Goal: Information Seeking & Learning: Learn about a topic

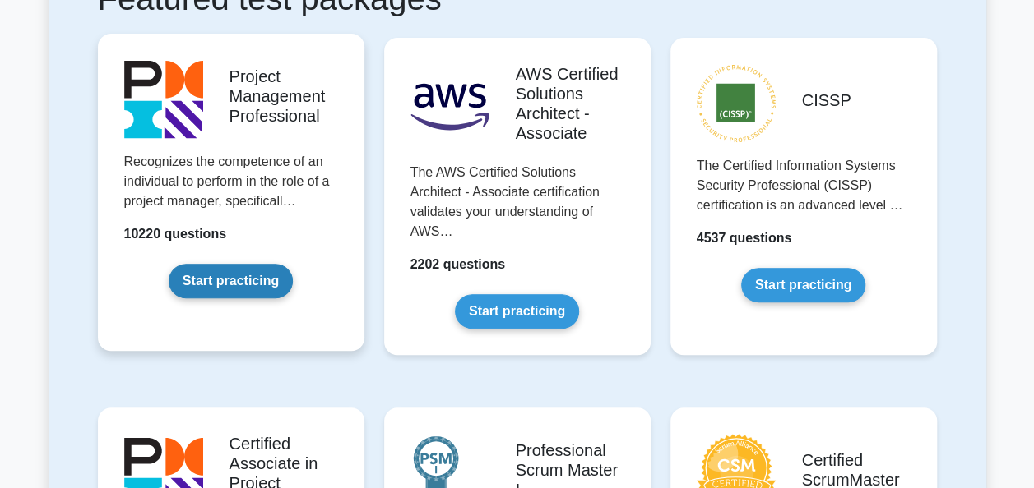
scroll to position [328, 0]
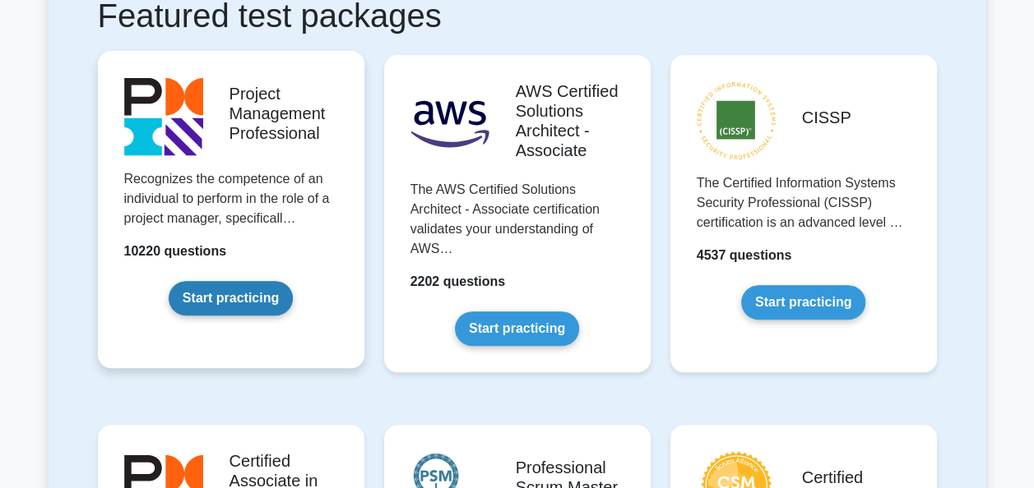
click at [260, 298] on link "Start practicing" at bounding box center [231, 298] width 124 height 35
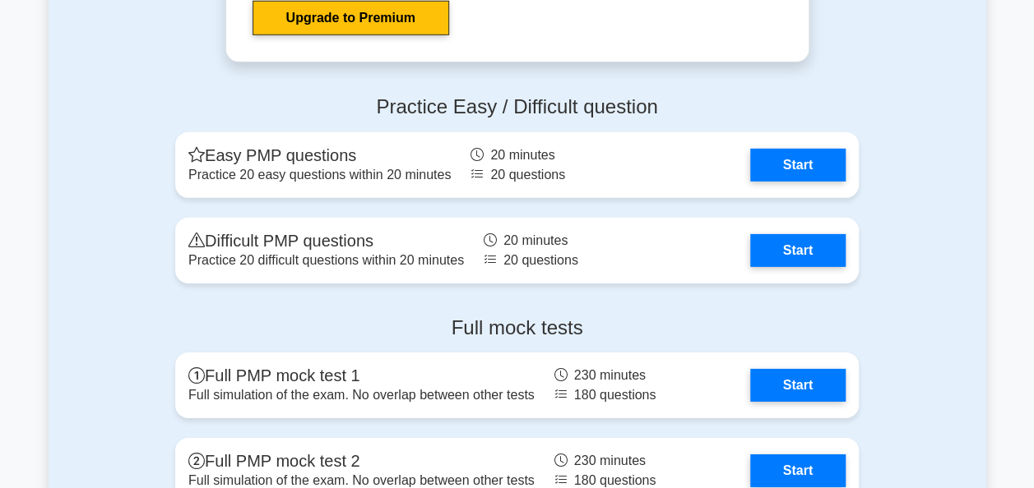
scroll to position [5550, 0]
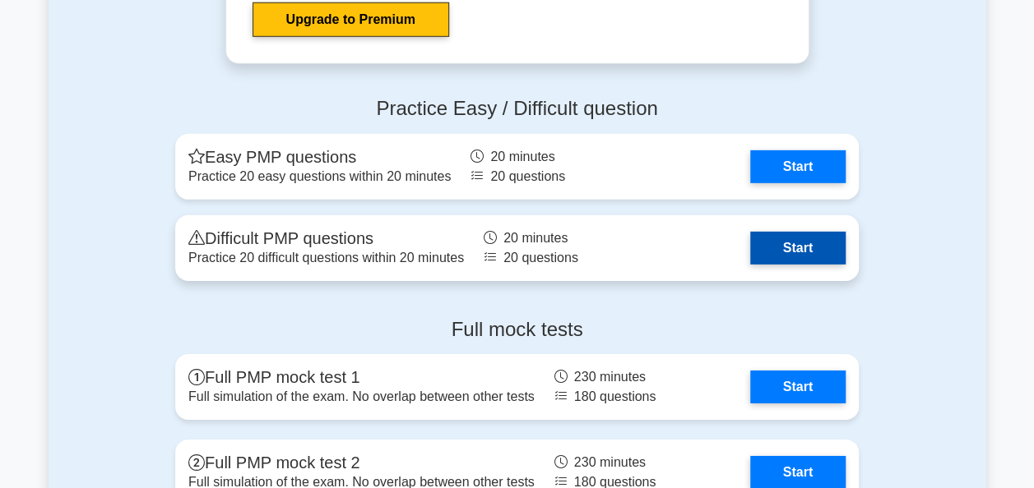
click at [807, 248] on link "Start" at bounding box center [797, 248] width 95 height 33
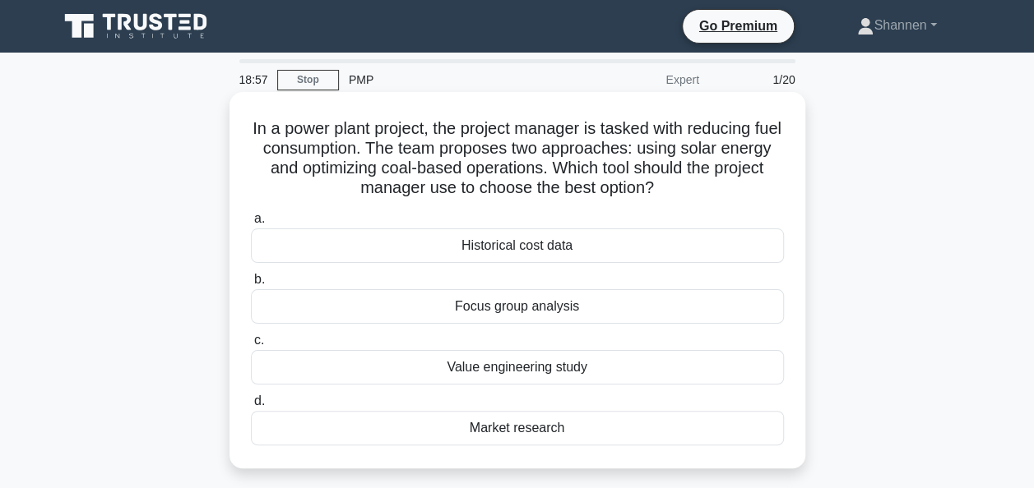
click at [588, 365] on div "Value engineering study" at bounding box center [517, 367] width 533 height 35
click at [251, 346] on input "c. Value engineering study" at bounding box center [251, 340] width 0 height 11
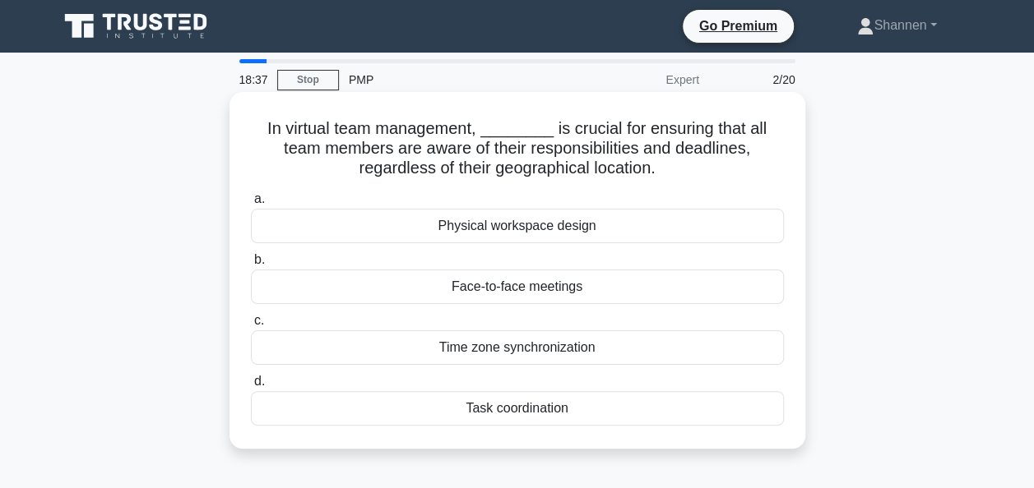
click at [551, 406] on div "Task coordination" at bounding box center [517, 408] width 533 height 35
click at [251, 387] on input "d. Task coordination" at bounding box center [251, 382] width 0 height 11
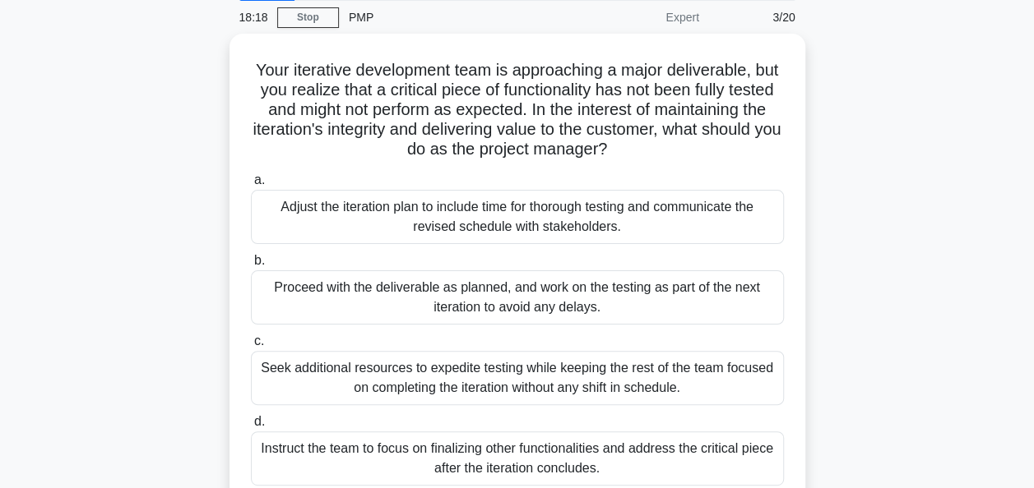
scroll to position [64, 0]
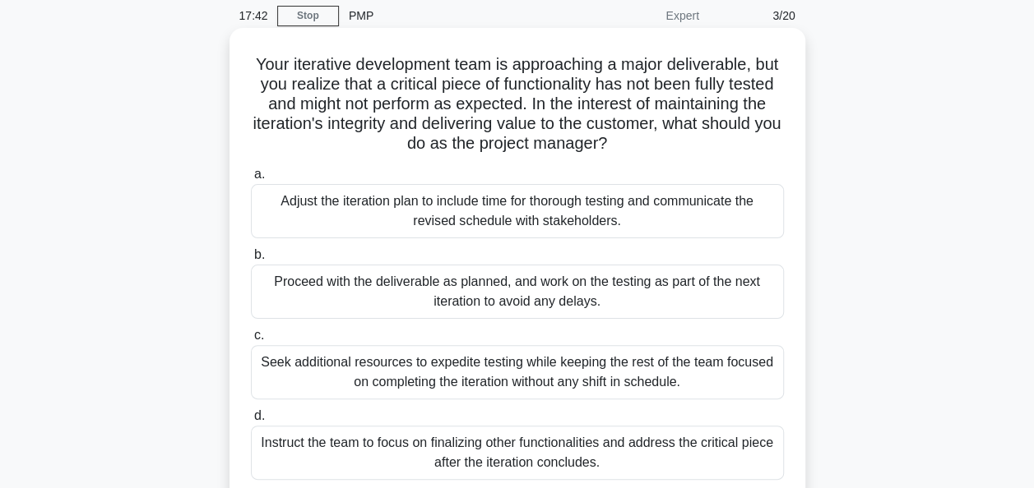
click at [643, 215] on div "Adjust the iteration plan to include time for thorough testing and communicate …" at bounding box center [517, 211] width 533 height 54
click at [251, 180] on input "a. Adjust the iteration plan to include time for thorough testing and communica…" at bounding box center [251, 174] width 0 height 11
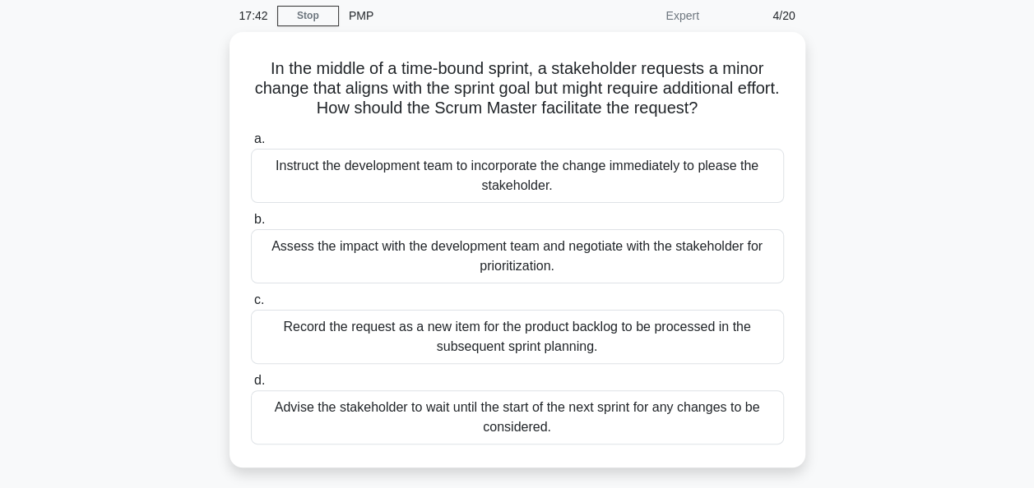
scroll to position [0, 0]
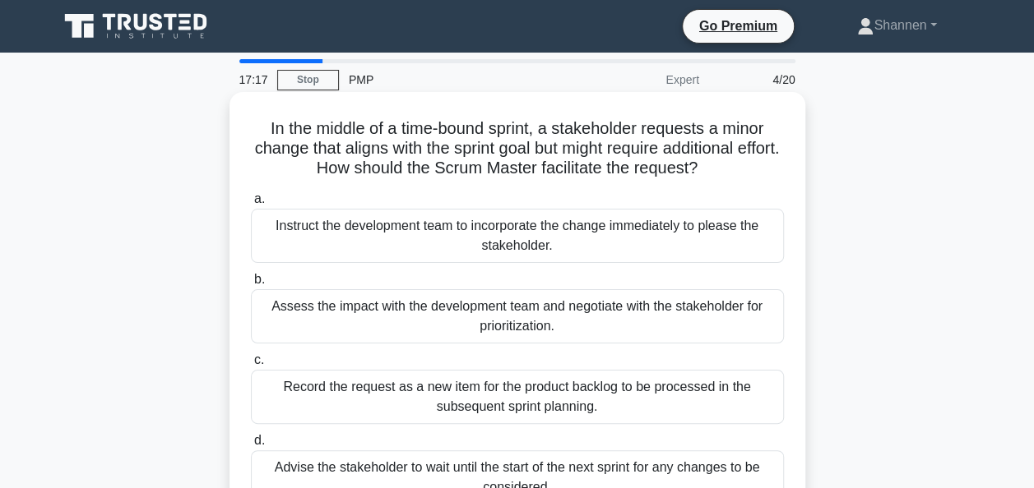
click at [617, 319] on div "Assess the impact with the development team and negotiate with the stakeholder …" at bounding box center [517, 316] width 533 height 54
click at [251, 285] on input "b. Assess the impact with the development team and negotiate with the stakehold…" at bounding box center [251, 280] width 0 height 11
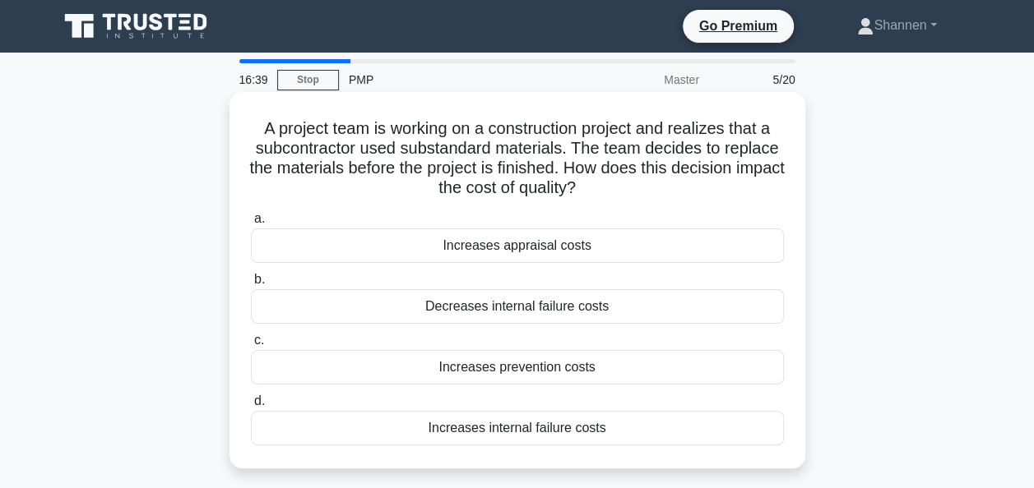
click at [599, 373] on div "Increases prevention costs" at bounding box center [517, 367] width 533 height 35
click at [251, 346] on input "c. Increases prevention costs" at bounding box center [251, 340] width 0 height 11
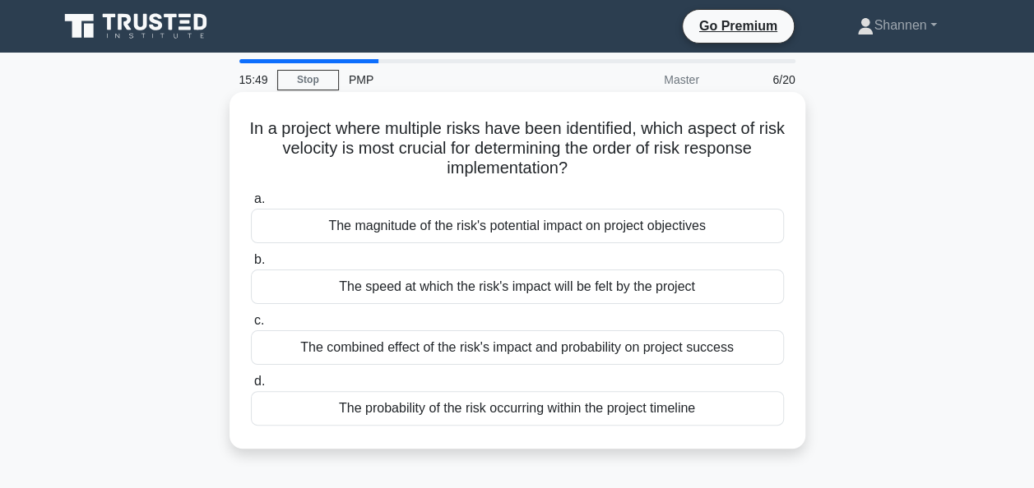
click at [595, 416] on div "The probability of the risk occurring within the project timeline" at bounding box center [517, 408] width 533 height 35
click at [251, 387] on input "d. The probability of the risk occurring within the project timeline" at bounding box center [251, 382] width 0 height 11
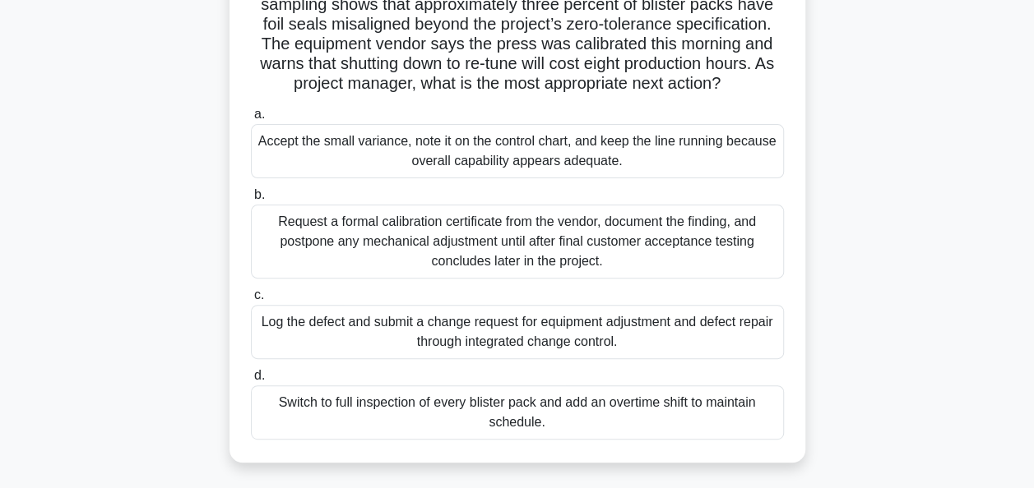
scroll to position [150, 0]
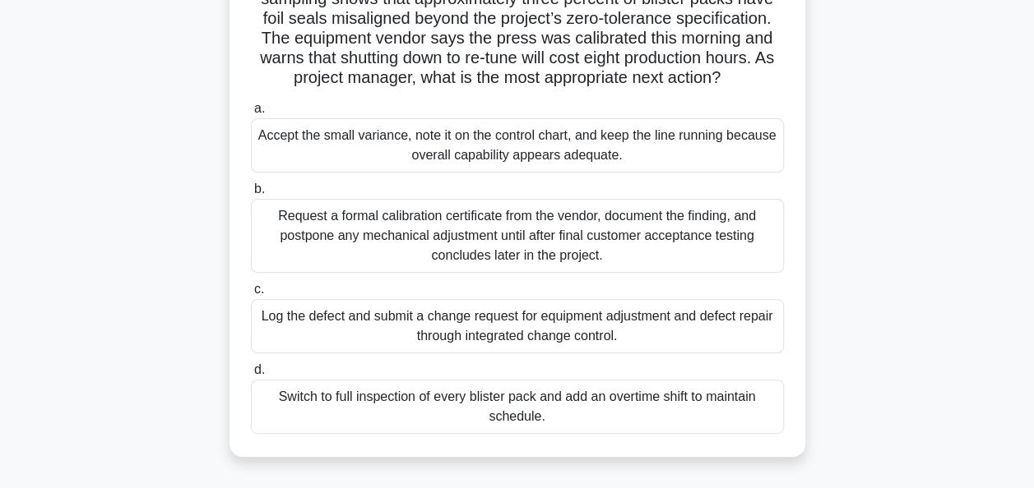
click at [605, 351] on div "Log the defect and submit a change request for equipment adjustment and defect …" at bounding box center [517, 326] width 533 height 54
click at [251, 295] on input "c. Log the defect and submit a change request for equipment adjustment and defe…" at bounding box center [251, 290] width 0 height 11
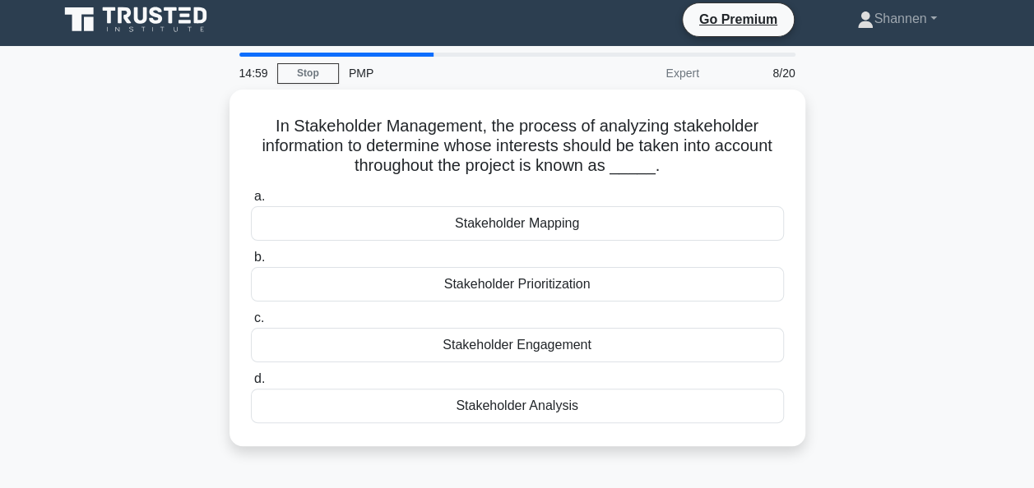
scroll to position [0, 0]
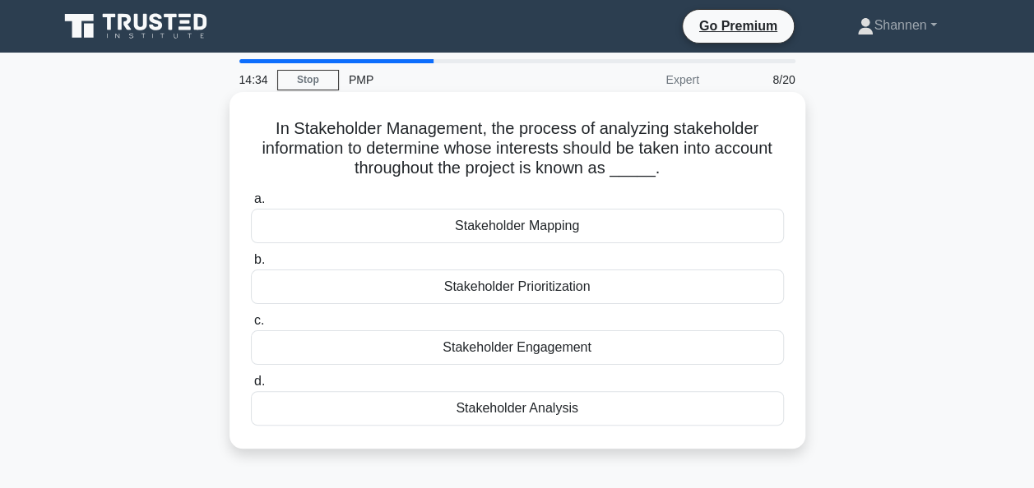
click at [619, 233] on div "Stakeholder Mapping" at bounding box center [517, 226] width 533 height 35
click at [251, 205] on input "a. Stakeholder Mapping" at bounding box center [251, 199] width 0 height 11
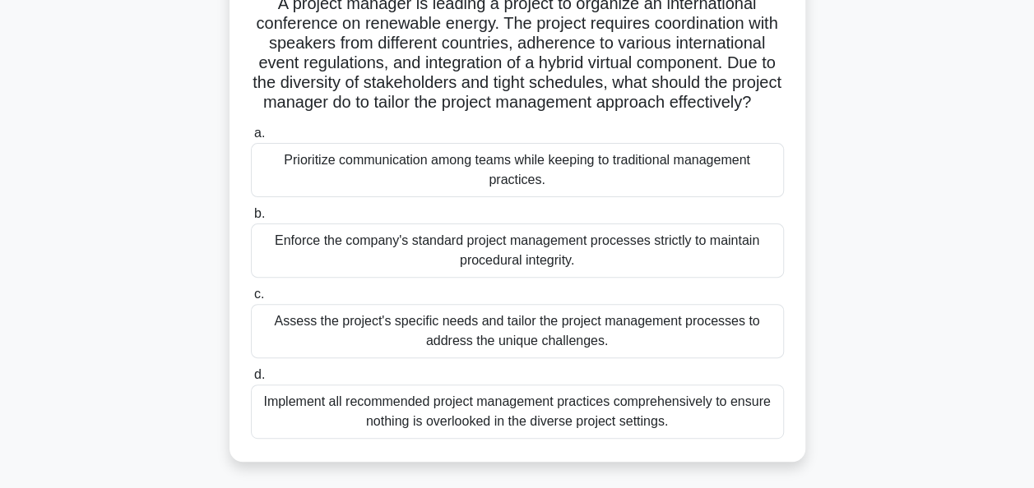
scroll to position [131, 0]
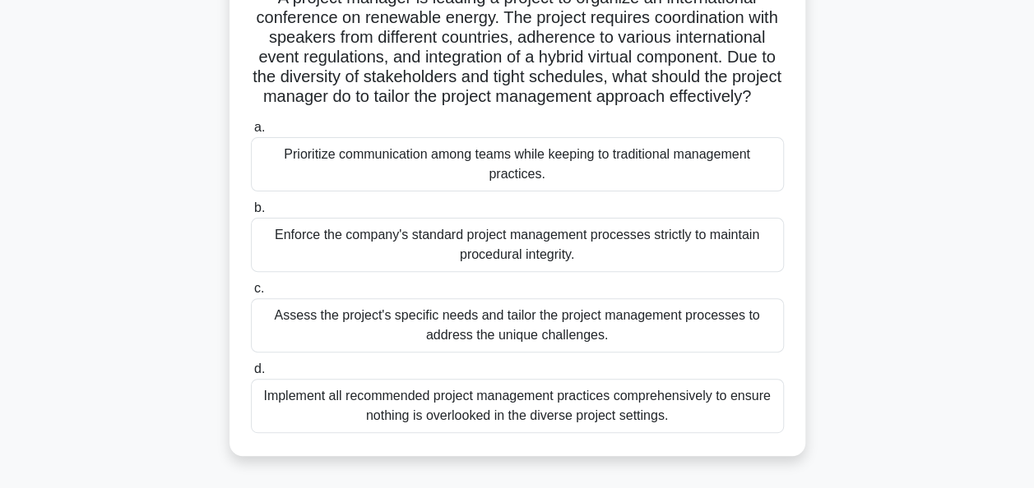
click at [600, 337] on div "Assess the project's specific needs and tailor the project management processes…" at bounding box center [517, 325] width 533 height 54
click at [251, 294] on input "c. Assess the project's specific needs and tailor the project management proces…" at bounding box center [251, 289] width 0 height 11
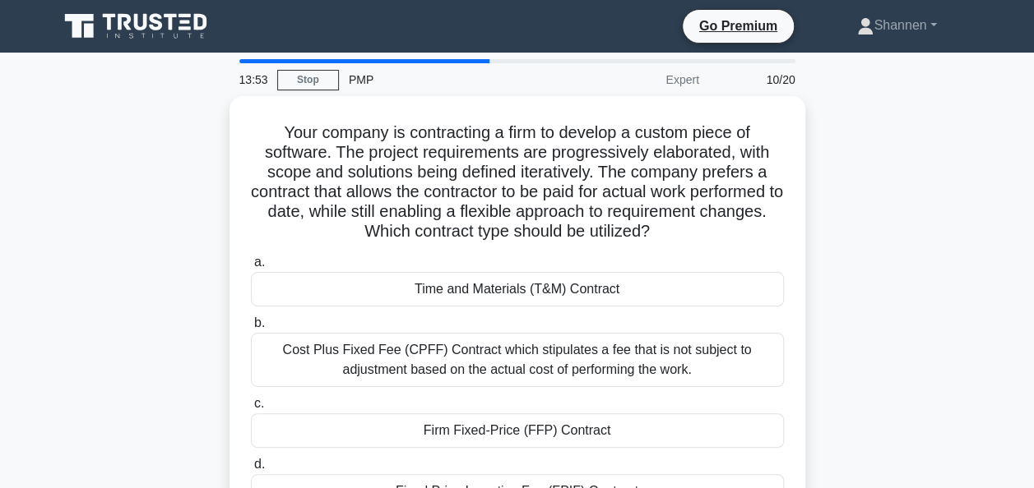
scroll to position [20, 0]
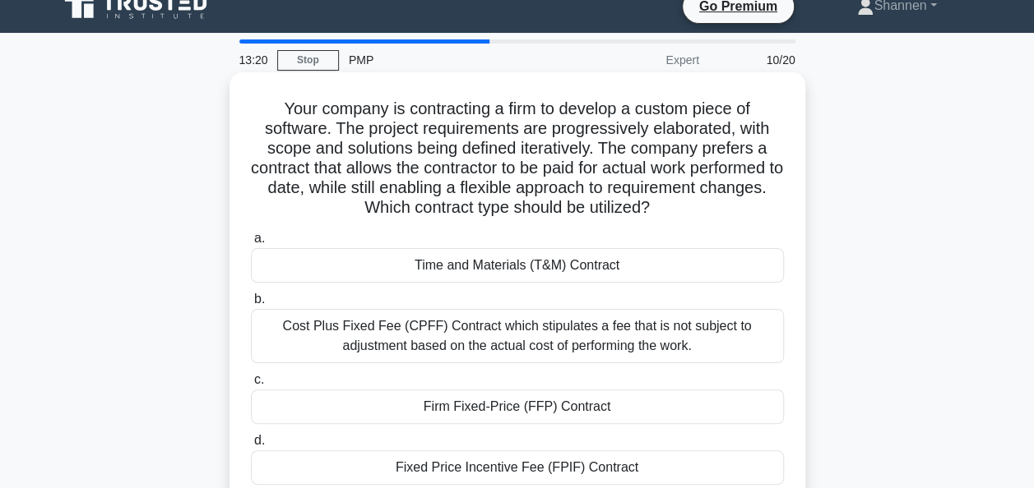
click at [546, 344] on div "Cost Plus Fixed Fee (CPFF) Contract which stipulates a fee that is not subject …" at bounding box center [517, 336] width 533 height 54
click at [251, 305] on input "b. Cost Plus Fixed Fee (CPFF) Contract which stipulates a fee that is not subje…" at bounding box center [251, 299] width 0 height 11
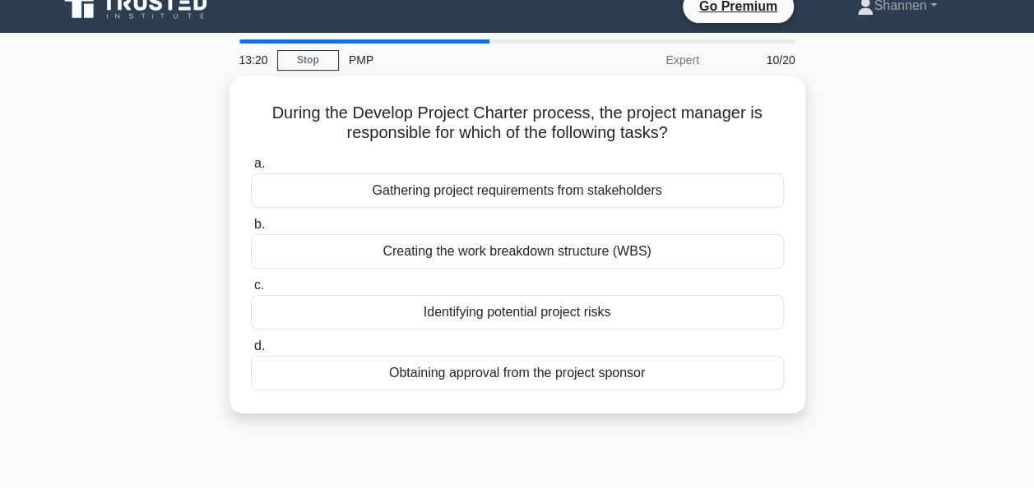
scroll to position [0, 0]
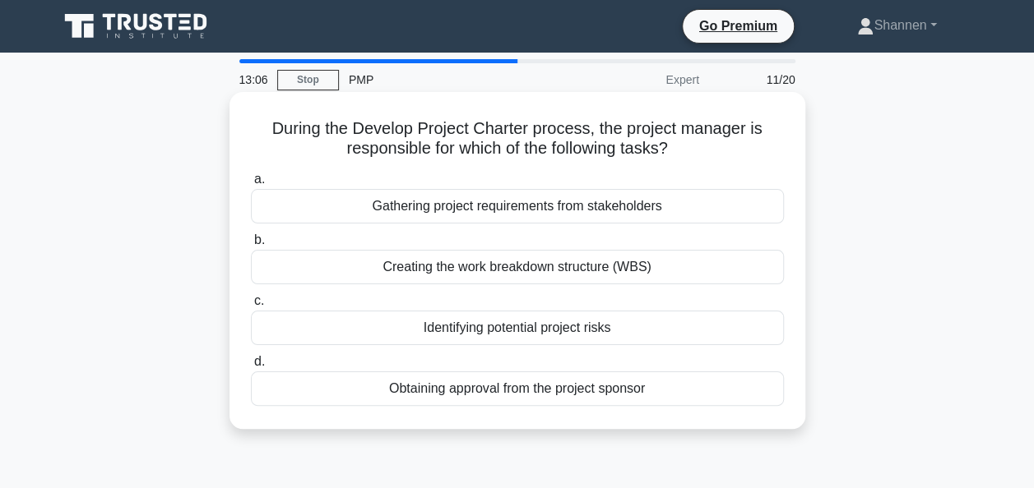
click at [585, 275] on div "Creating the work breakdown structure (WBS)" at bounding box center [517, 267] width 533 height 35
click at [251, 246] on input "b. Creating the work breakdown structure (WBS)" at bounding box center [251, 240] width 0 height 11
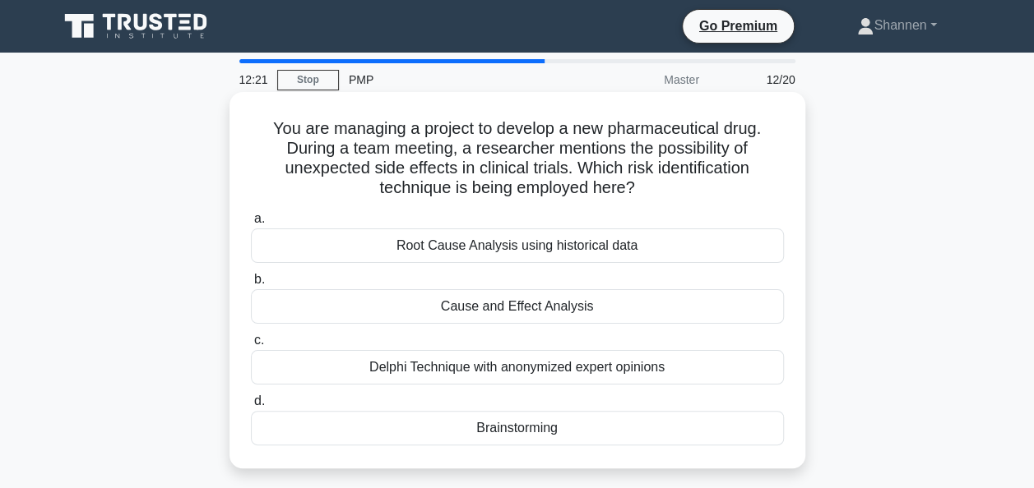
click at [594, 312] on div "Cause and Effect Analysis" at bounding box center [517, 306] width 533 height 35
click at [251, 285] on input "b. Cause and Effect Analysis" at bounding box center [251, 280] width 0 height 11
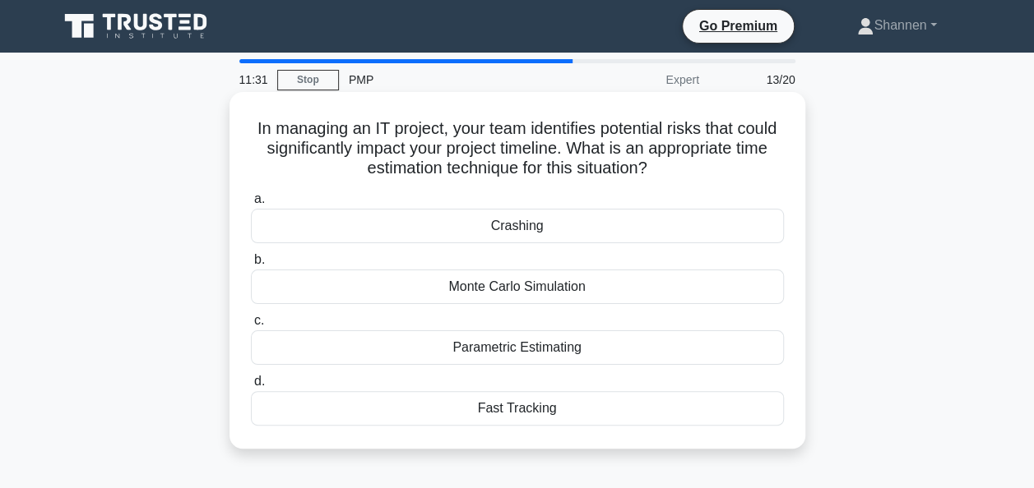
click at [568, 412] on div "Fast Tracking" at bounding box center [517, 408] width 533 height 35
click at [251, 387] on input "d. Fast Tracking" at bounding box center [251, 382] width 0 height 11
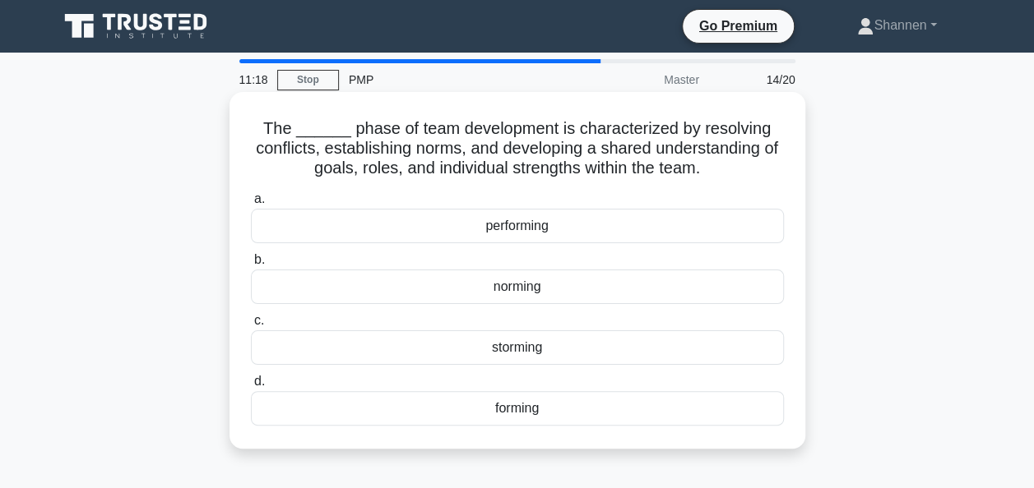
click at [569, 288] on div "norming" at bounding box center [517, 287] width 533 height 35
click at [251, 266] on input "b. norming" at bounding box center [251, 260] width 0 height 11
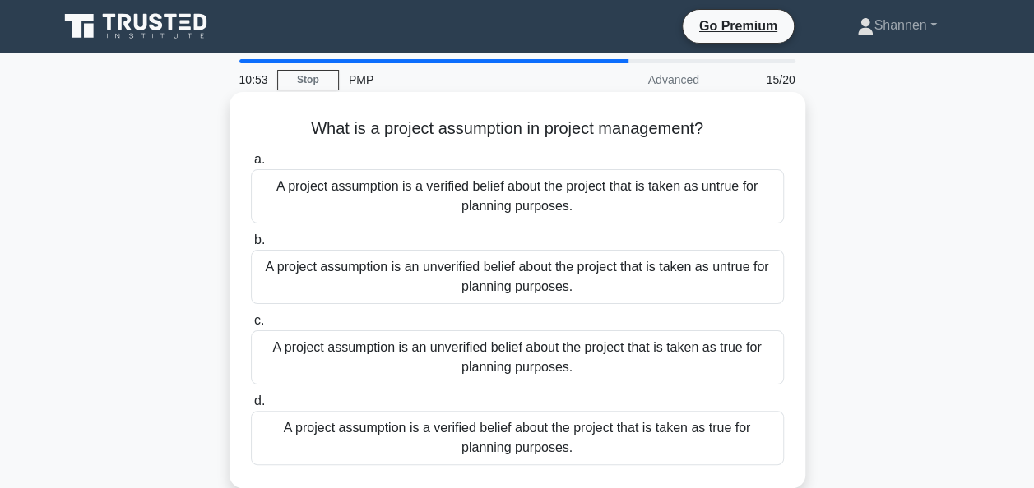
click at [550, 362] on div "A project assumption is an unverified belief about the project that is taken as…" at bounding box center [517, 358] width 533 height 54
click at [251, 326] on input "c. A project assumption is an unverified belief about the project that is taken…" at bounding box center [251, 321] width 0 height 11
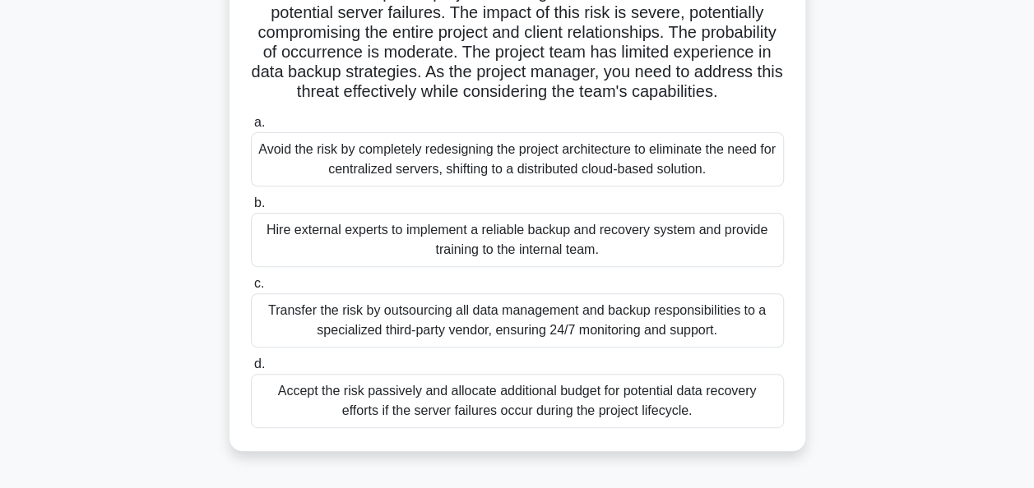
scroll to position [141, 0]
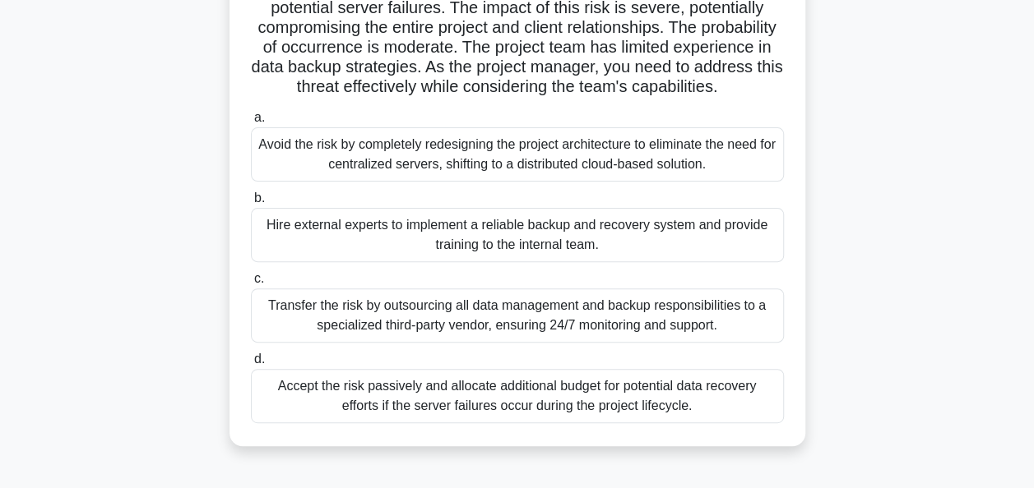
click at [592, 261] on div "Hire external experts to implement a reliable backup and recovery system and pr…" at bounding box center [517, 235] width 533 height 54
click at [251, 204] on input "b. Hire external experts to implement a reliable backup and recovery system and…" at bounding box center [251, 198] width 0 height 11
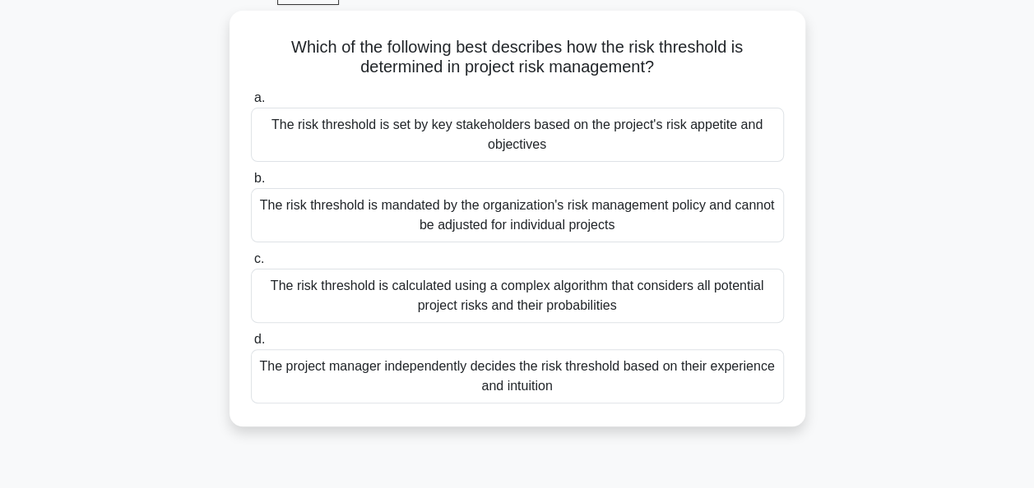
scroll to position [0, 0]
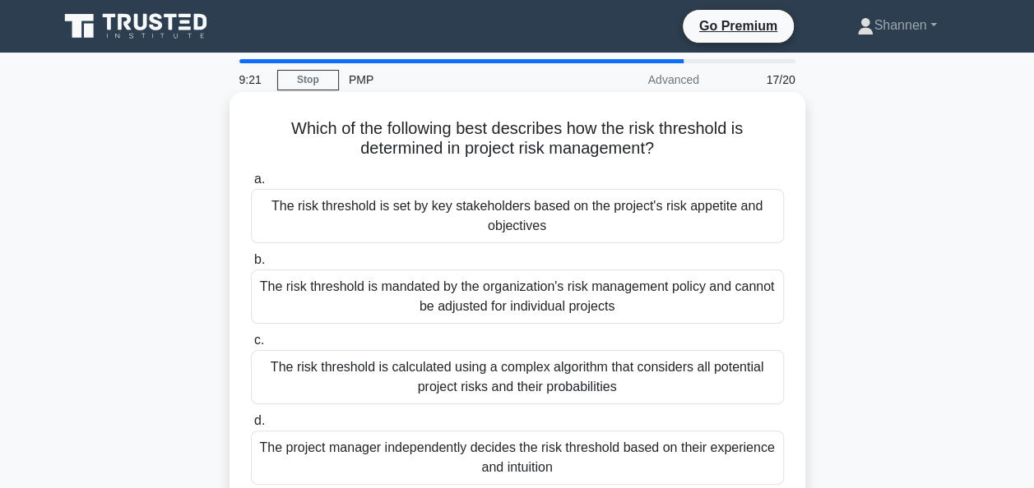
click at [602, 219] on div "The risk threshold is set by key stakeholders based on the project's risk appet…" at bounding box center [517, 216] width 533 height 54
click at [251, 185] on input "a. The risk threshold is set by key stakeholders based on the project's risk ap…" at bounding box center [251, 179] width 0 height 11
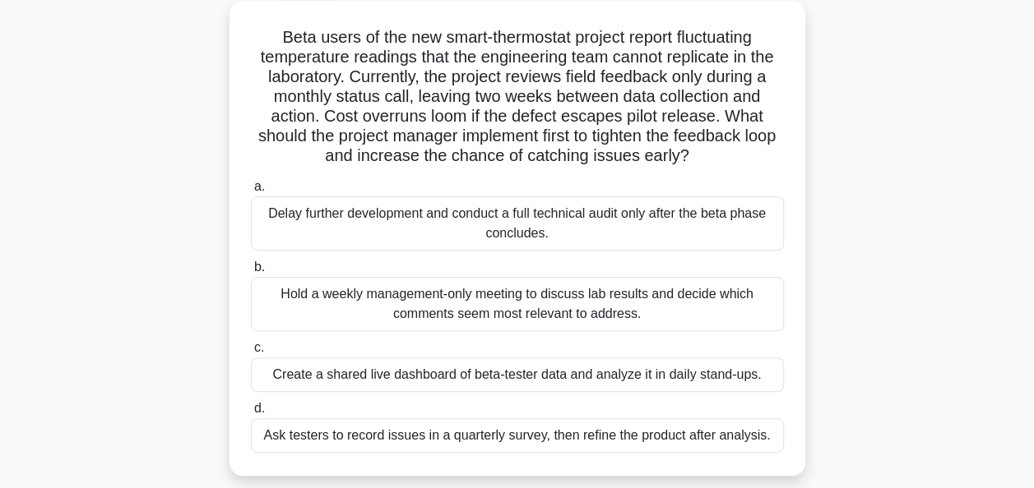
scroll to position [103, 0]
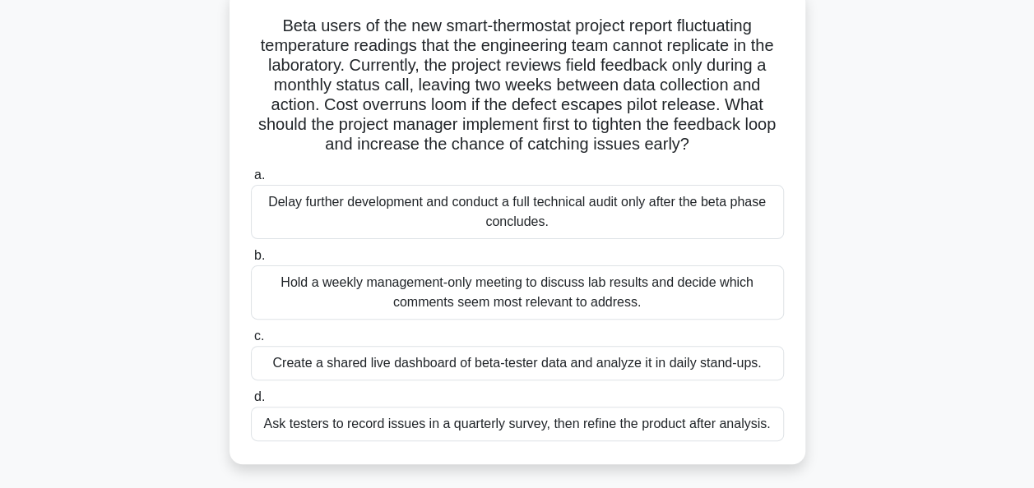
click at [539, 359] on div "Create a shared live dashboard of beta-tester data and analyze it in daily stan…" at bounding box center [517, 363] width 533 height 35
click at [251, 342] on input "c. Create a shared live dashboard of beta-tester data and analyze it in daily s…" at bounding box center [251, 336] width 0 height 11
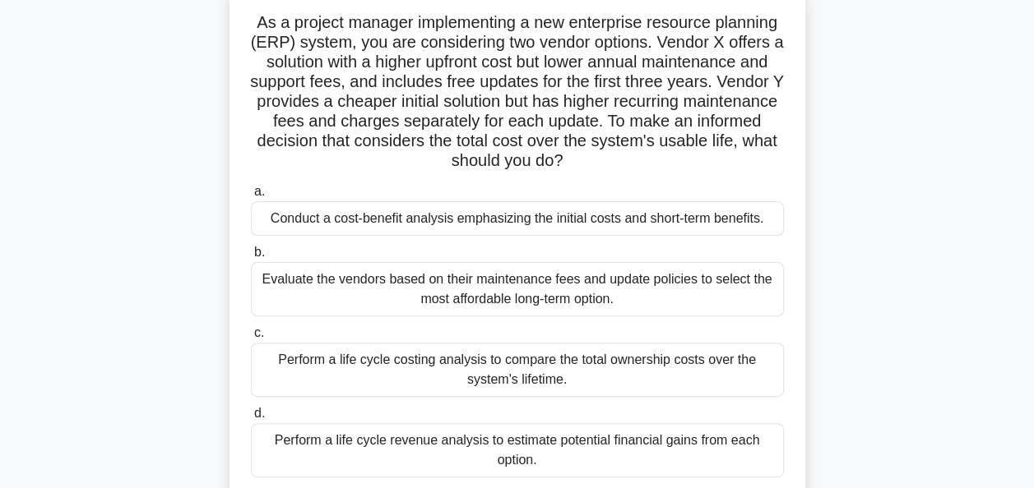
scroll to position [107, 0]
click at [682, 237] on div "a. Conduct a cost-benefit analysis emphasizing the initial costs and short-term…" at bounding box center [517, 329] width 553 height 303
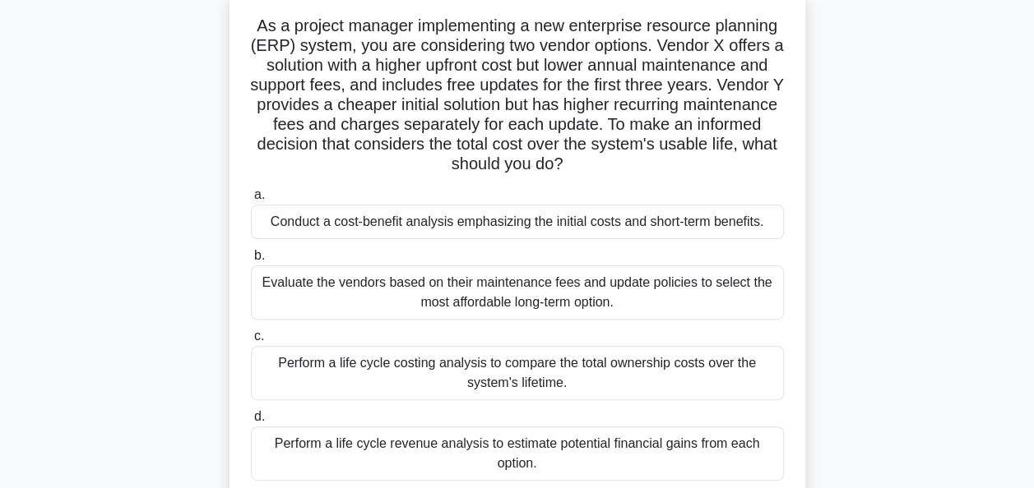
click at [928, 313] on div "As a project manager implementing a new enterprise resource planning (ERP) syst…" at bounding box center [517, 256] width 937 height 534
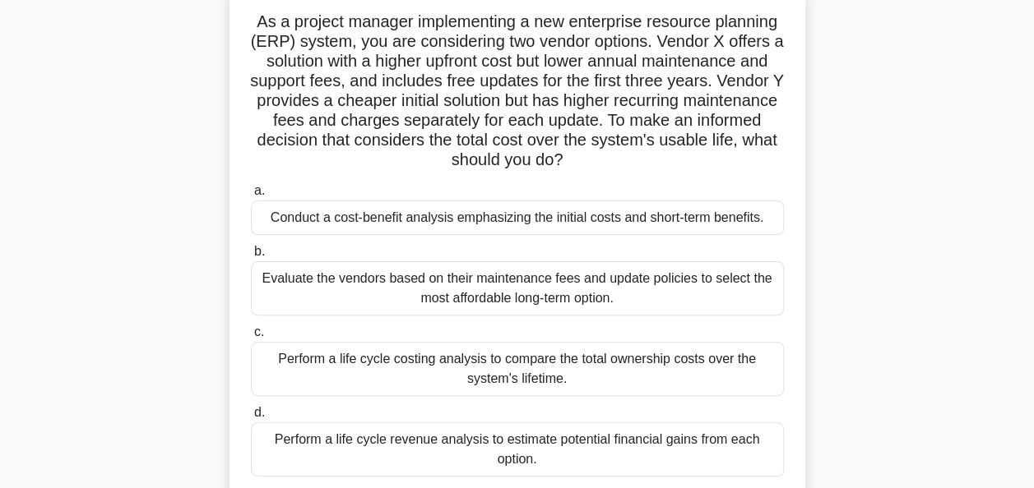
click at [710, 358] on div "Perform a life cycle costing analysis to compare the total ownership costs over…" at bounding box center [517, 369] width 533 height 54
click at [251, 338] on input "c. Perform a life cycle costing analysis to compare the total ownership costs o…" at bounding box center [251, 332] width 0 height 11
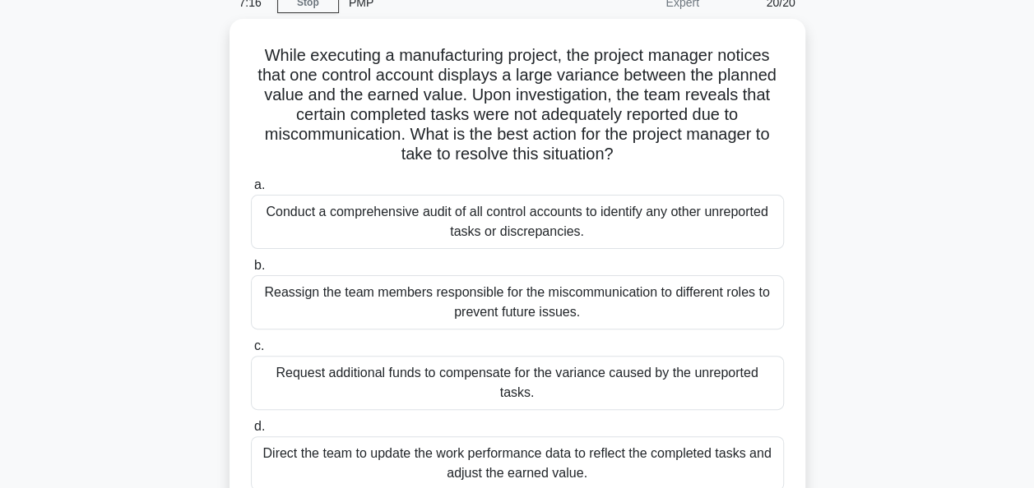
scroll to position [79, 0]
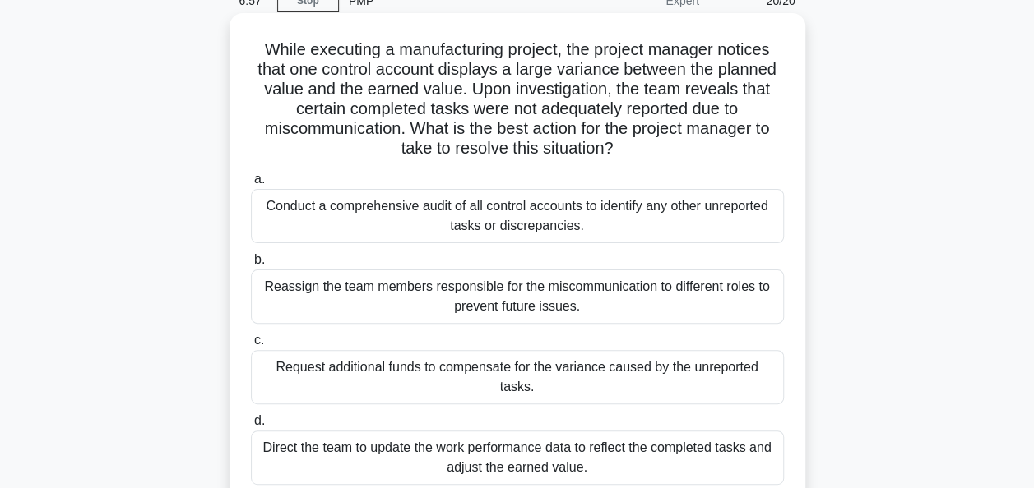
click at [622, 434] on div "Direct the team to update the work performance data to reflect the completed ta…" at bounding box center [517, 458] width 533 height 54
click at [251, 427] on input "d. Direct the team to update the work performance data to reflect the completed…" at bounding box center [251, 421] width 0 height 11
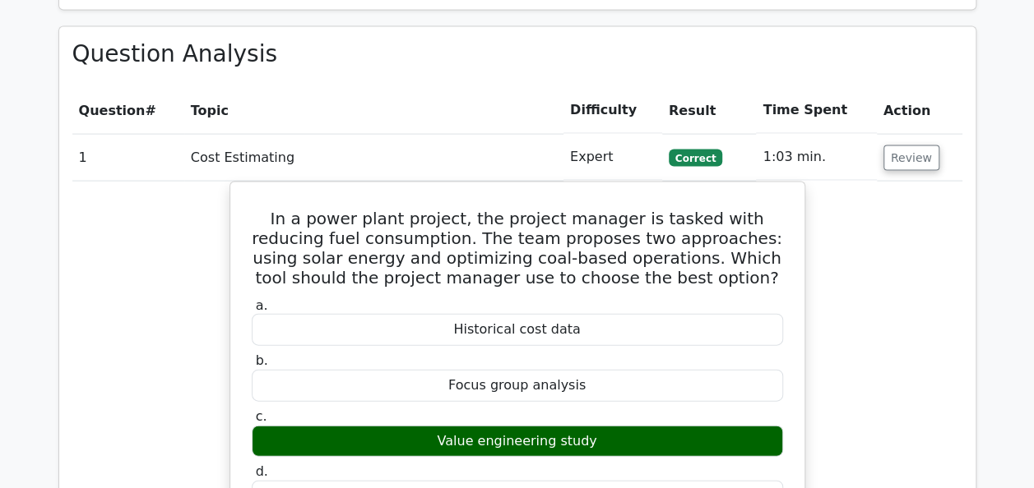
scroll to position [1641, 0]
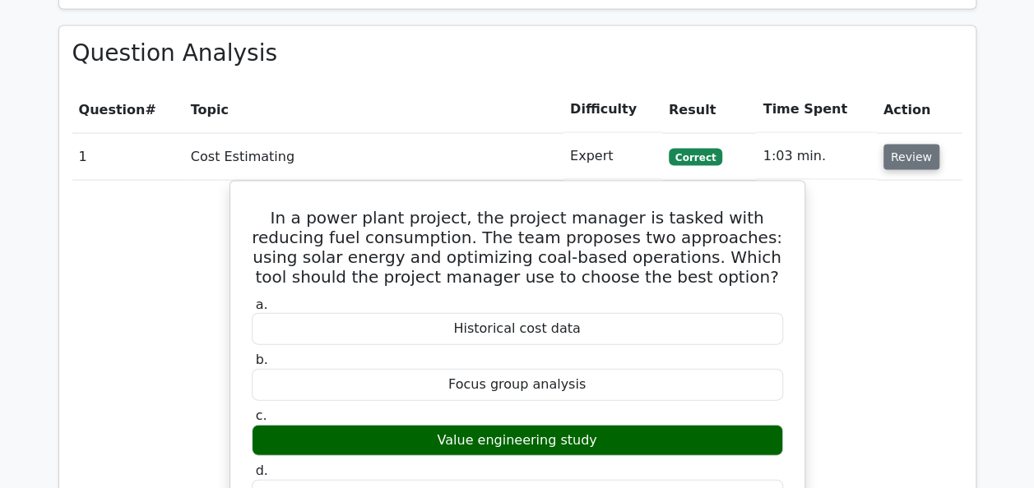
click at [912, 145] on button "Review" at bounding box center [911, 157] width 56 height 25
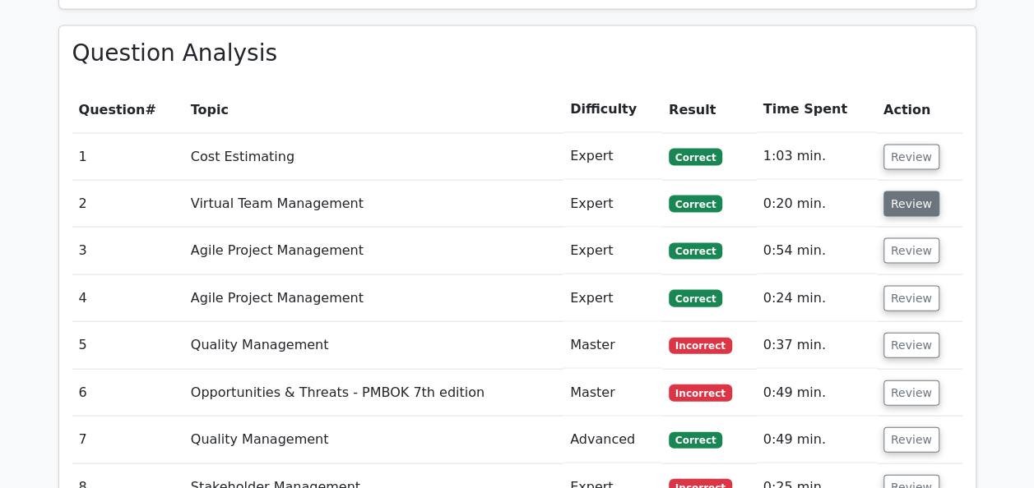
click at [908, 192] on button "Review" at bounding box center [911, 204] width 56 height 25
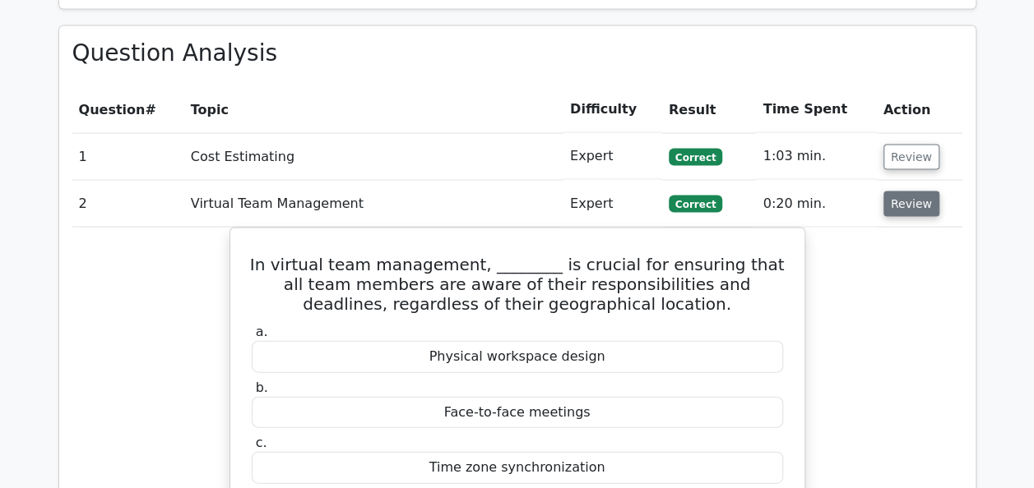
click at [908, 192] on button "Review" at bounding box center [911, 204] width 56 height 25
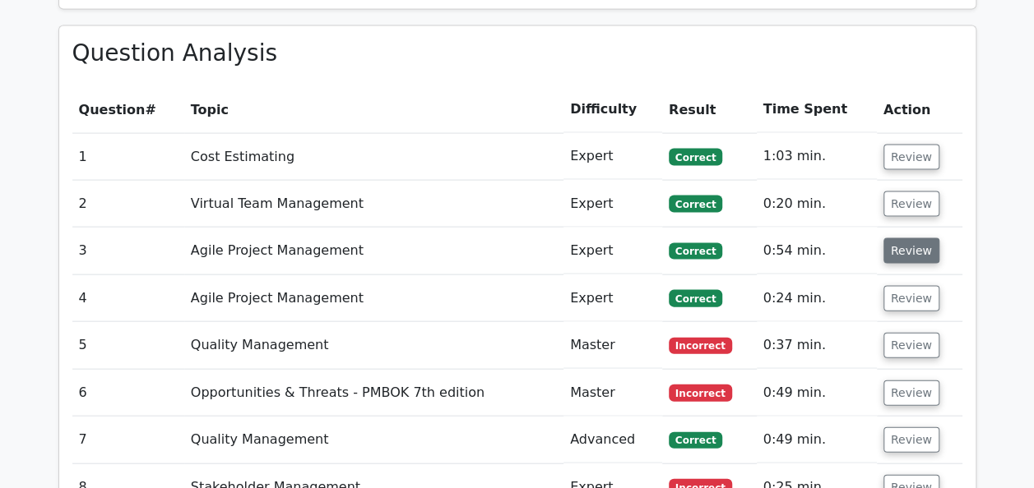
click at [898, 238] on button "Review" at bounding box center [911, 250] width 56 height 25
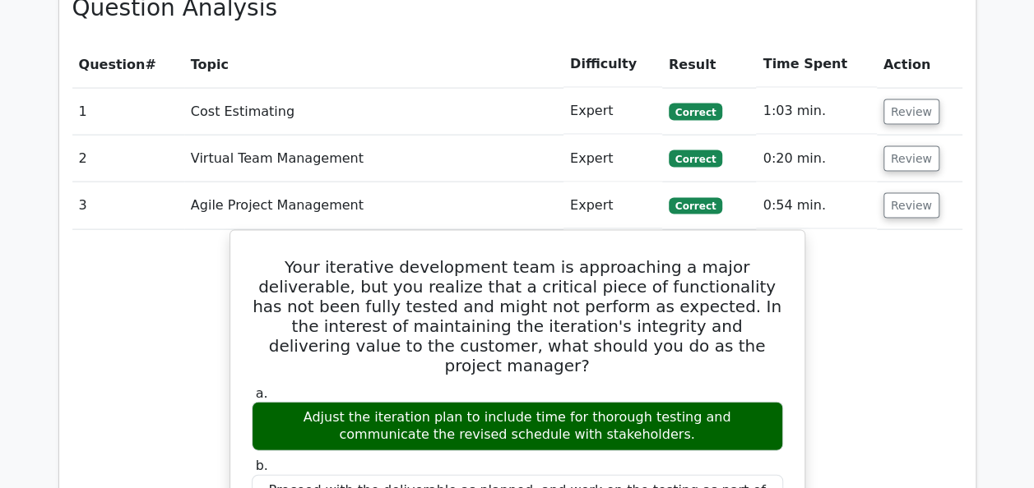
scroll to position [1687, 0]
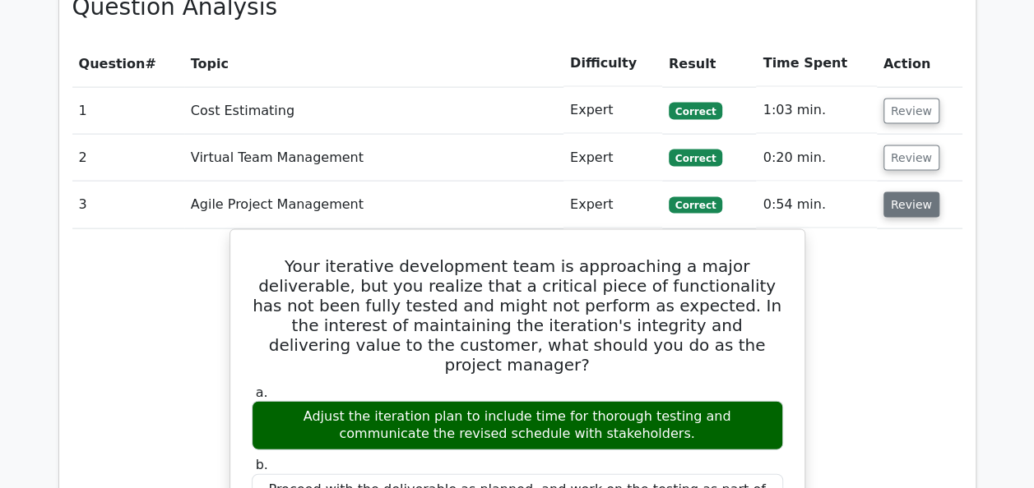
click at [921, 192] on button "Review" at bounding box center [911, 204] width 56 height 25
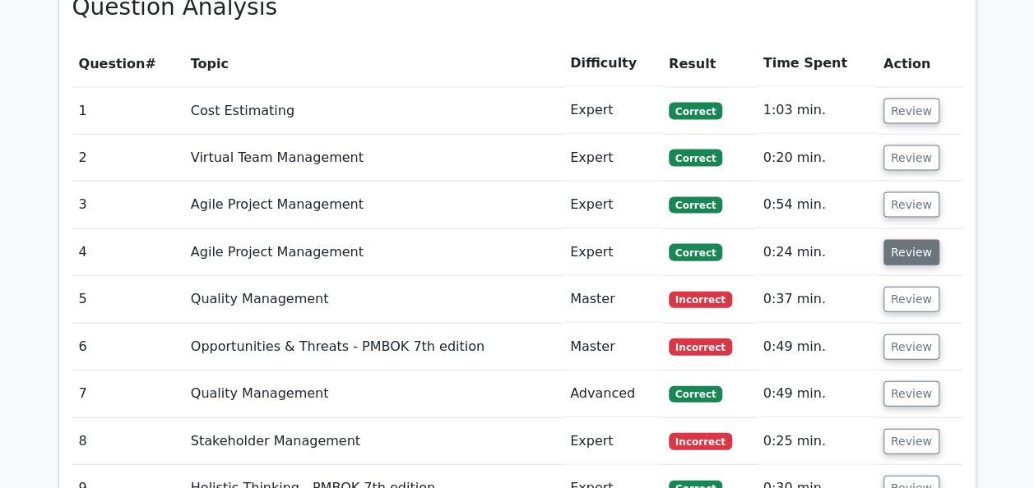
click at [914, 240] on button "Review" at bounding box center [911, 252] width 56 height 25
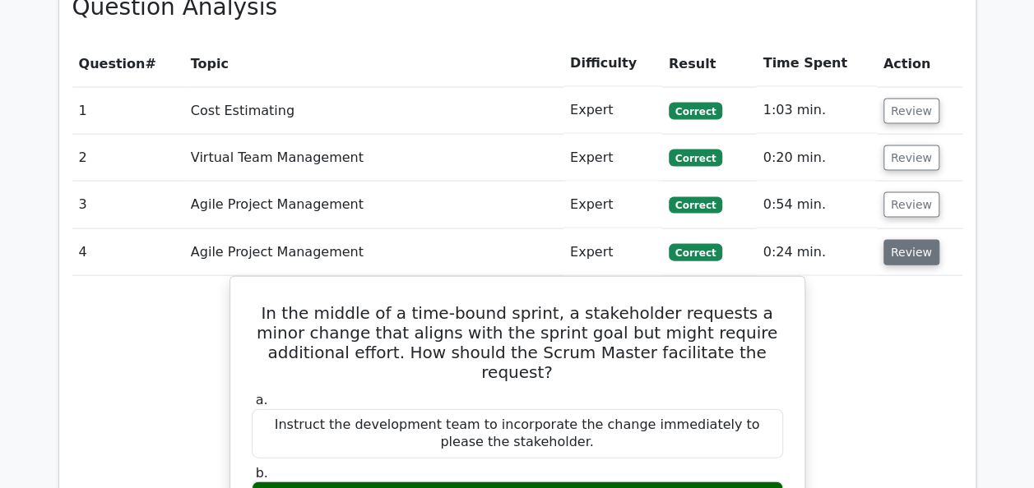
click at [896, 240] on button "Review" at bounding box center [911, 252] width 56 height 25
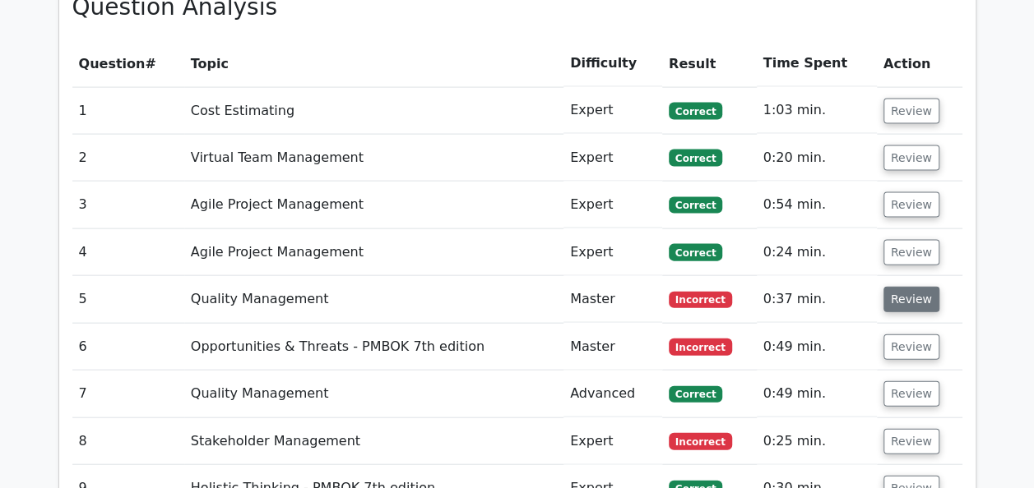
click at [898, 287] on button "Review" at bounding box center [911, 299] width 56 height 25
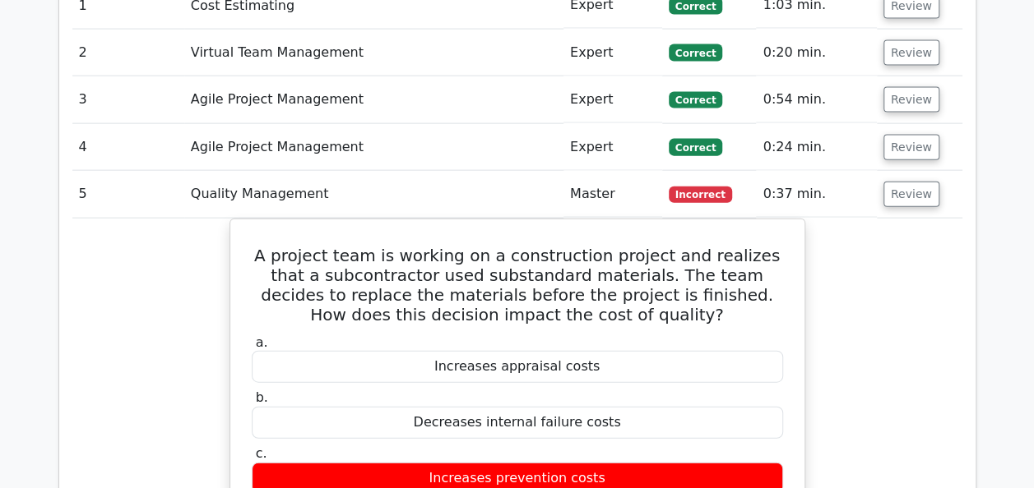
scroll to position [1798, 0]
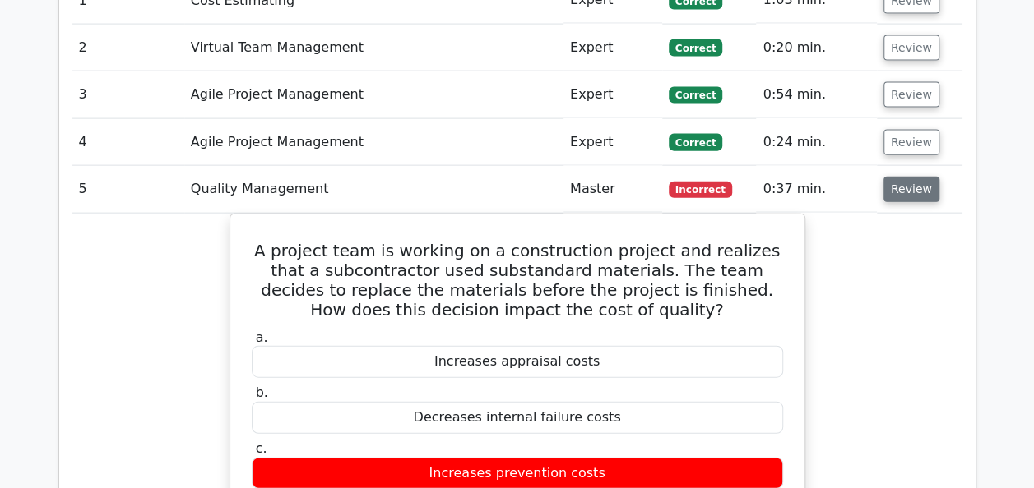
click at [914, 177] on button "Review" at bounding box center [911, 189] width 56 height 25
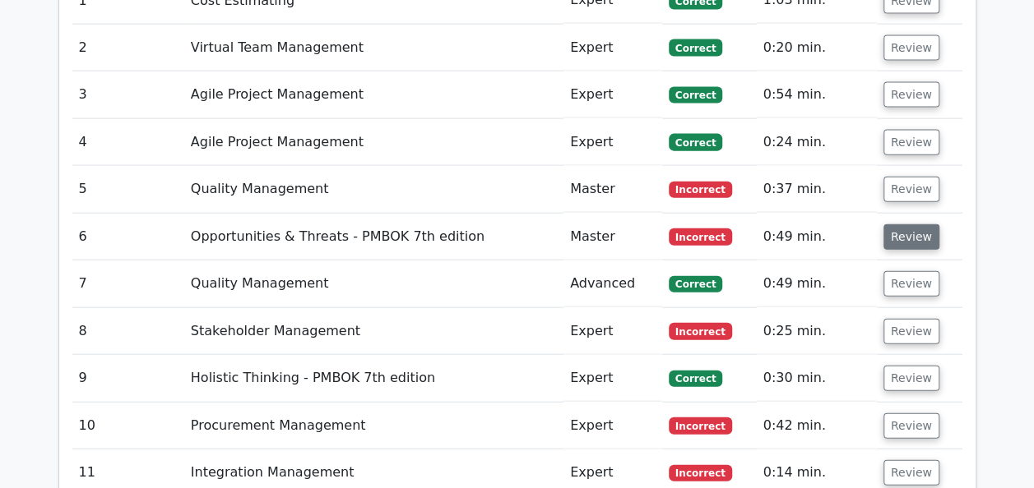
click at [913, 224] on button "Review" at bounding box center [911, 236] width 56 height 25
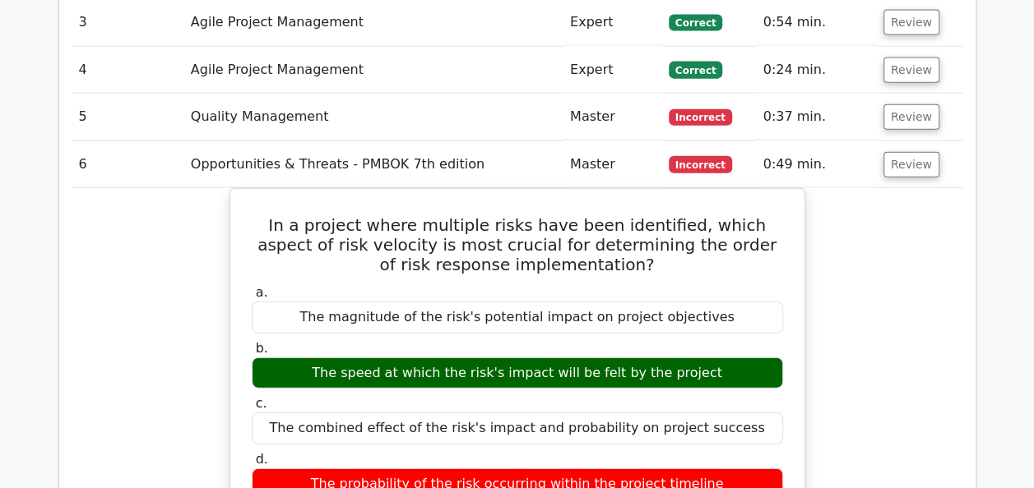
scroll to position [1871, 0]
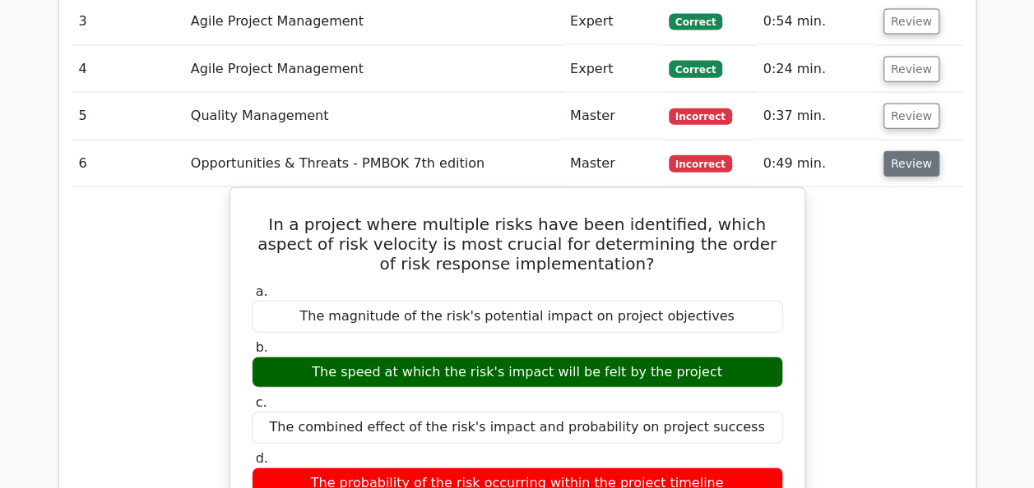
click at [896, 151] on button "Review" at bounding box center [911, 163] width 56 height 25
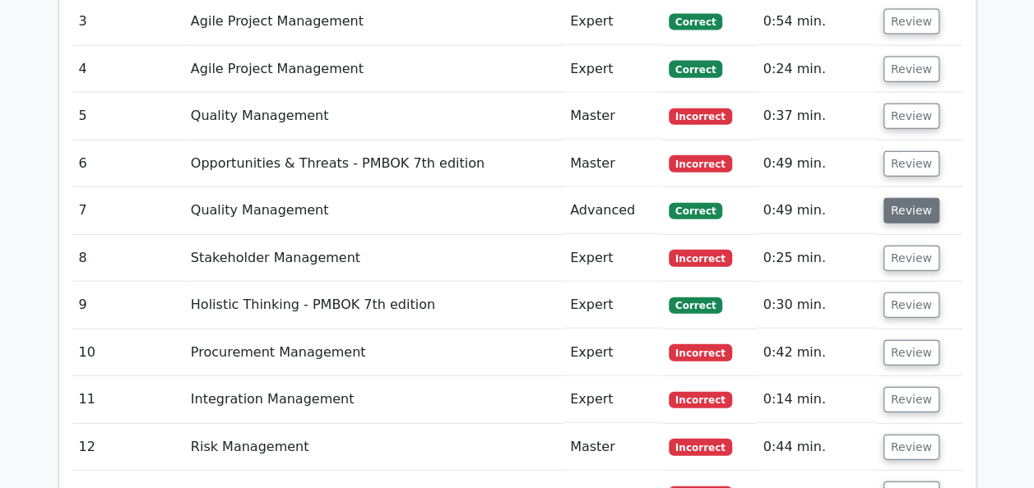
click at [902, 198] on button "Review" at bounding box center [911, 210] width 56 height 25
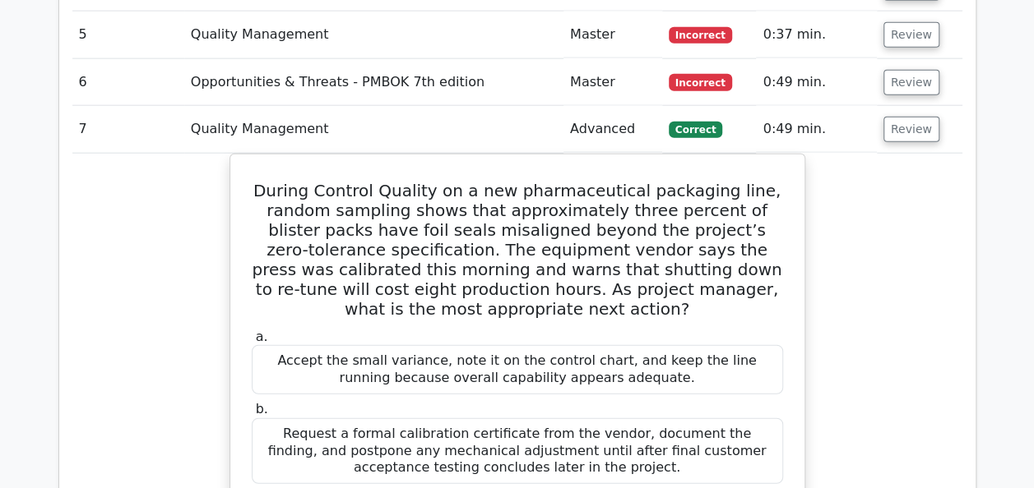
scroll to position [1961, 0]
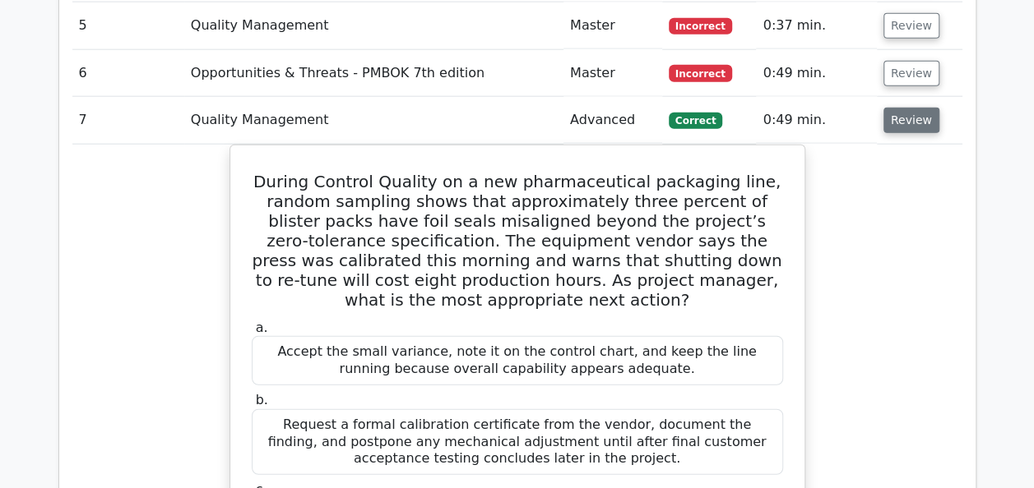
click at [905, 108] on button "Review" at bounding box center [911, 120] width 56 height 25
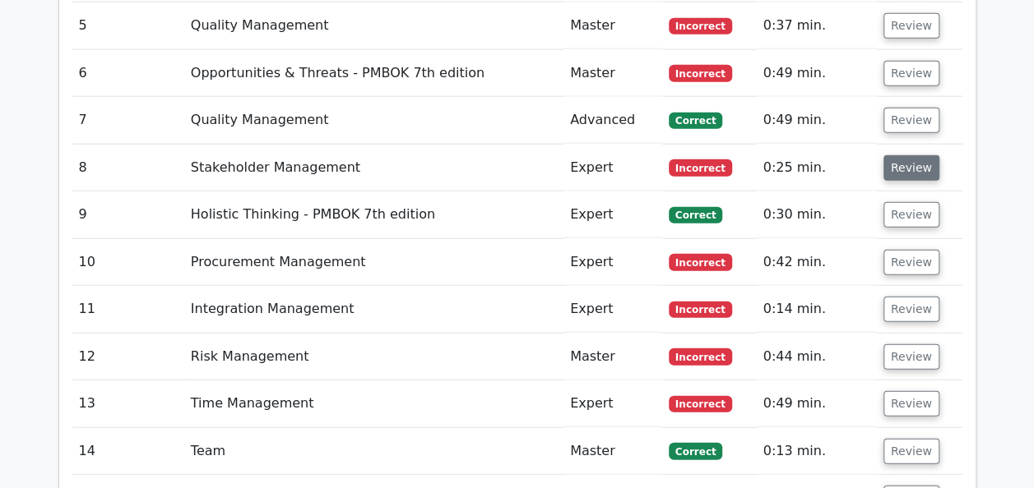
click at [905, 155] on button "Review" at bounding box center [911, 167] width 56 height 25
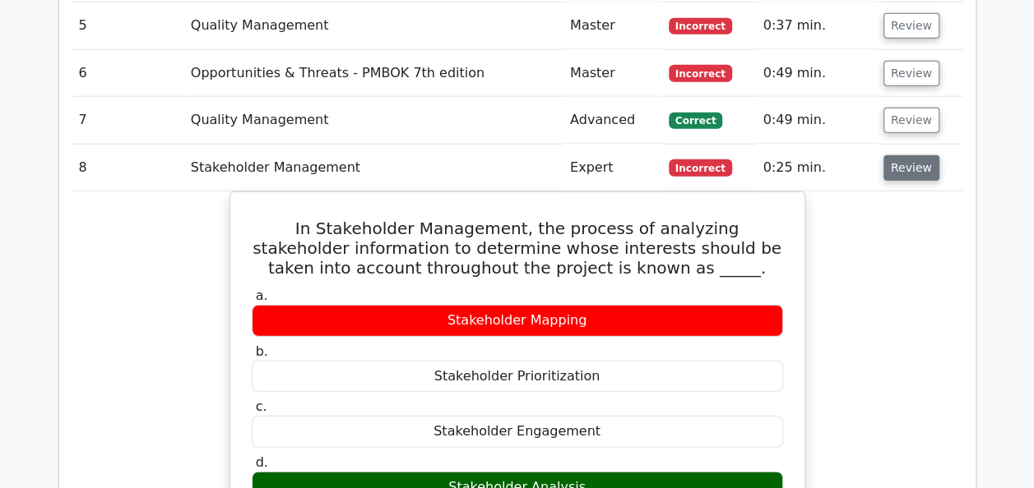
click at [905, 155] on button "Review" at bounding box center [911, 167] width 56 height 25
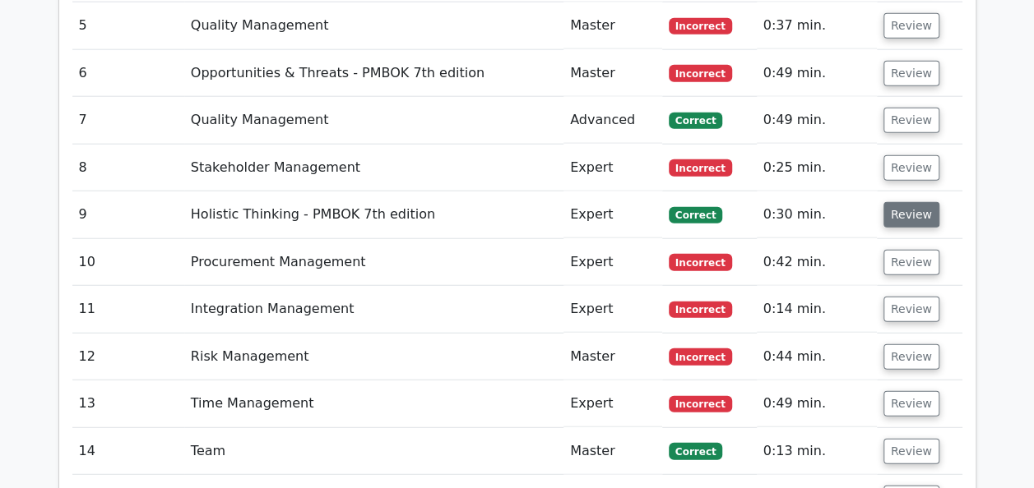
click at [901, 202] on button "Review" at bounding box center [911, 214] width 56 height 25
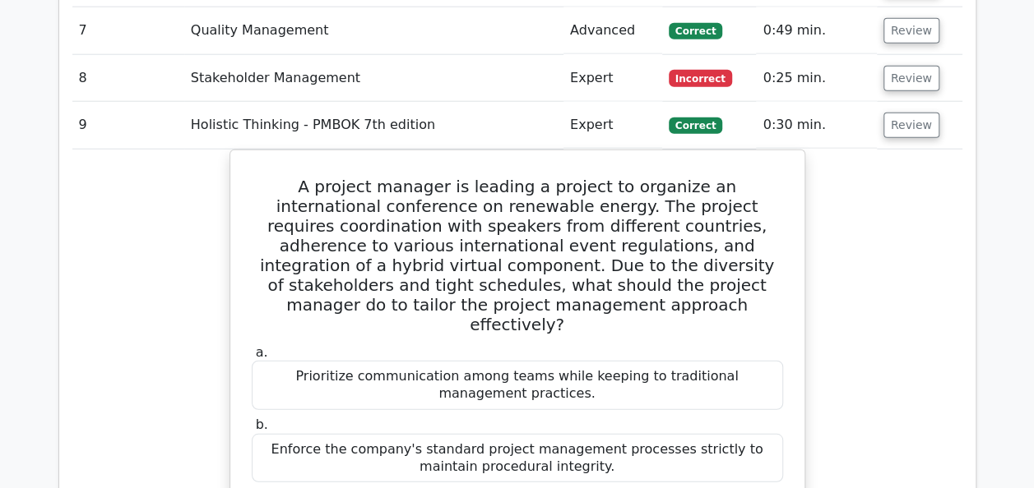
scroll to position [2075, 0]
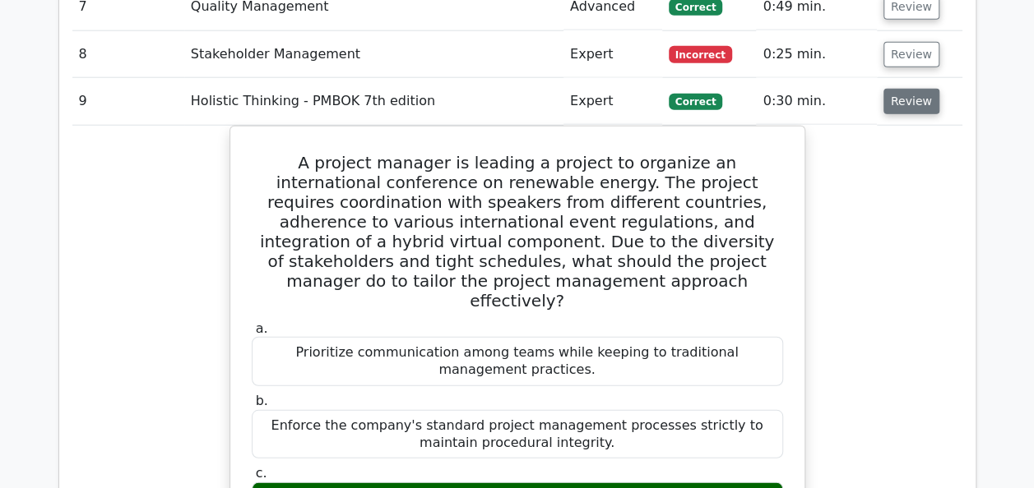
click at [917, 89] on button "Review" at bounding box center [911, 101] width 56 height 25
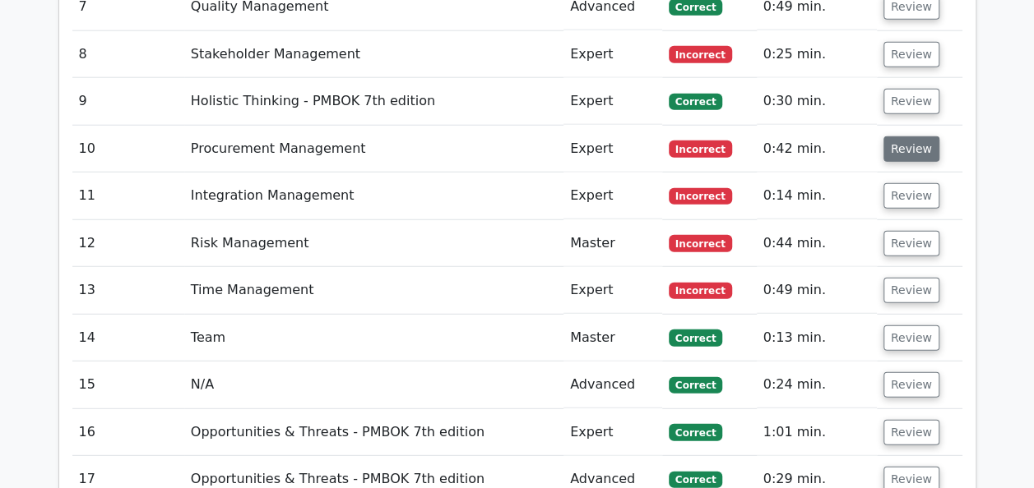
click at [909, 137] on button "Review" at bounding box center [911, 149] width 56 height 25
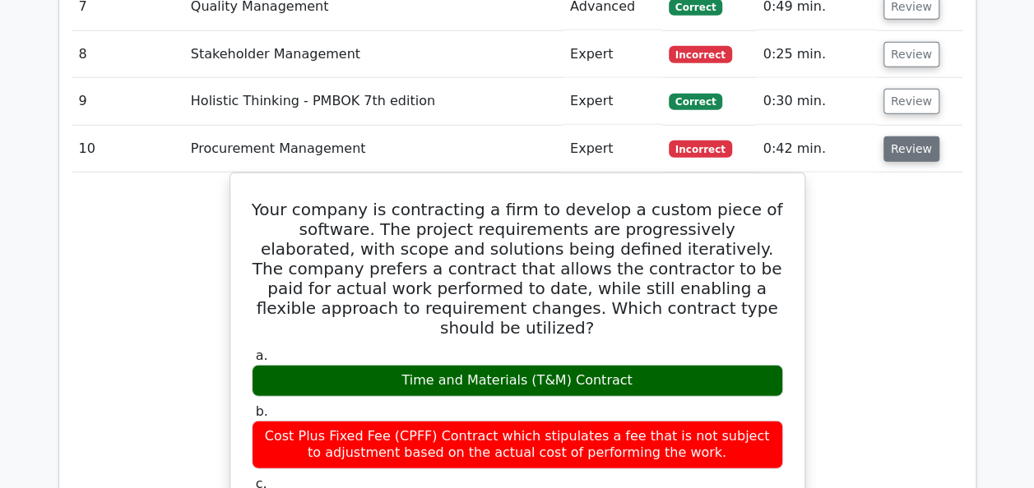
click at [909, 137] on button "Review" at bounding box center [911, 149] width 56 height 25
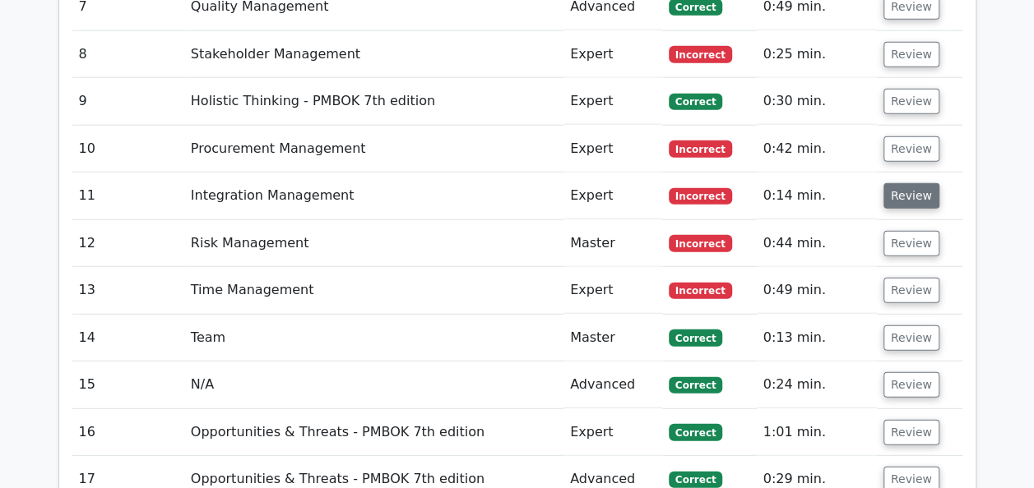
click at [907, 183] on button "Review" at bounding box center [911, 195] width 56 height 25
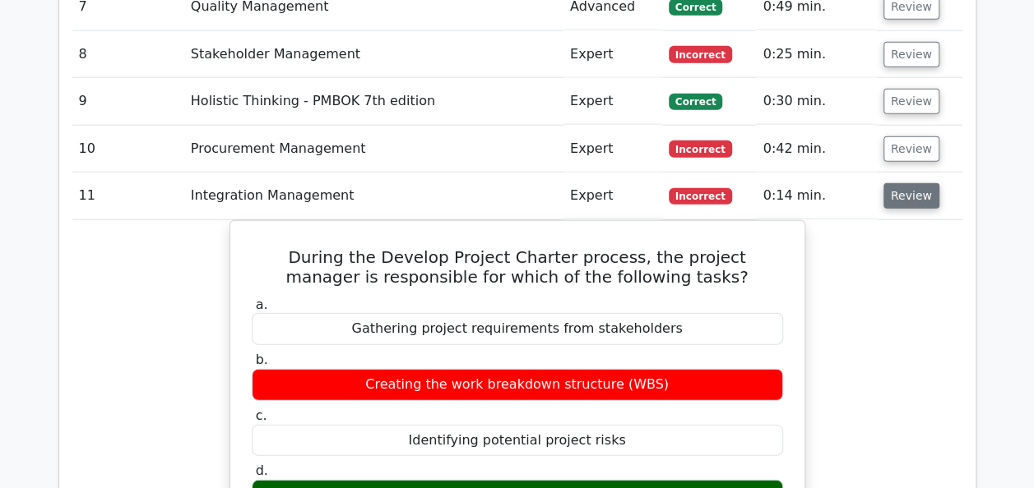
click at [907, 183] on button "Review" at bounding box center [911, 195] width 56 height 25
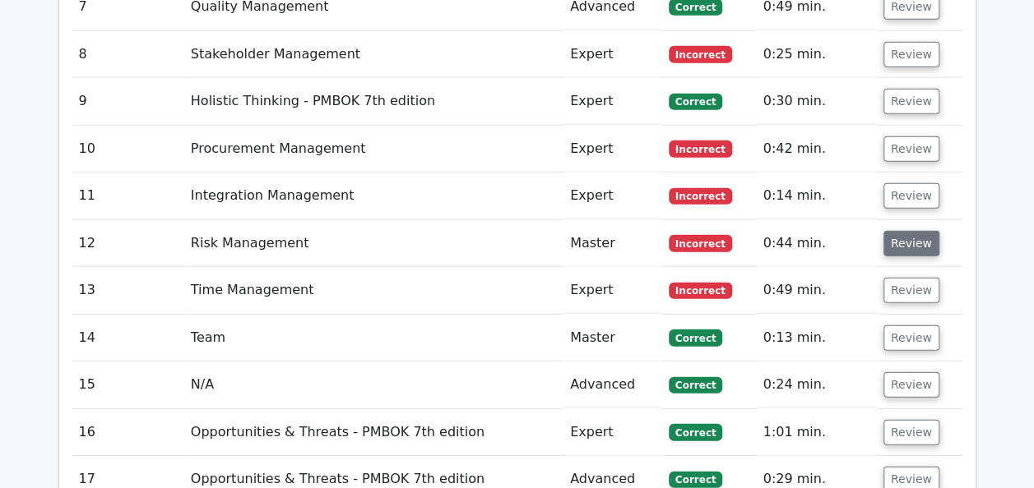
click at [907, 231] on button "Review" at bounding box center [911, 243] width 56 height 25
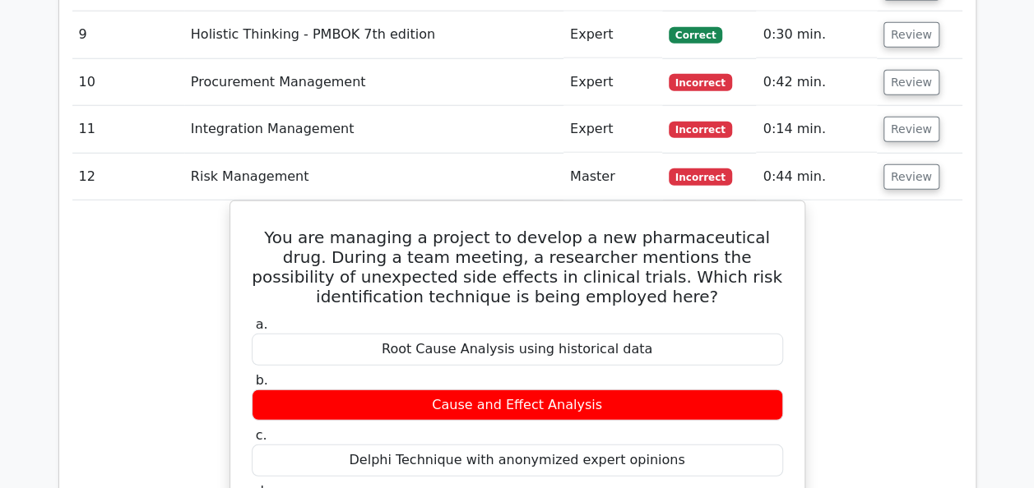
scroll to position [2154, 0]
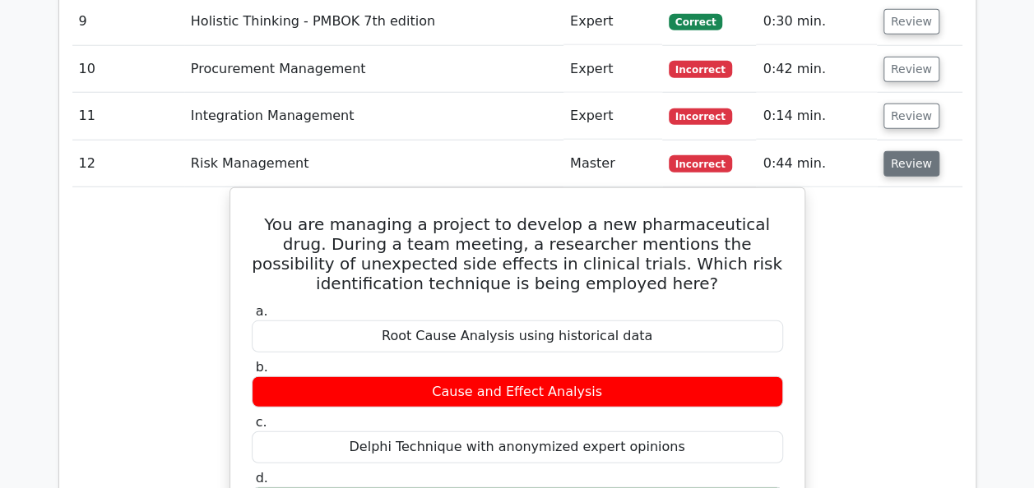
click at [911, 151] on button "Review" at bounding box center [911, 163] width 56 height 25
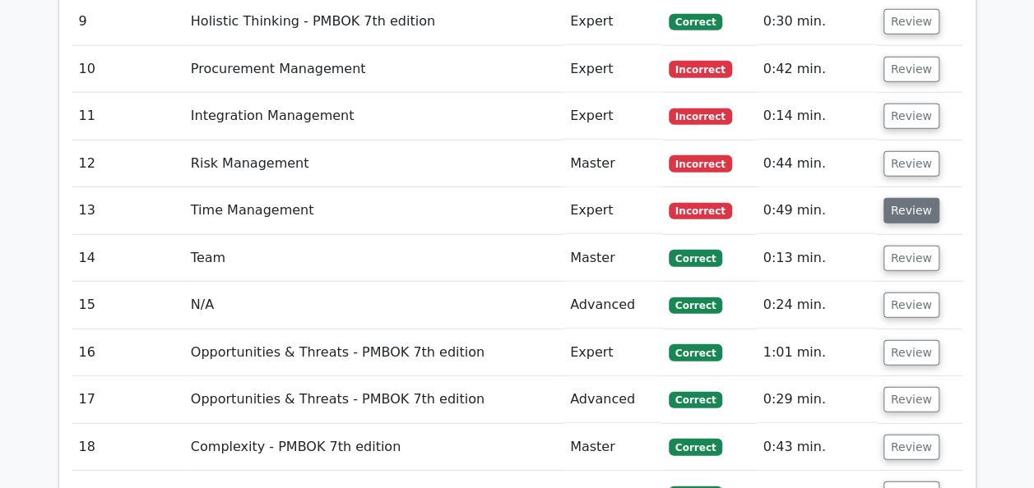
click at [911, 198] on button "Review" at bounding box center [911, 210] width 56 height 25
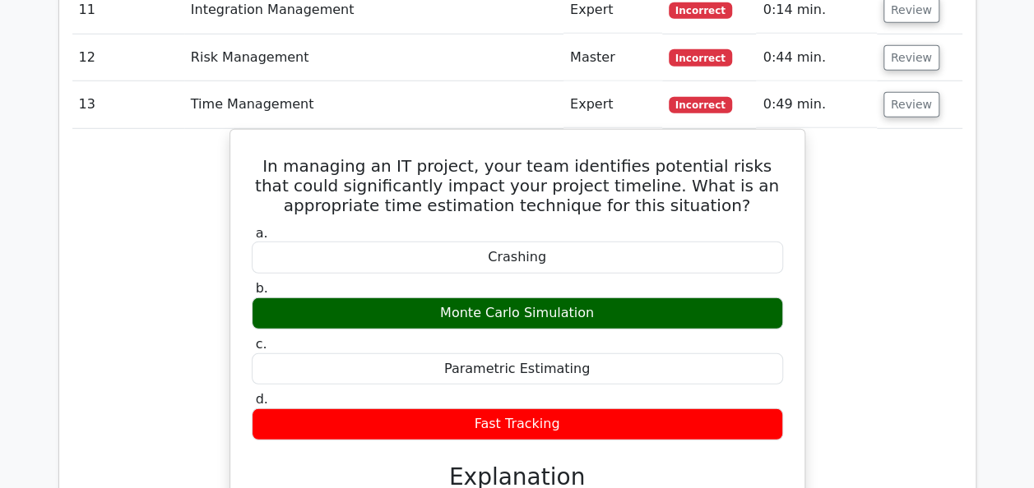
scroll to position [2260, 0]
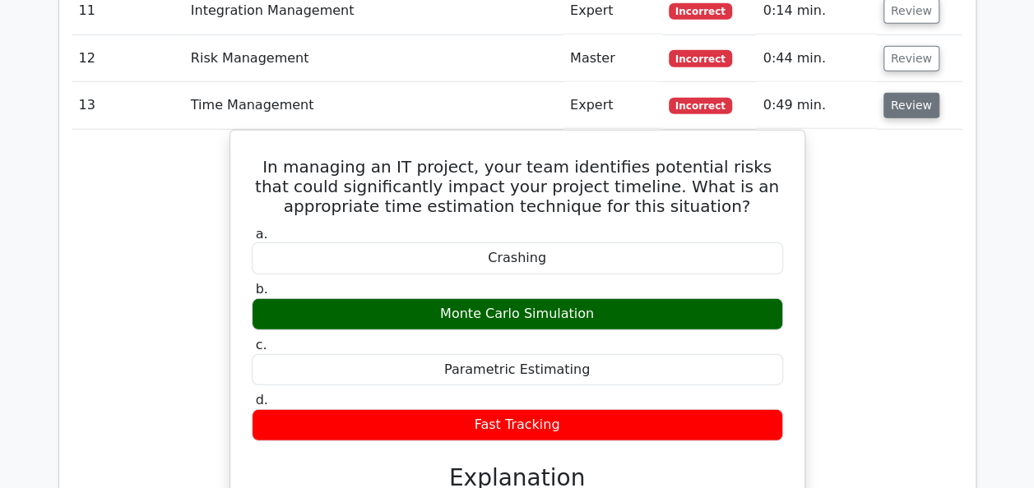
click at [912, 93] on button "Review" at bounding box center [911, 105] width 56 height 25
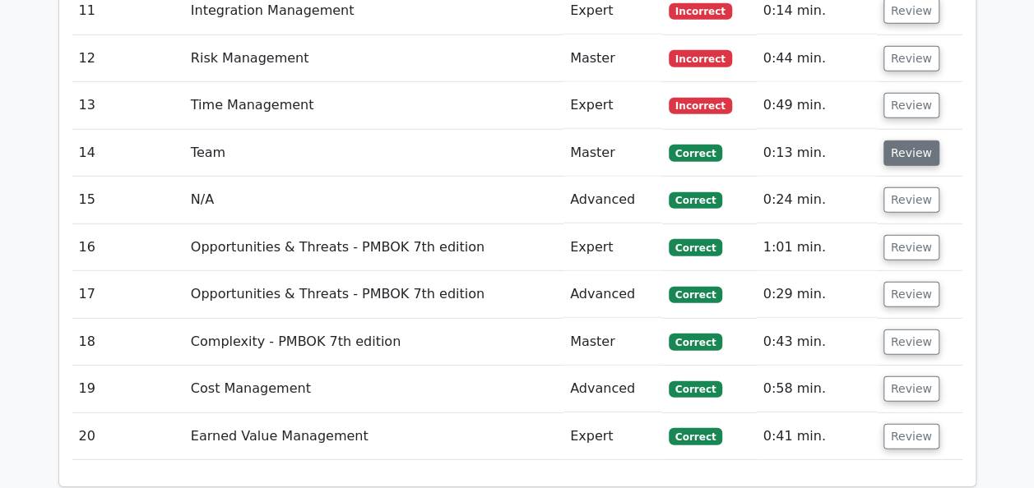
click at [909, 141] on button "Review" at bounding box center [911, 153] width 56 height 25
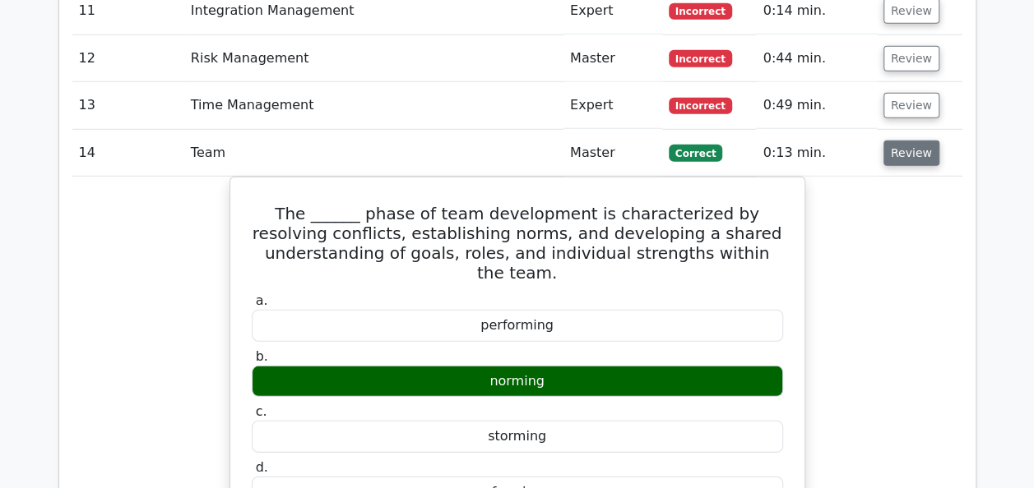
click at [909, 141] on button "Review" at bounding box center [911, 153] width 56 height 25
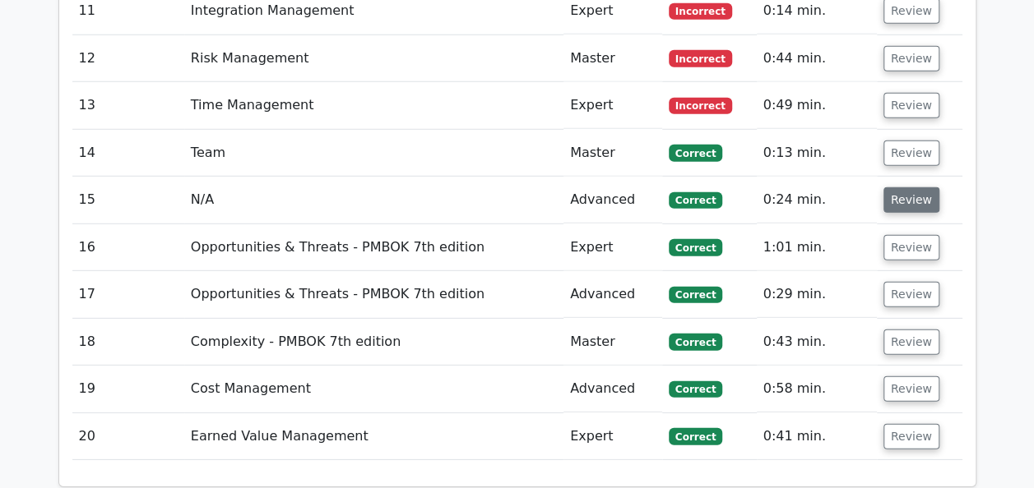
click at [907, 187] on button "Review" at bounding box center [911, 199] width 56 height 25
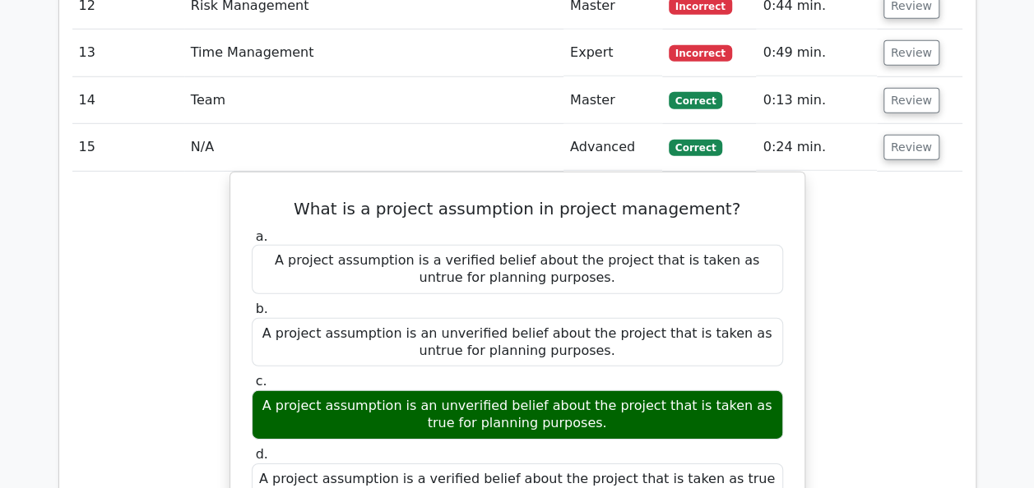
scroll to position [2316, 0]
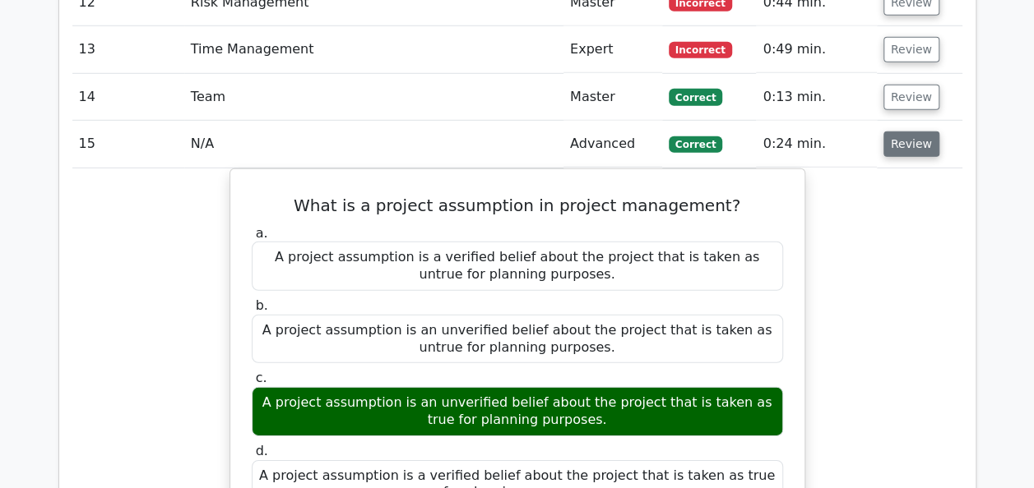
click at [902, 132] on button "Review" at bounding box center [911, 144] width 56 height 25
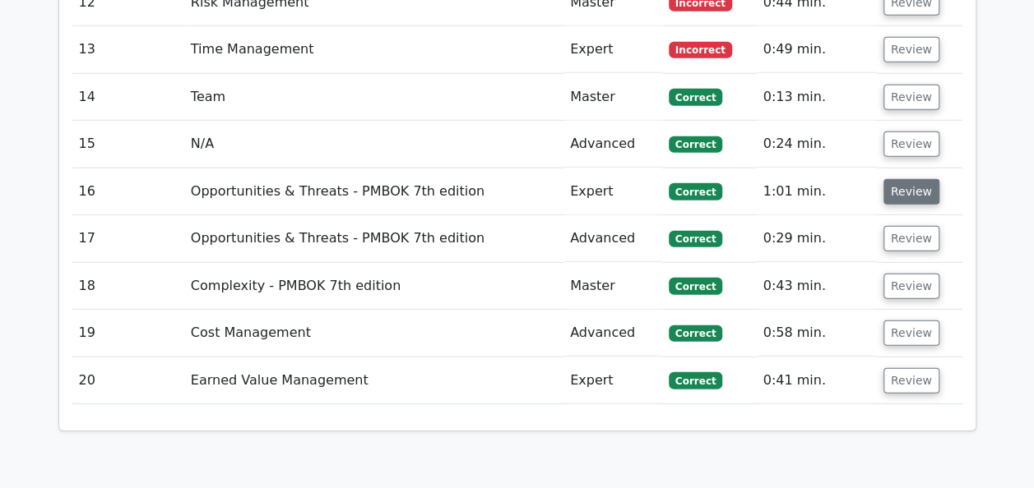
click at [905, 179] on button "Review" at bounding box center [911, 191] width 56 height 25
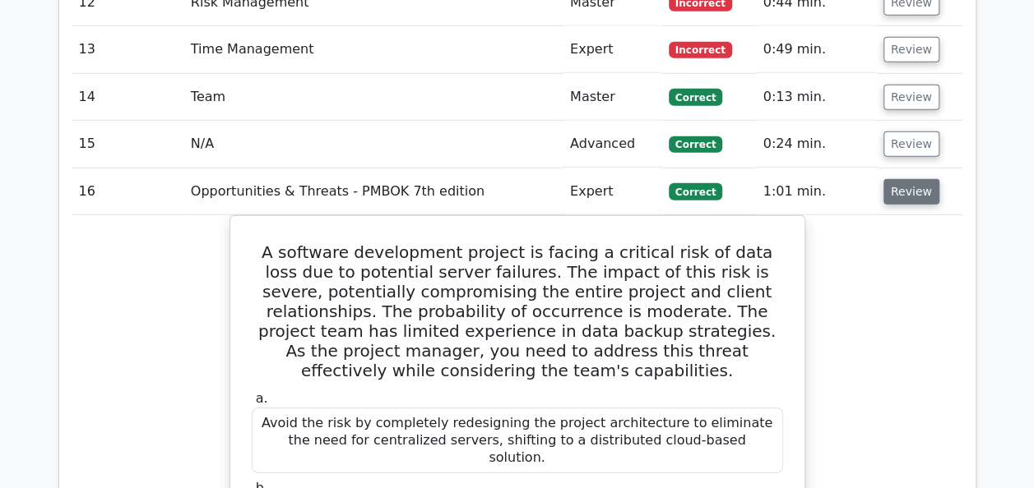
click at [905, 179] on button "Review" at bounding box center [911, 191] width 56 height 25
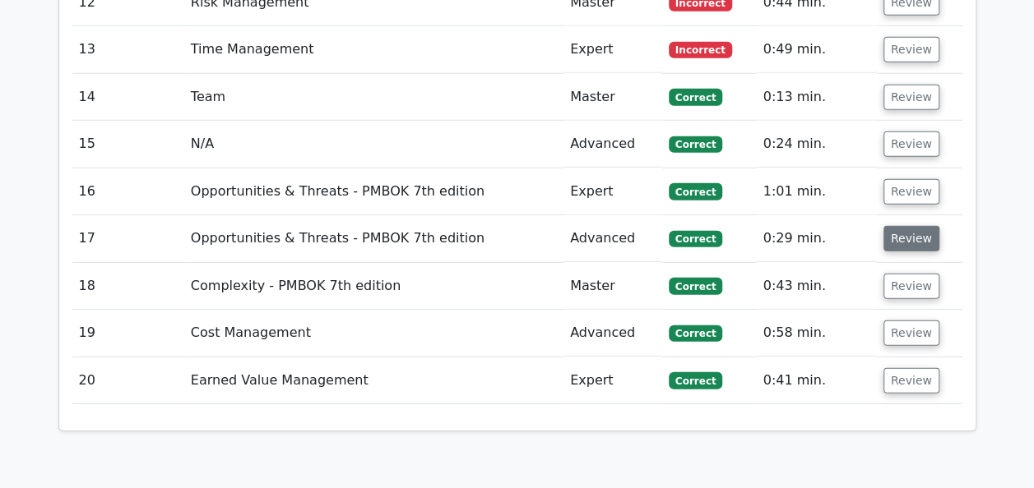
click at [900, 226] on button "Review" at bounding box center [911, 238] width 56 height 25
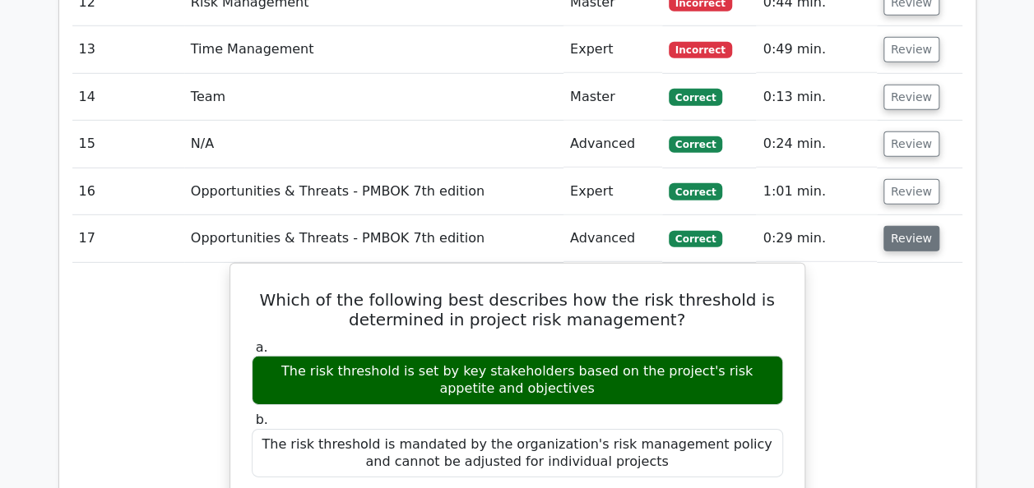
click at [900, 226] on button "Review" at bounding box center [911, 238] width 56 height 25
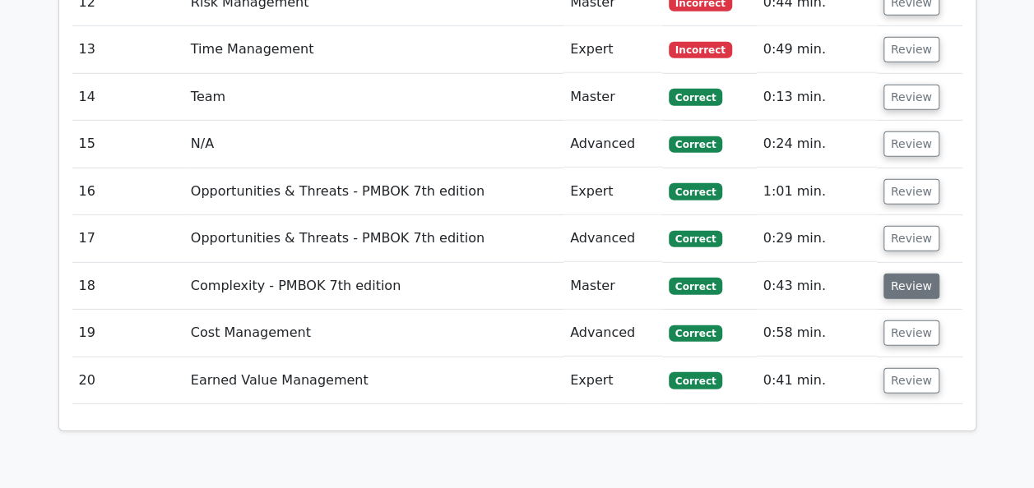
click at [903, 274] on button "Review" at bounding box center [911, 286] width 56 height 25
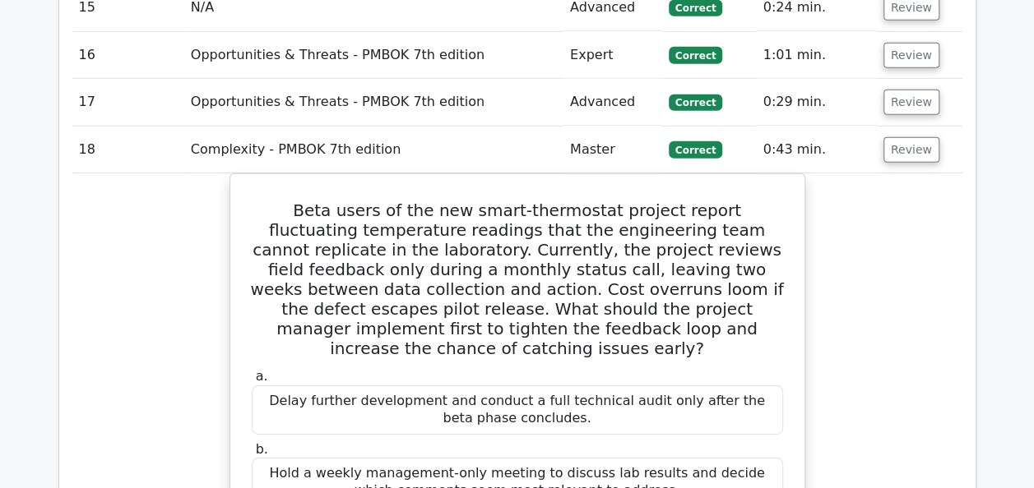
scroll to position [2446, 0]
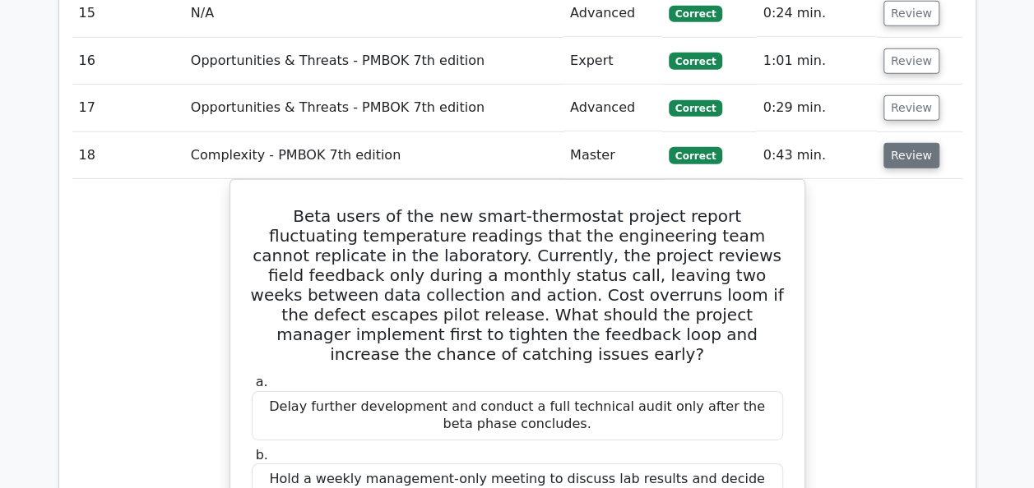
click at [909, 143] on button "Review" at bounding box center [911, 155] width 56 height 25
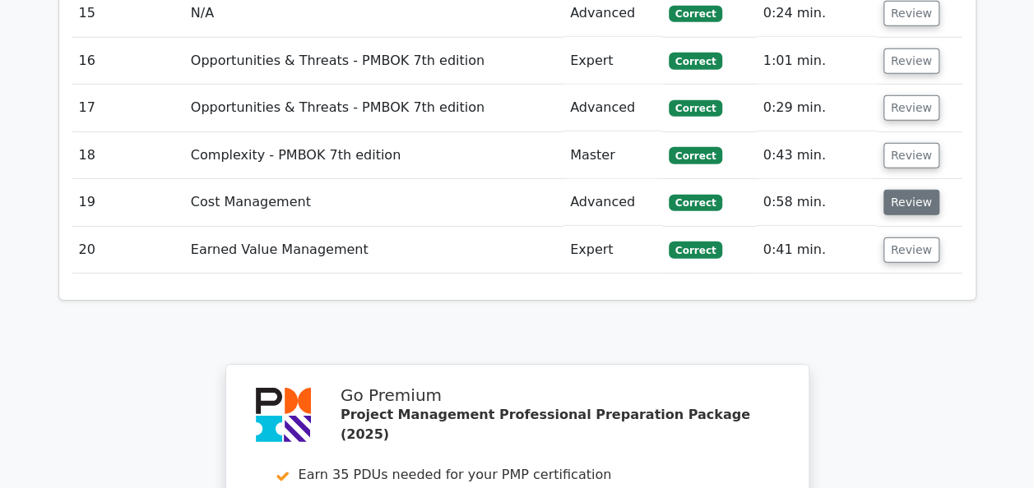
click at [906, 190] on button "Review" at bounding box center [911, 202] width 56 height 25
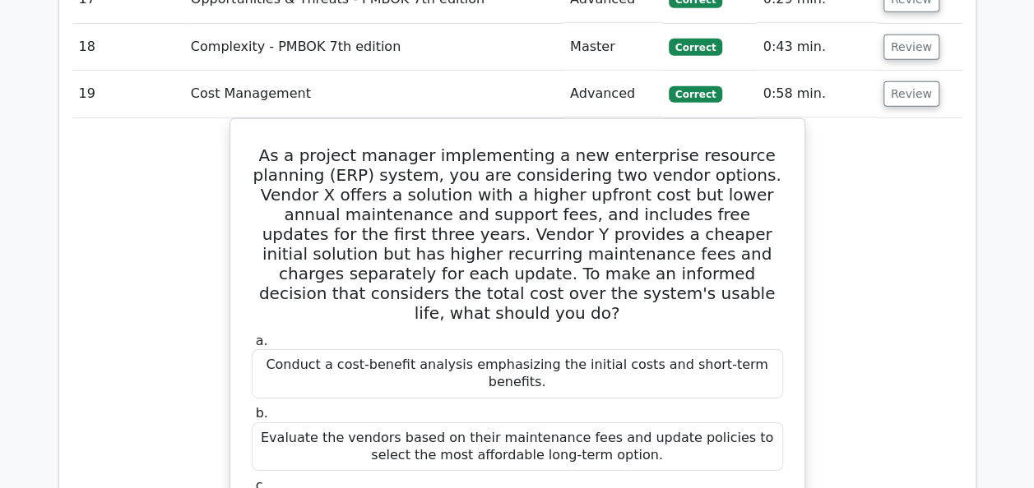
scroll to position [2557, 0]
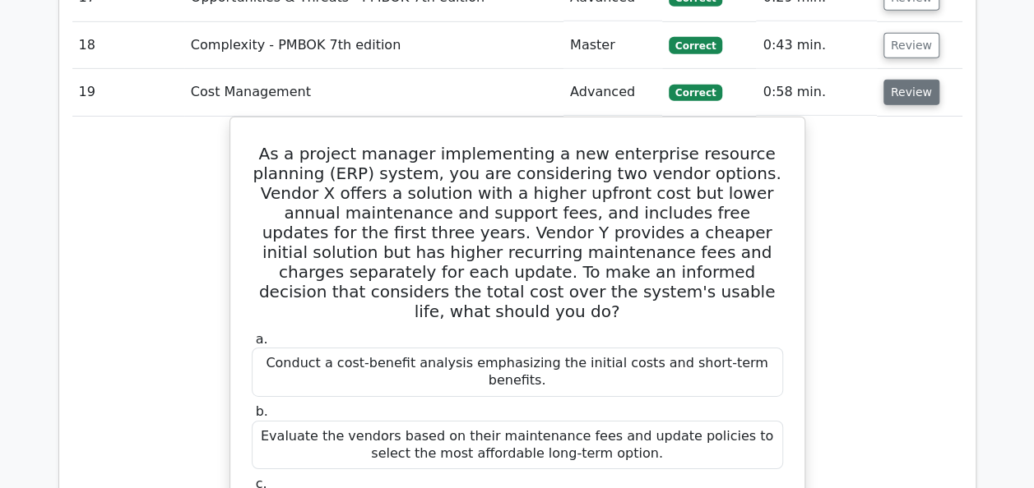
click at [918, 80] on button "Review" at bounding box center [911, 92] width 56 height 25
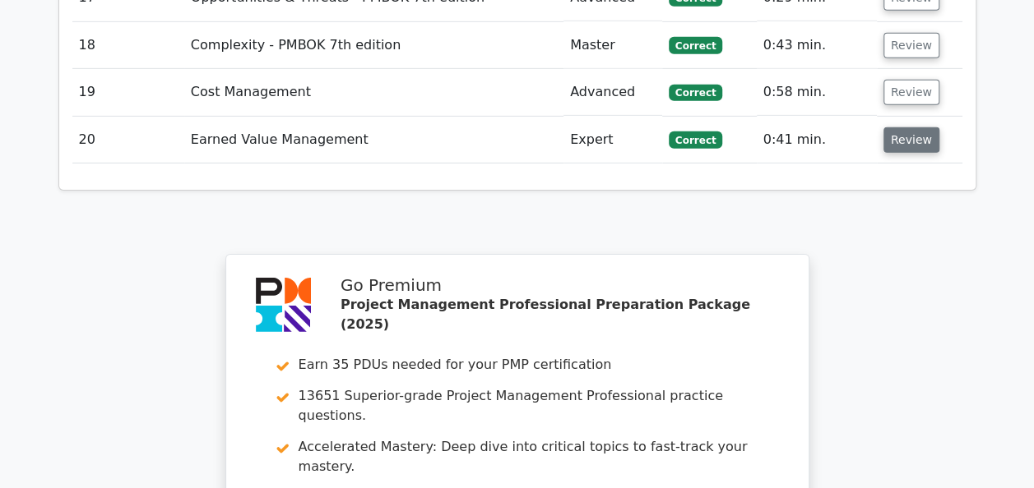
click at [910, 127] on button "Review" at bounding box center [911, 139] width 56 height 25
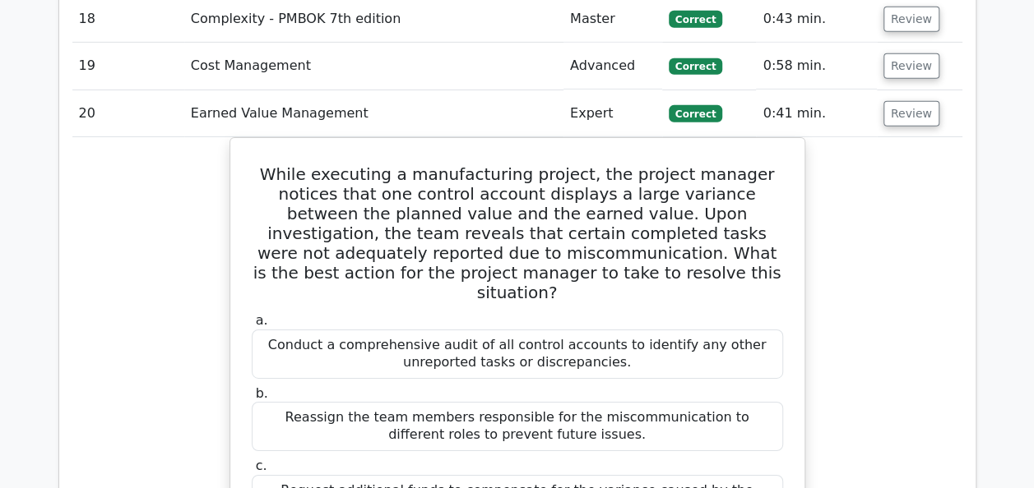
scroll to position [2578, 0]
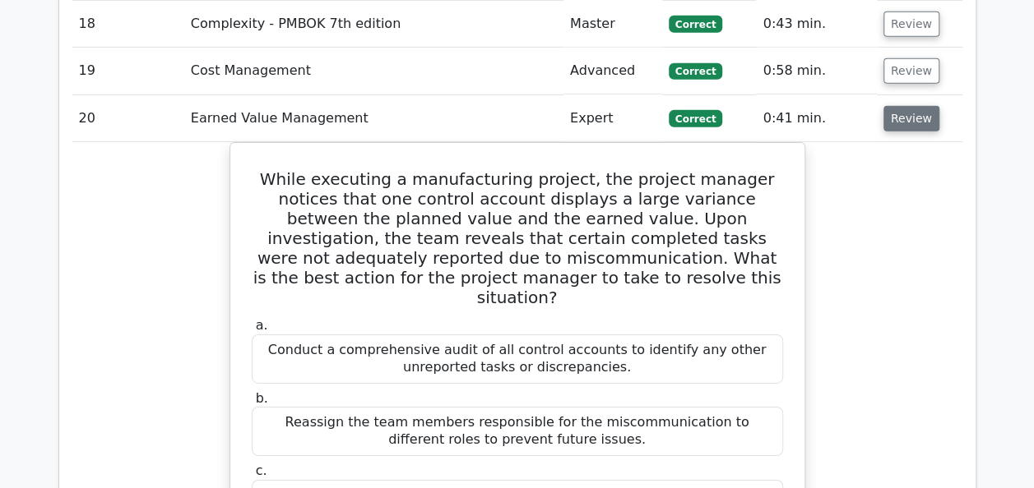
click at [909, 106] on button "Review" at bounding box center [911, 118] width 56 height 25
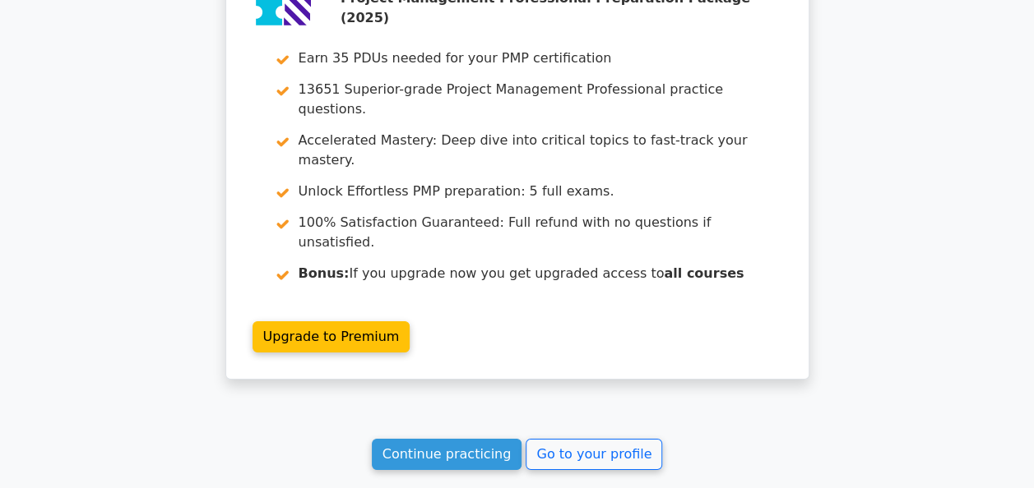
scroll to position [2864, 0]
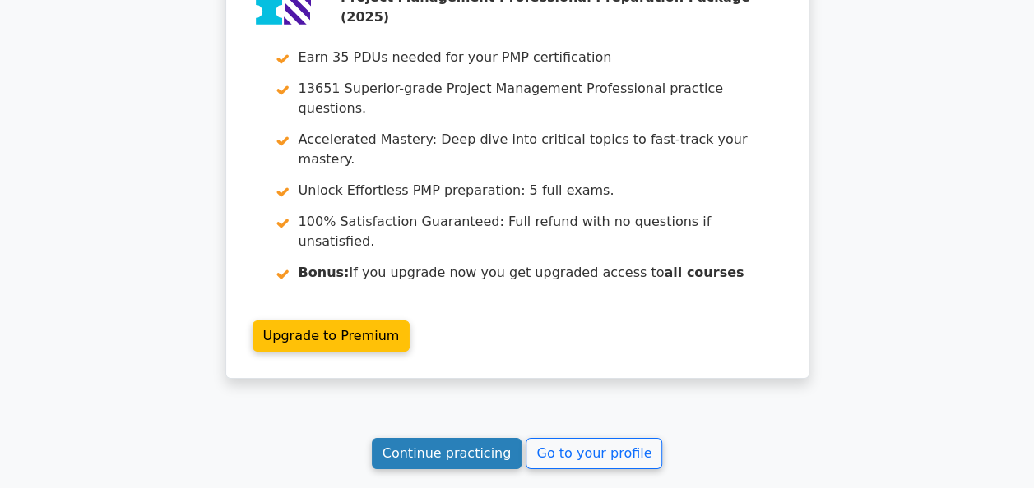
click at [487, 438] on link "Continue practicing" at bounding box center [447, 453] width 150 height 31
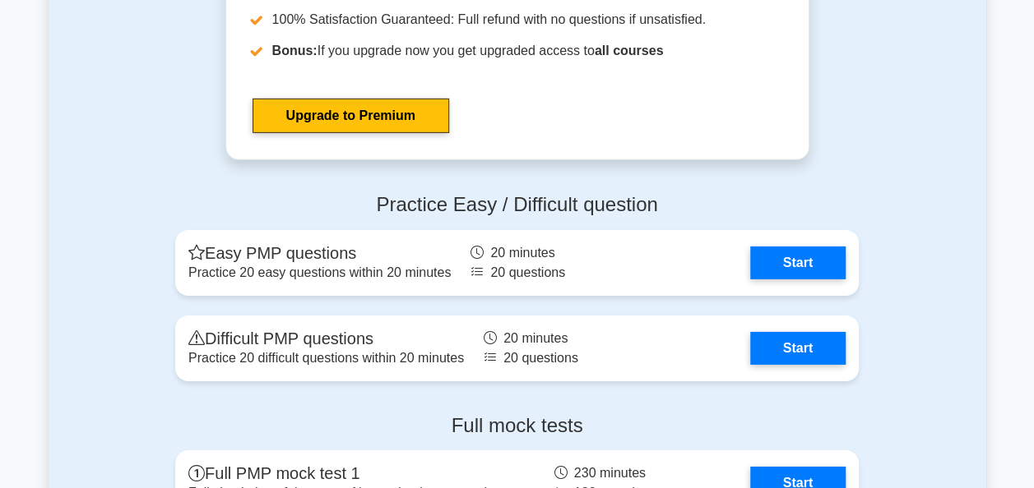
scroll to position [5674, 0]
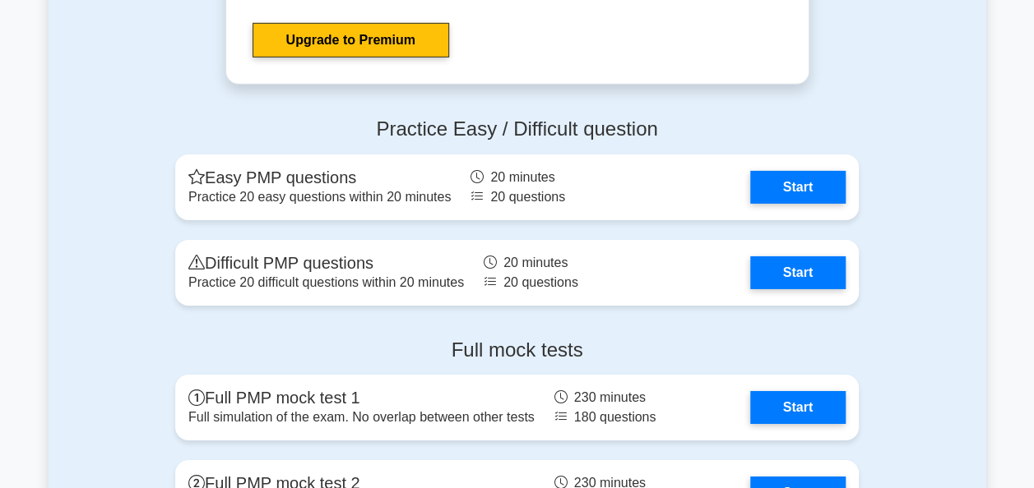
click at [112, 275] on div "Practice Easy / Difficult question Easy PMP questions Practice 20 easy question…" at bounding box center [517, 214] width 937 height 221
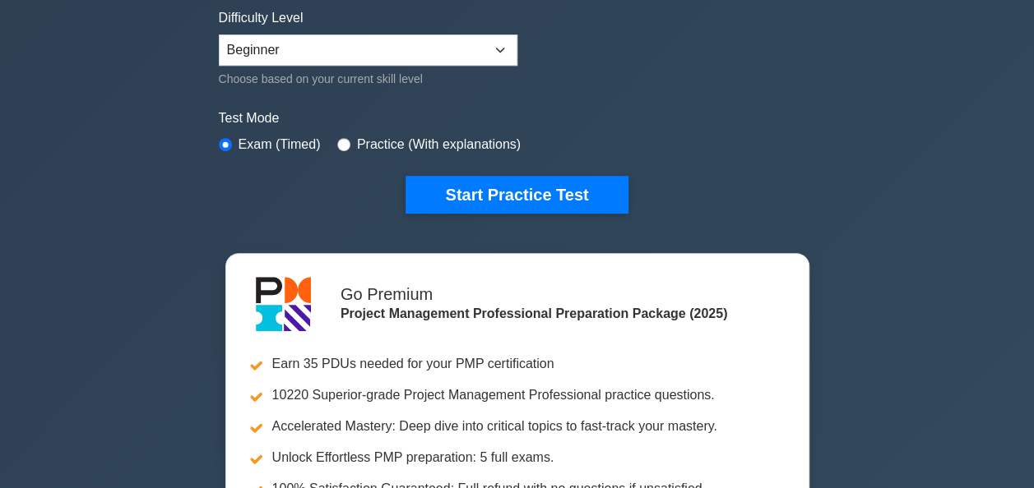
scroll to position [0, 0]
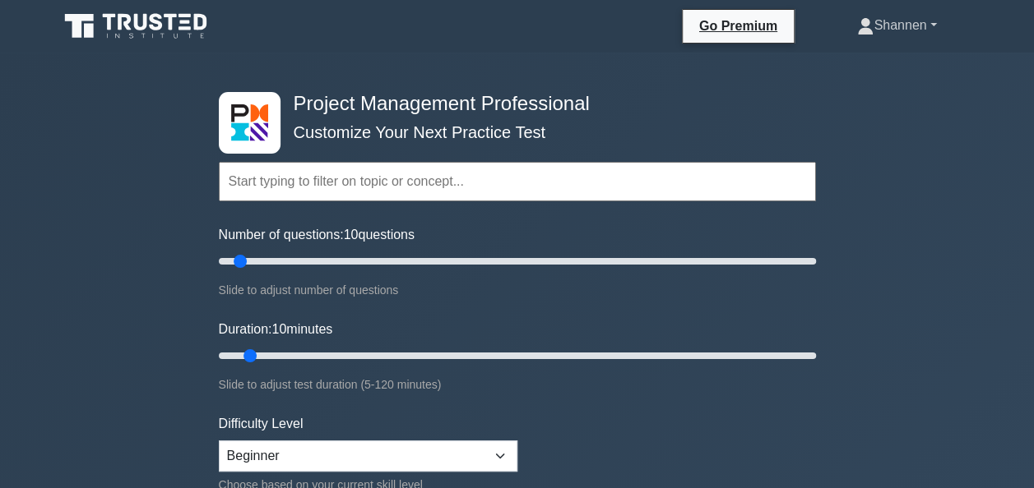
click at [920, 26] on link "Shannen" at bounding box center [896, 25] width 158 height 33
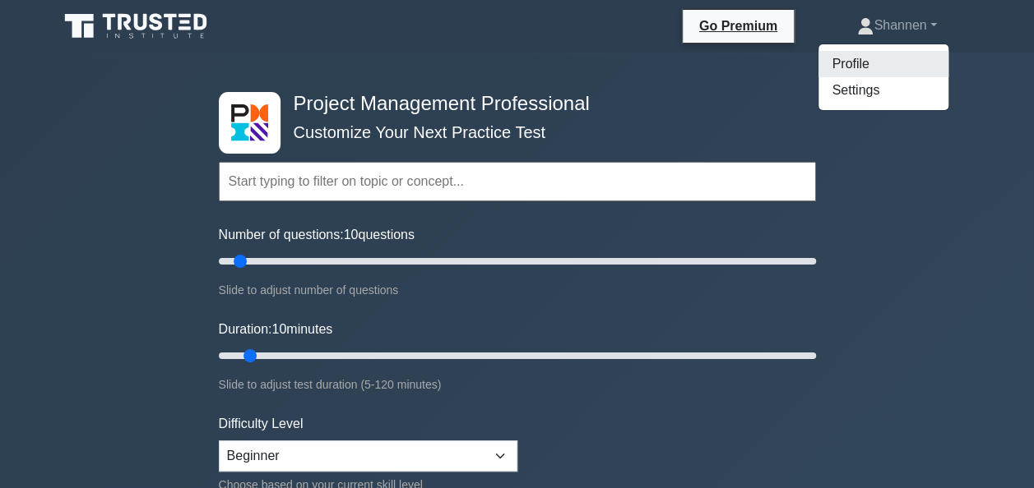
click at [881, 70] on link "Profile" at bounding box center [883, 64] width 130 height 26
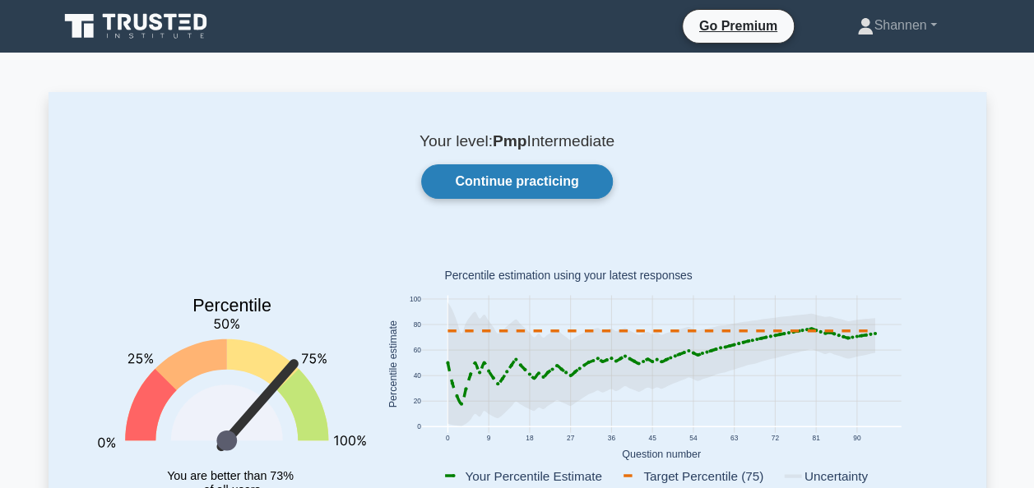
click at [533, 180] on link "Continue practicing" at bounding box center [516, 181] width 191 height 35
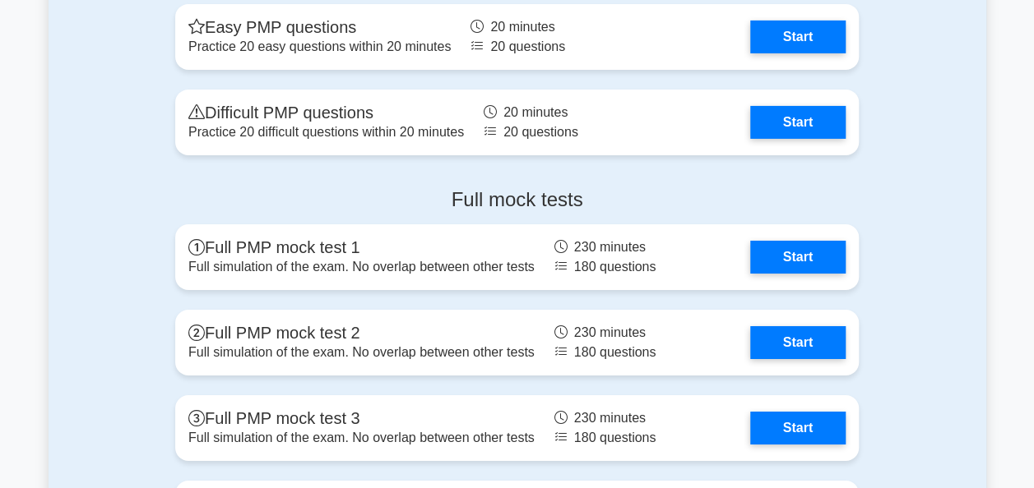
scroll to position [5879, 0]
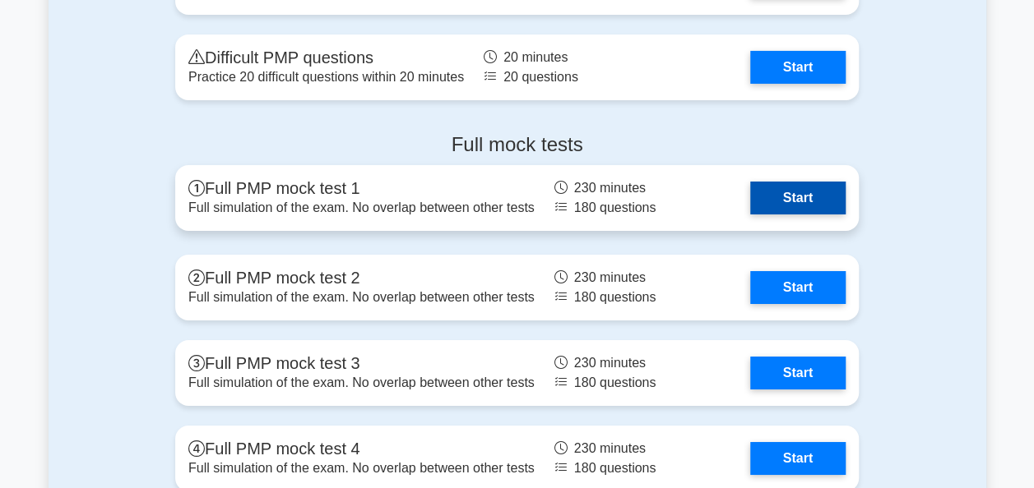
click at [804, 201] on link "Start" at bounding box center [797, 198] width 95 height 33
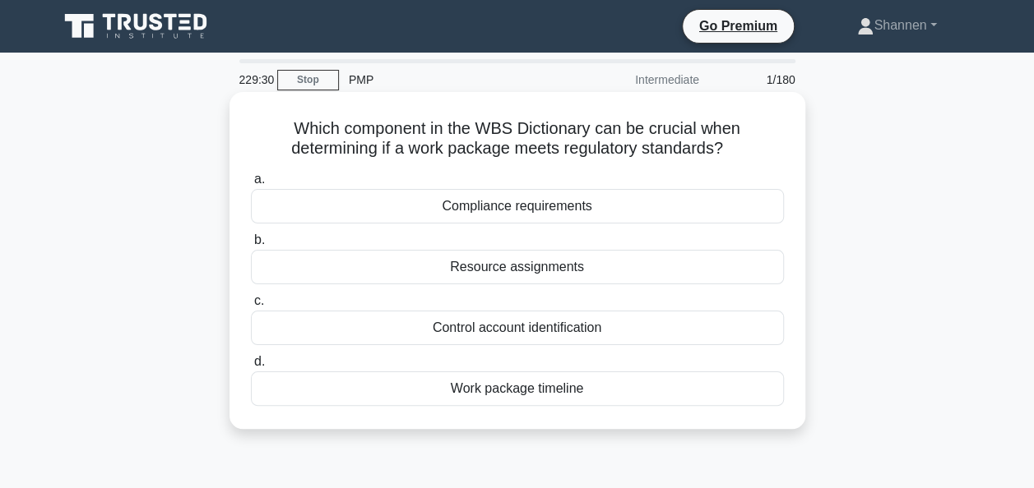
click at [595, 214] on div "Compliance requirements" at bounding box center [517, 206] width 533 height 35
click at [251, 185] on input "a. Compliance requirements" at bounding box center [251, 179] width 0 height 11
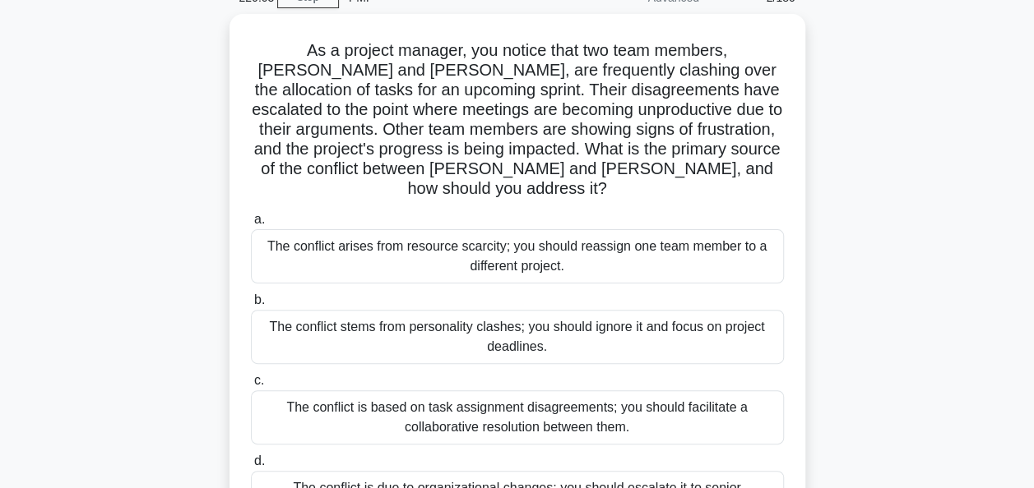
scroll to position [164, 0]
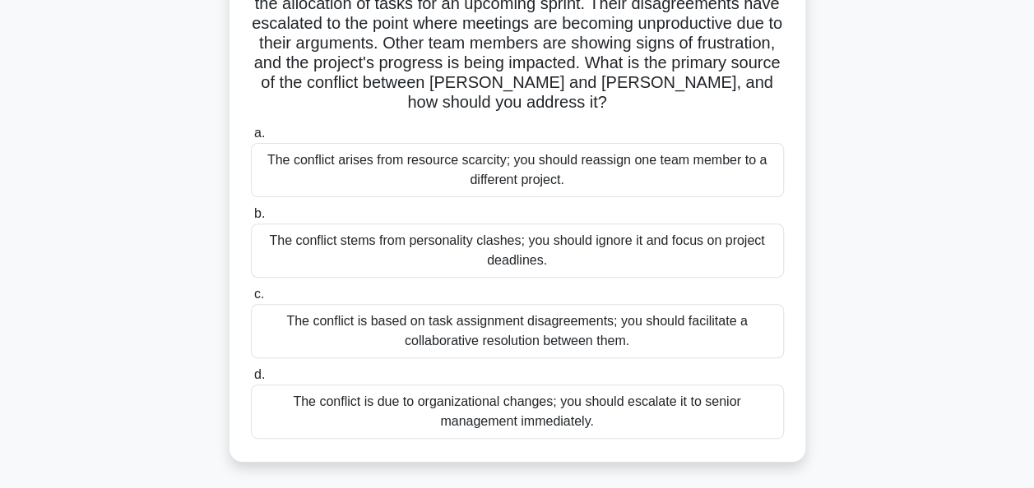
click at [683, 317] on div "The conflict is based on task assignment disagreements; you should facilitate a…" at bounding box center [517, 331] width 533 height 54
click at [251, 300] on input "c. The conflict is based on task assignment disagreements; you should facilitat…" at bounding box center [251, 294] width 0 height 11
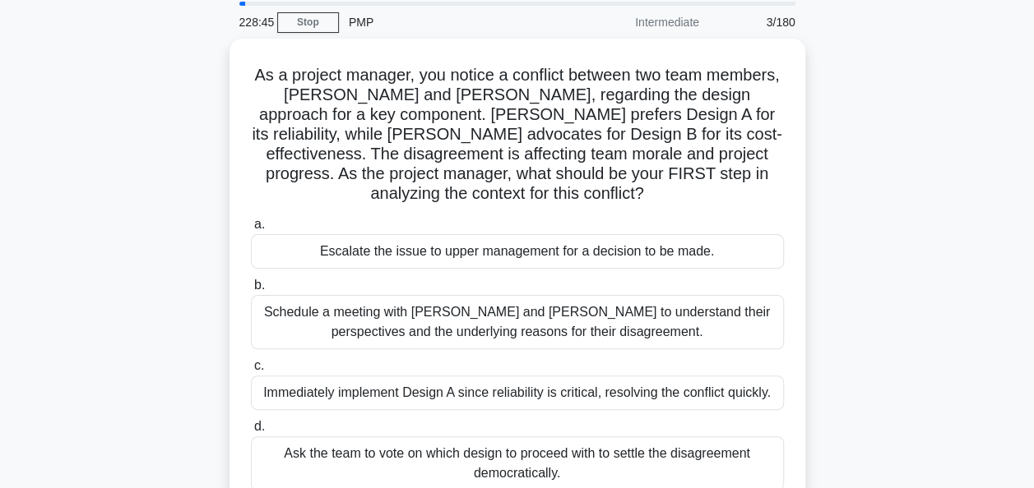
scroll to position [82, 0]
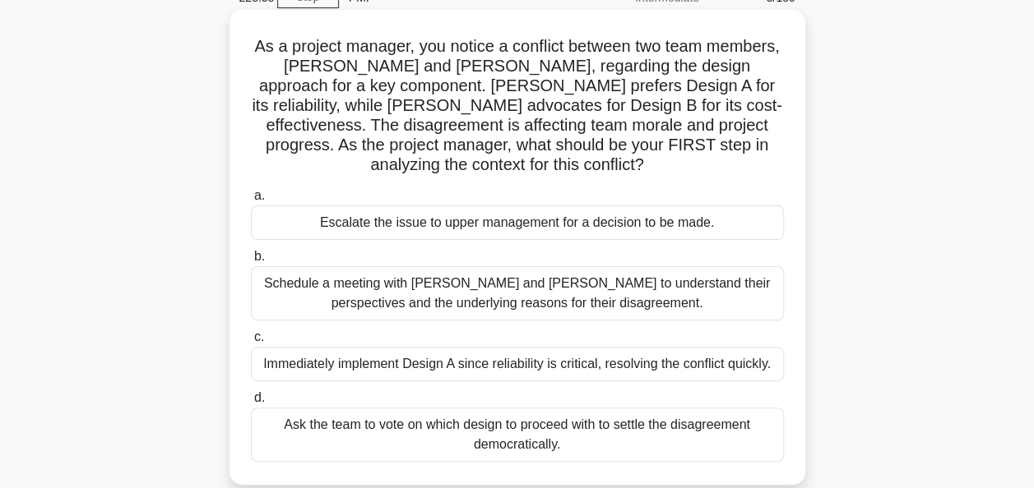
click at [604, 298] on div "Schedule a meeting with [PERSON_NAME] and [PERSON_NAME] to understand their per…" at bounding box center [517, 293] width 533 height 54
click at [251, 262] on input "b. Schedule a meeting with [PERSON_NAME] and [PERSON_NAME] to understand their …" at bounding box center [251, 257] width 0 height 11
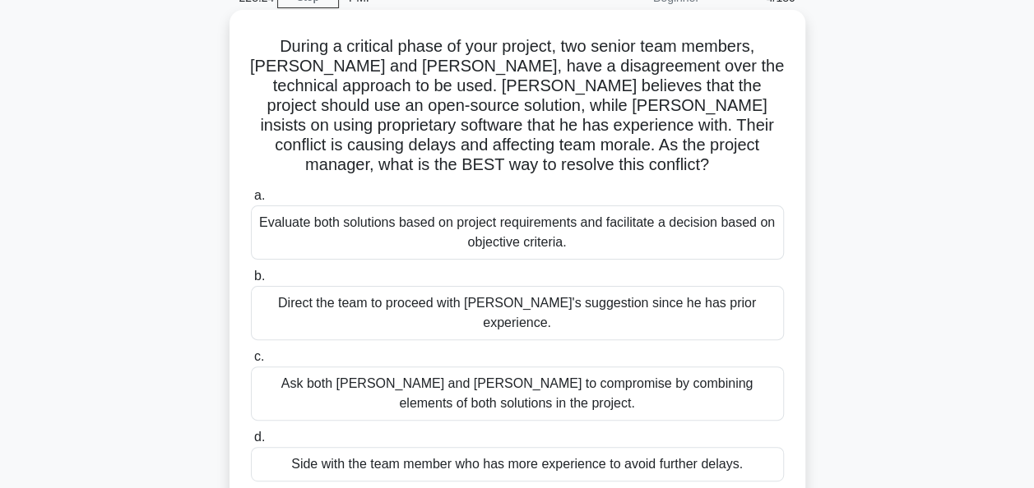
click at [587, 219] on div "Evaluate both solutions based on project requirements and facilitate a decision…" at bounding box center [517, 233] width 533 height 54
click at [251, 201] on input "a. Evaluate both solutions based on project requirements and facilitate a decis…" at bounding box center [251, 196] width 0 height 11
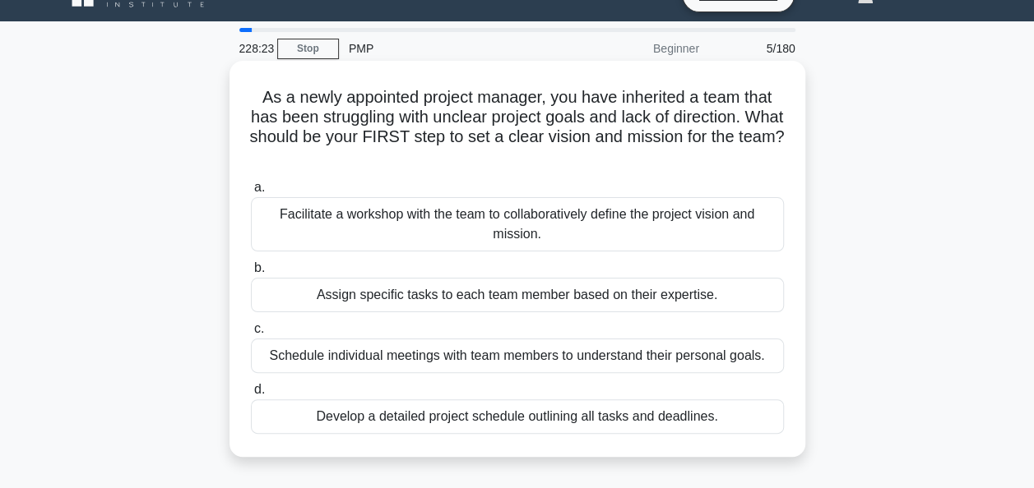
scroll to position [0, 0]
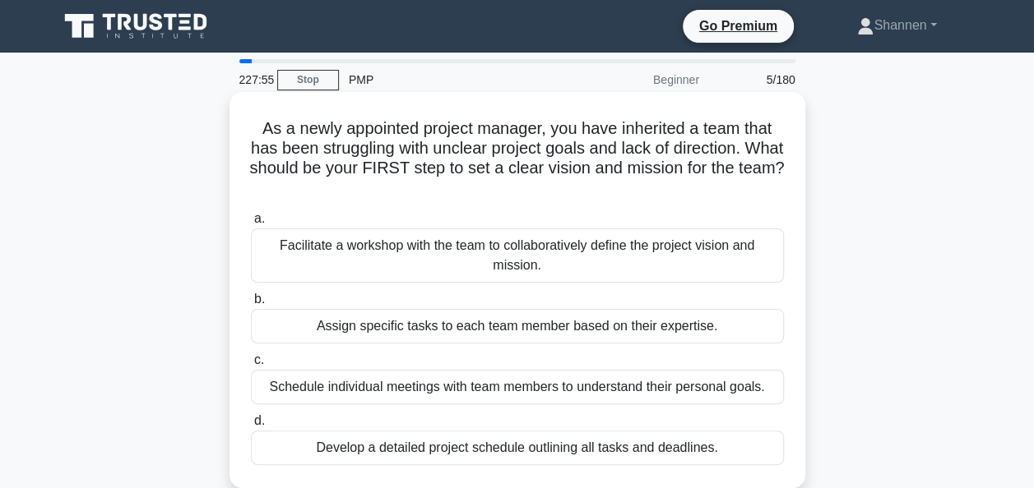
click at [659, 386] on div "Schedule individual meetings with team members to understand their personal goa…" at bounding box center [517, 387] width 533 height 35
click at [251, 366] on input "c. Schedule individual meetings with team members to understand their personal …" at bounding box center [251, 360] width 0 height 11
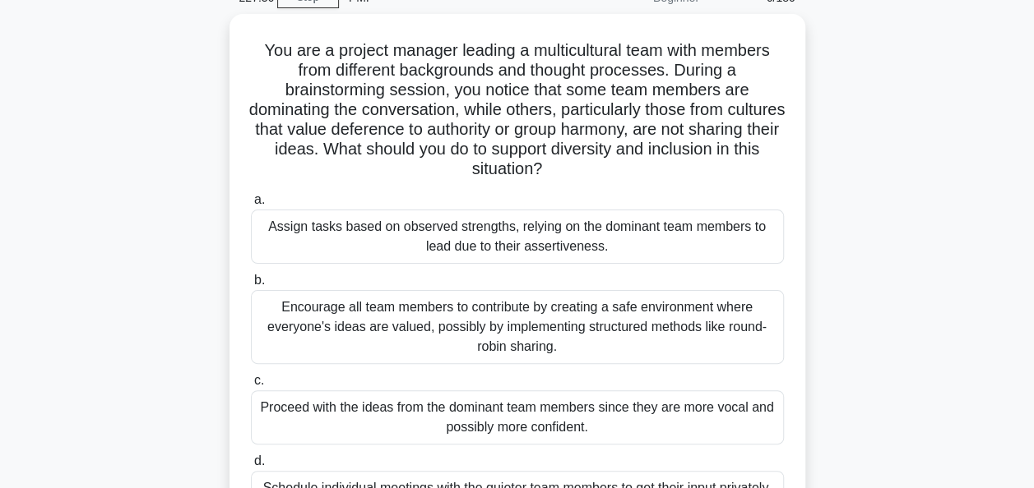
scroll to position [164, 0]
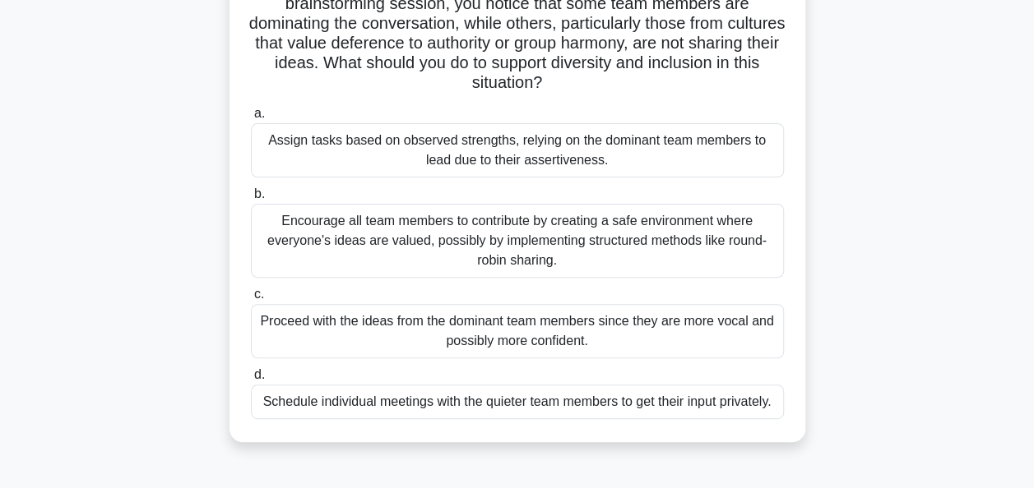
click at [694, 247] on div "Encourage all team members to contribute by creating a safe environment where e…" at bounding box center [517, 241] width 533 height 74
click at [251, 200] on input "b. Encourage all team members to contribute by creating a safe environment wher…" at bounding box center [251, 194] width 0 height 11
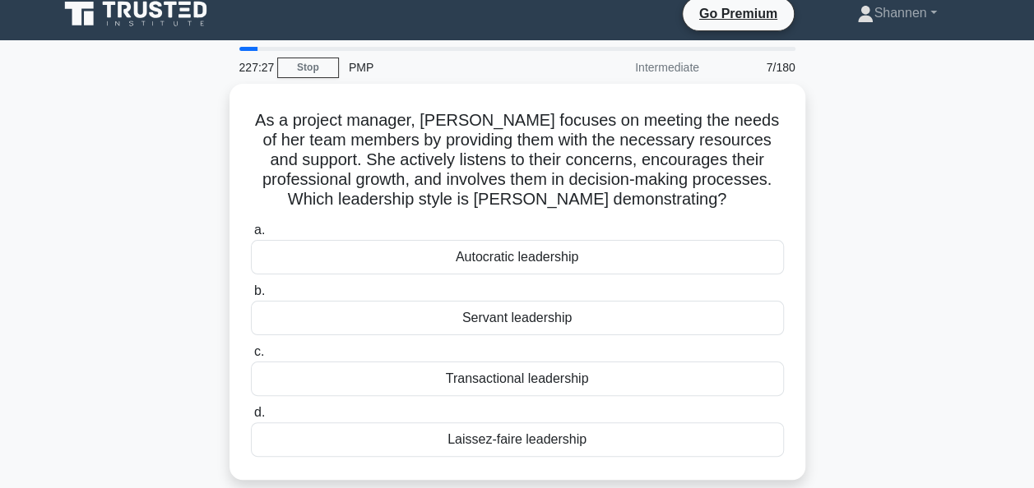
scroll to position [0, 0]
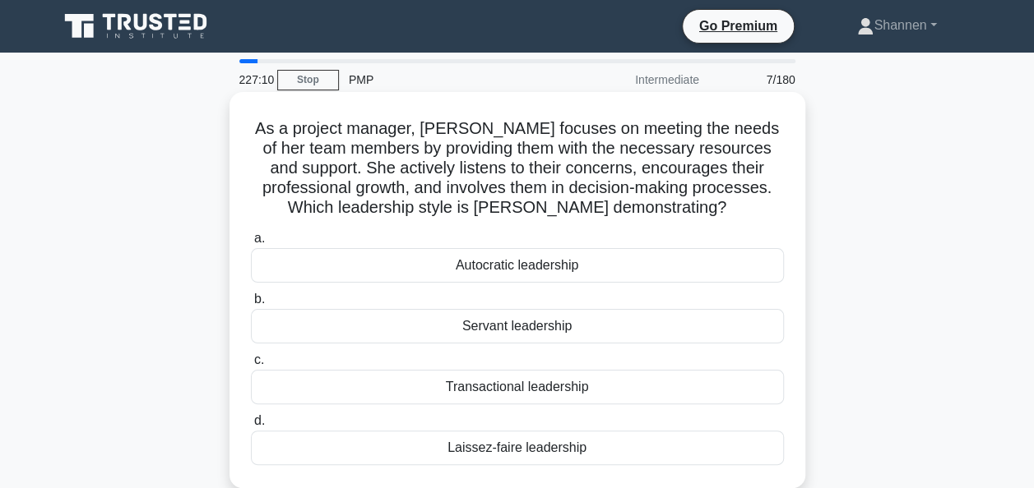
click at [544, 329] on div "Servant leadership" at bounding box center [517, 326] width 533 height 35
click at [251, 305] on input "b. Servant leadership" at bounding box center [251, 299] width 0 height 11
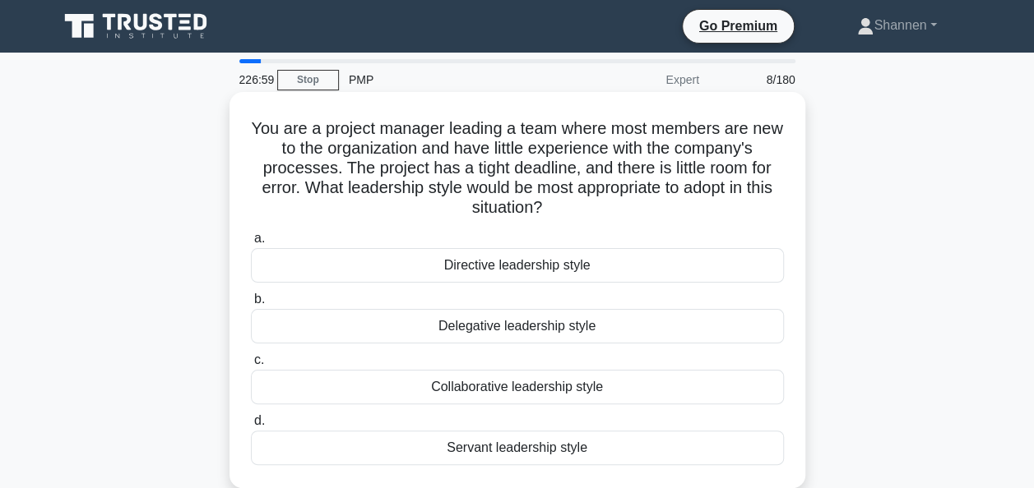
click at [558, 271] on div "Directive leadership style" at bounding box center [517, 265] width 533 height 35
click at [251, 244] on input "a. Directive leadership style" at bounding box center [251, 239] width 0 height 11
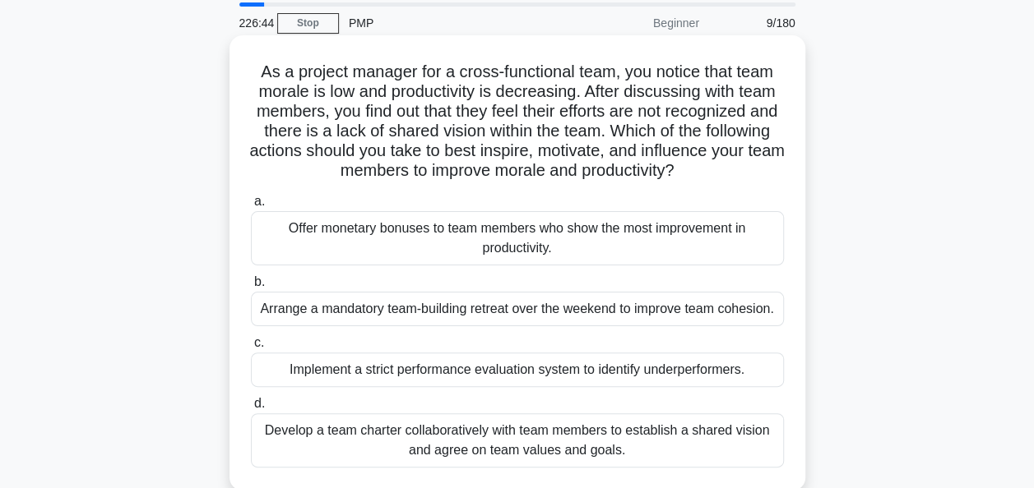
scroll to position [82, 0]
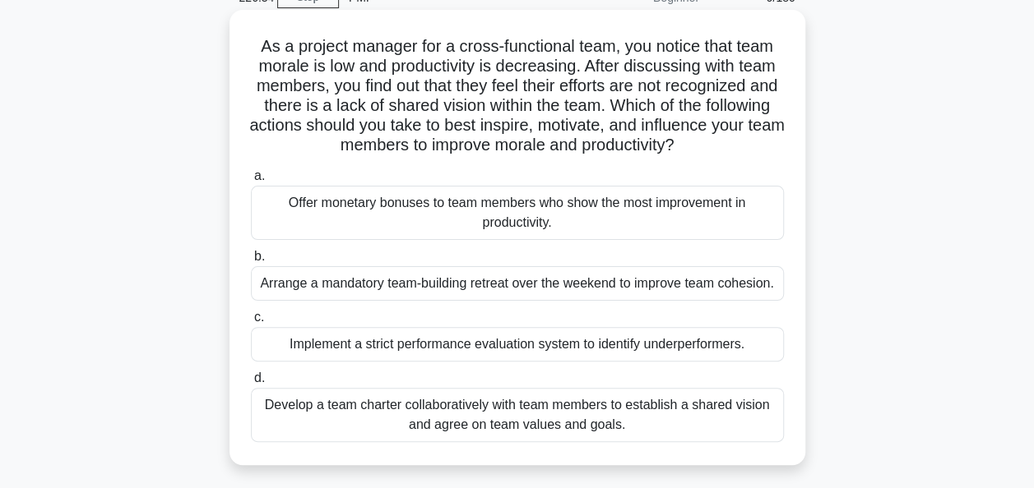
click at [560, 419] on div "Develop a team charter collaboratively with team members to establish a shared …" at bounding box center [517, 415] width 533 height 54
click at [251, 384] on input "d. Develop a team charter collaboratively with team members to establish a shar…" at bounding box center [251, 378] width 0 height 11
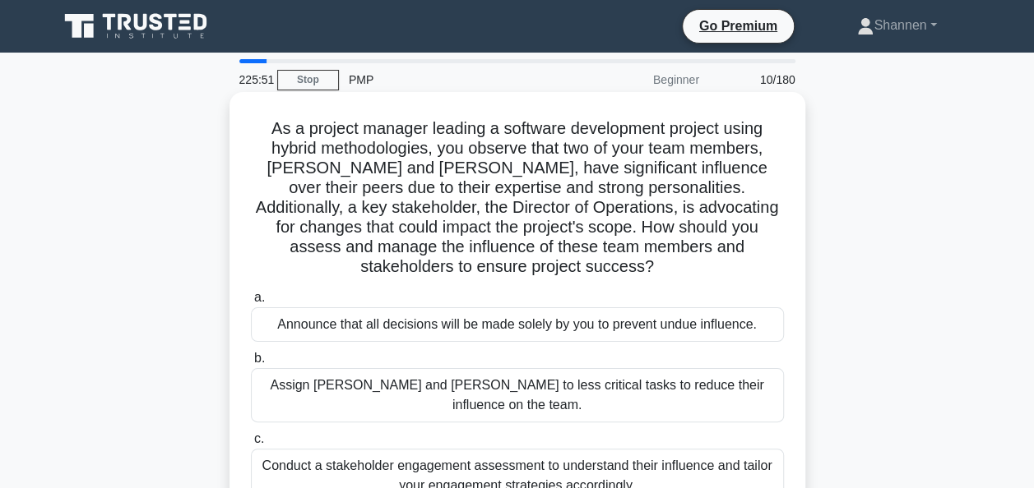
scroll to position [164, 0]
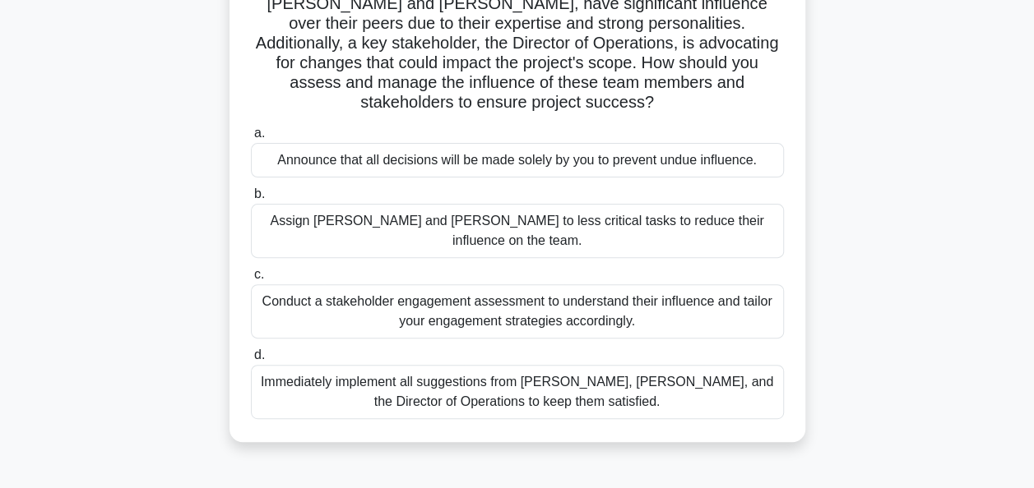
click at [572, 285] on div "Conduct a stakeholder engagement assessment to understand their influence and t…" at bounding box center [517, 312] width 533 height 54
click at [251, 275] on input "c. Conduct a stakeholder engagement assessment to understand their influence an…" at bounding box center [251, 275] width 0 height 11
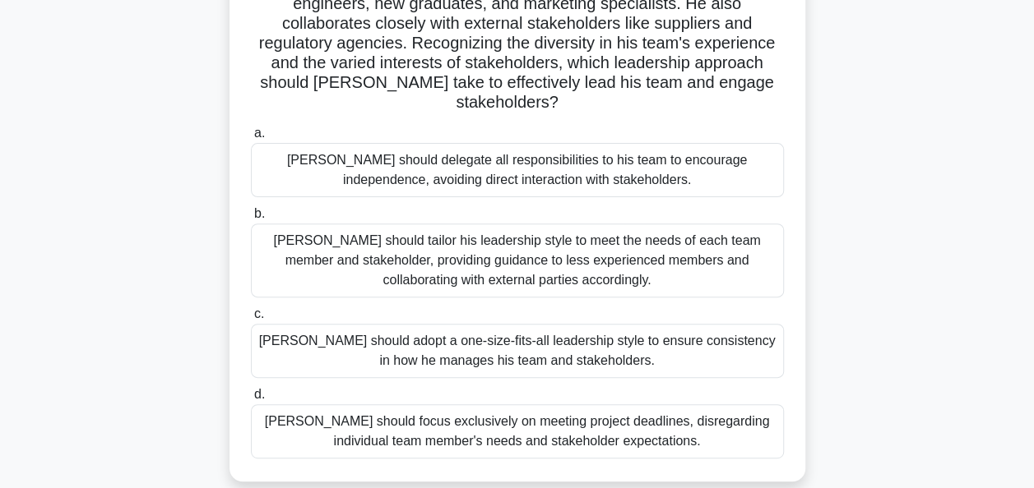
click at [691, 243] on div "John should tailor his leadership style to meet the needs of each team member a…" at bounding box center [517, 261] width 533 height 74
click at [251, 220] on input "b. John should tailor his leadership style to meet the needs of each team membe…" at bounding box center [251, 214] width 0 height 11
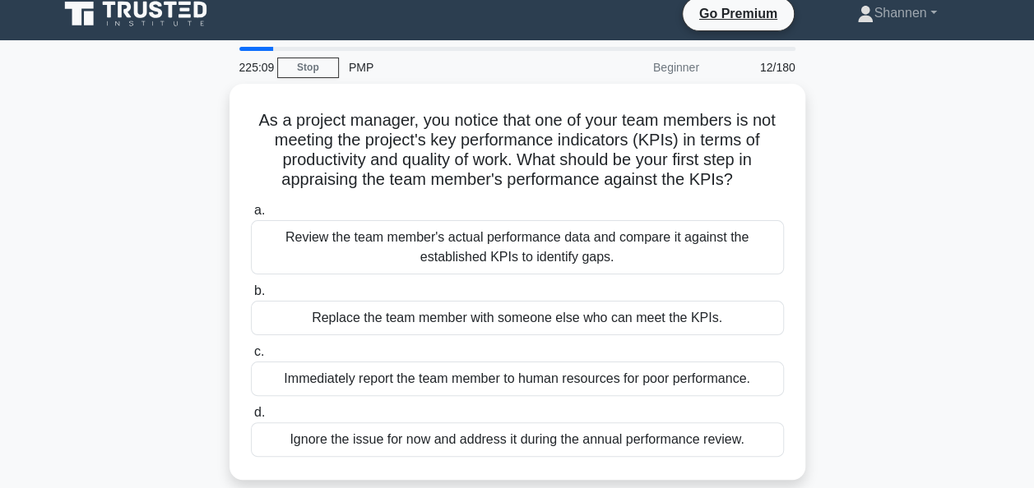
scroll to position [0, 0]
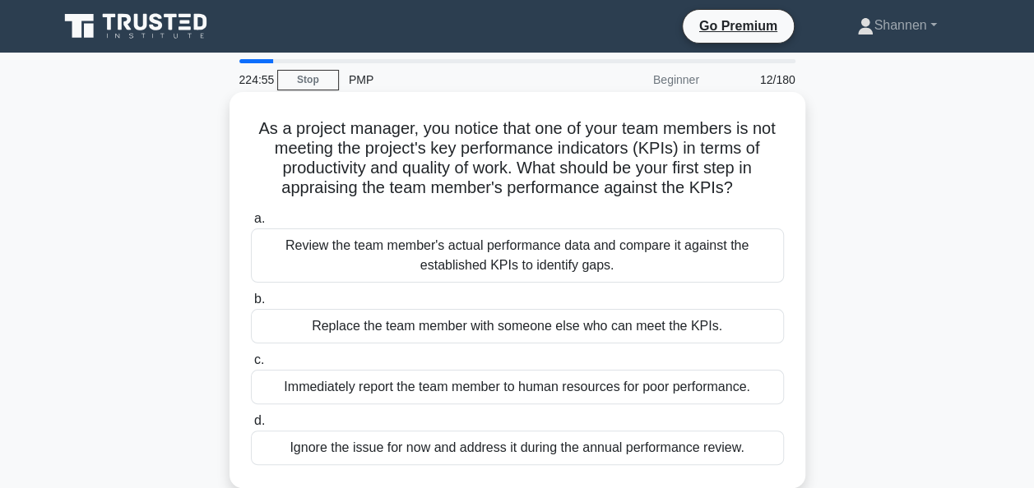
click at [750, 262] on div "Review the team member's actual performance data and compare it against the est…" at bounding box center [517, 256] width 533 height 54
click at [251, 224] on input "a. Review the team member's actual performance data and compare it against the …" at bounding box center [251, 219] width 0 height 11
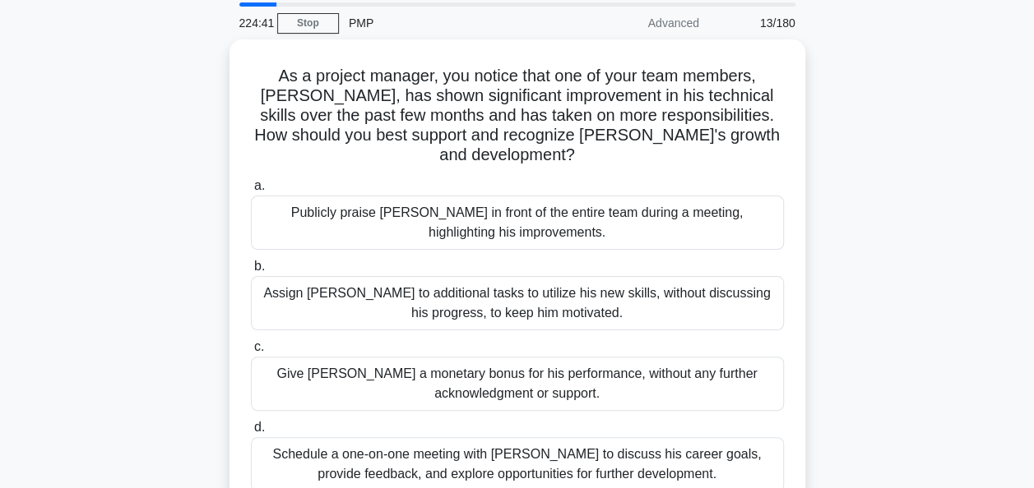
scroll to position [82, 0]
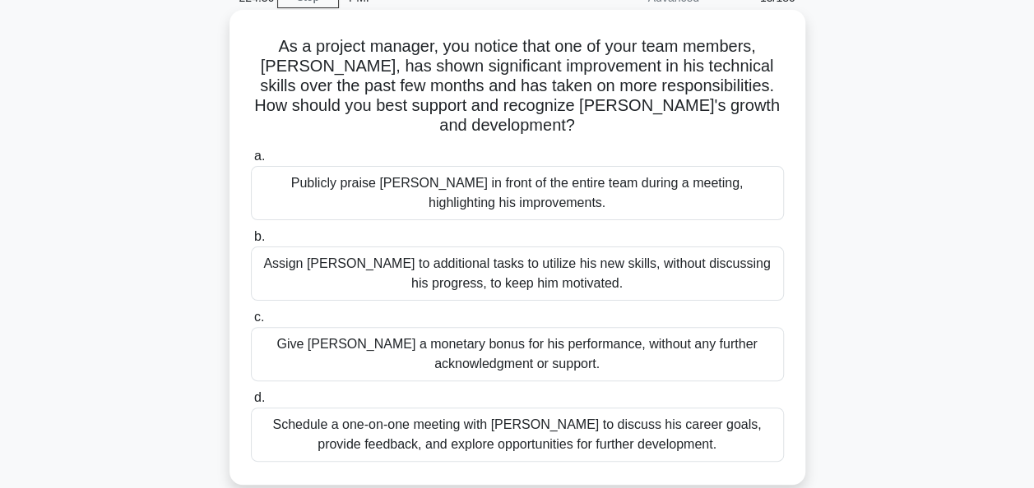
click at [681, 419] on div "Schedule a one-on-one meeting with Alex to discuss his career goals, provide fe…" at bounding box center [517, 435] width 533 height 54
click at [251, 404] on input "d. Schedule a one-on-one meeting with Alex to discuss his career goals, provide…" at bounding box center [251, 398] width 0 height 11
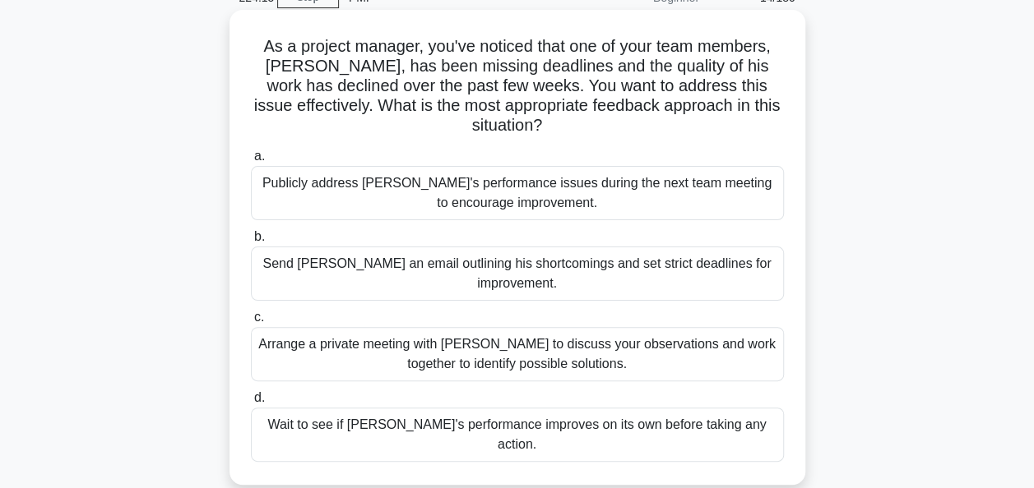
click at [604, 335] on div "Arrange a private meeting with Alex to discuss your observations and work toget…" at bounding box center [517, 354] width 533 height 54
click at [251, 323] on input "c. Arrange a private meeting with Alex to discuss your observations and work to…" at bounding box center [251, 317] width 0 height 11
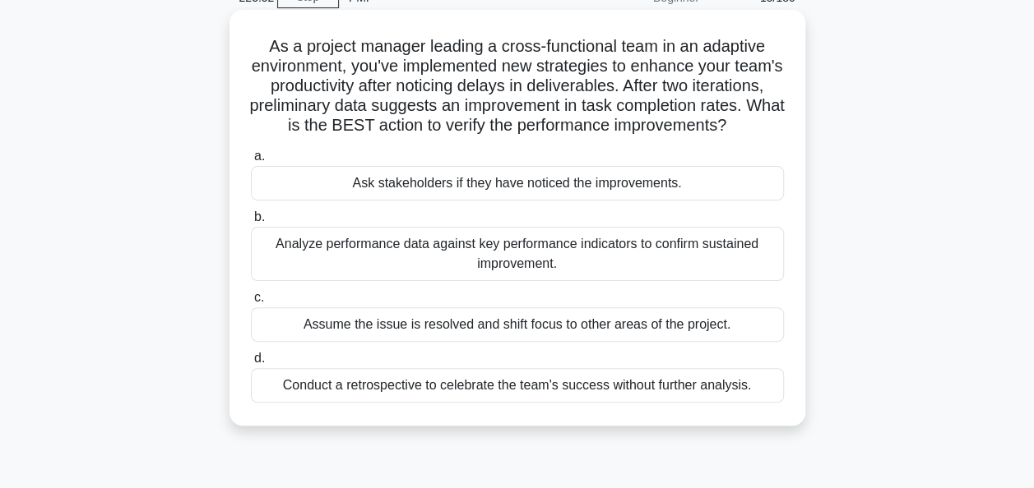
click at [704, 274] on div "Analyze performance data against key performance indicators to confirm sustaine…" at bounding box center [517, 254] width 533 height 54
click at [251, 223] on input "b. Analyze performance data against key performance indicators to confirm susta…" at bounding box center [251, 217] width 0 height 11
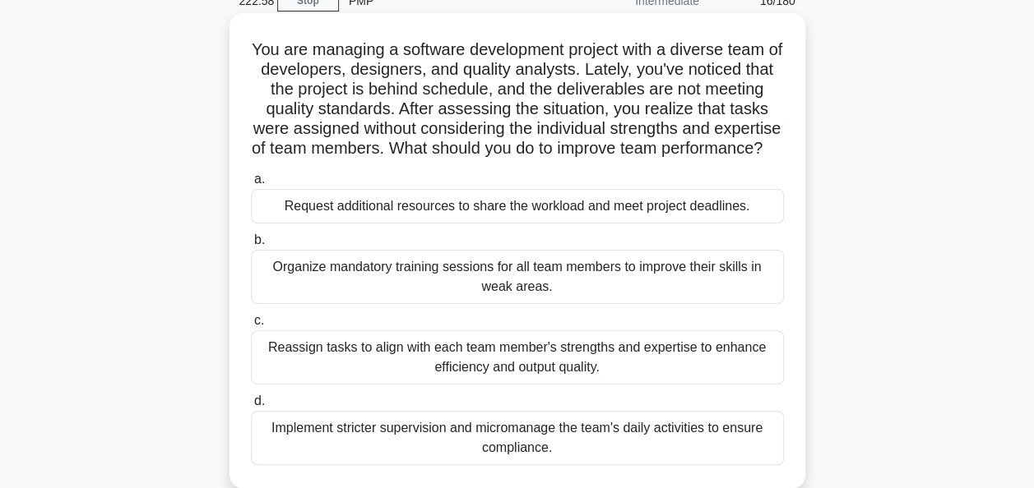
scroll to position [164, 0]
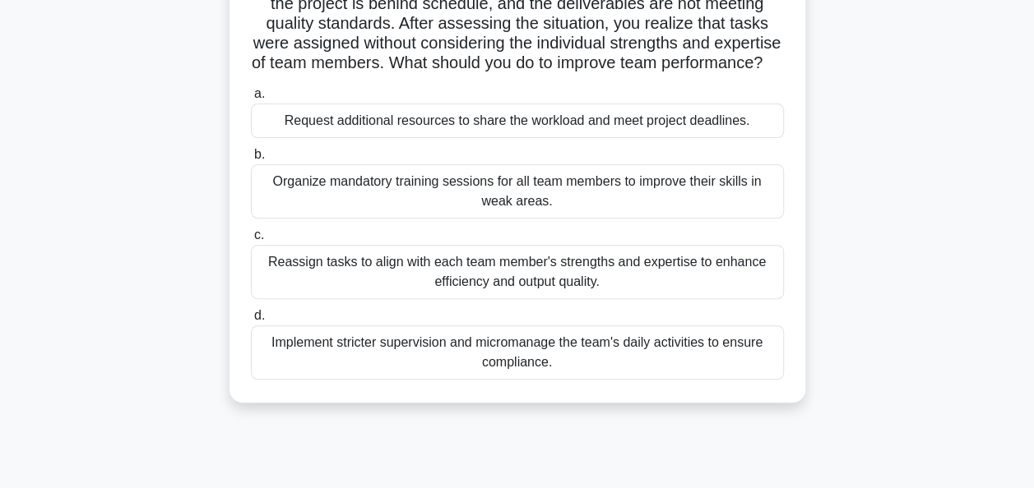
click at [681, 293] on div "Reassign tasks to align with each team member's strengths and expertise to enha…" at bounding box center [517, 272] width 533 height 54
click at [251, 241] on input "c. Reassign tasks to align with each team member's strengths and expertise to e…" at bounding box center [251, 235] width 0 height 11
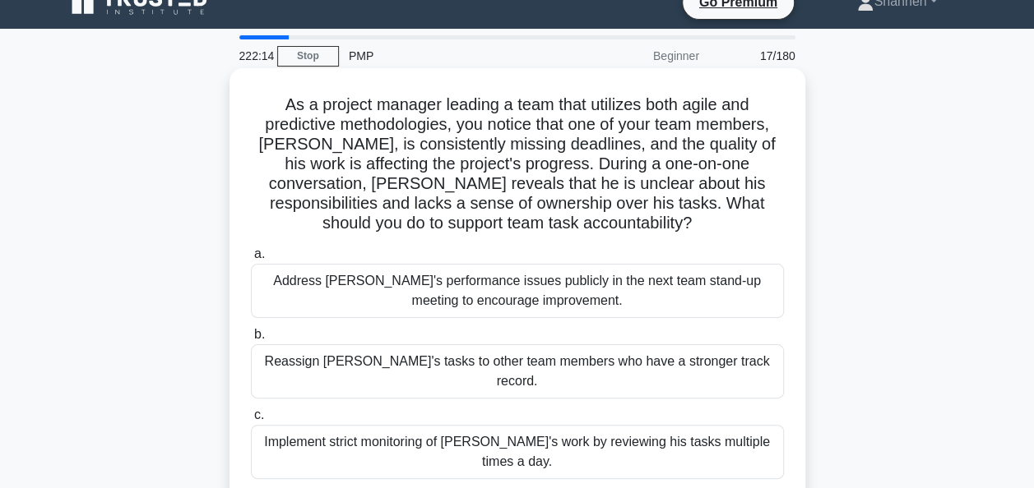
scroll to position [0, 0]
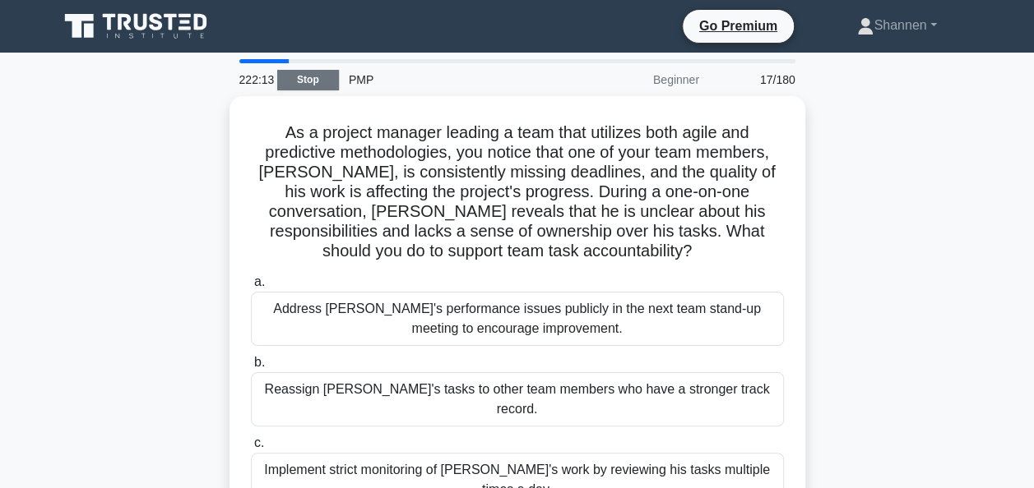
click at [310, 80] on link "Stop" at bounding box center [308, 80] width 62 height 21
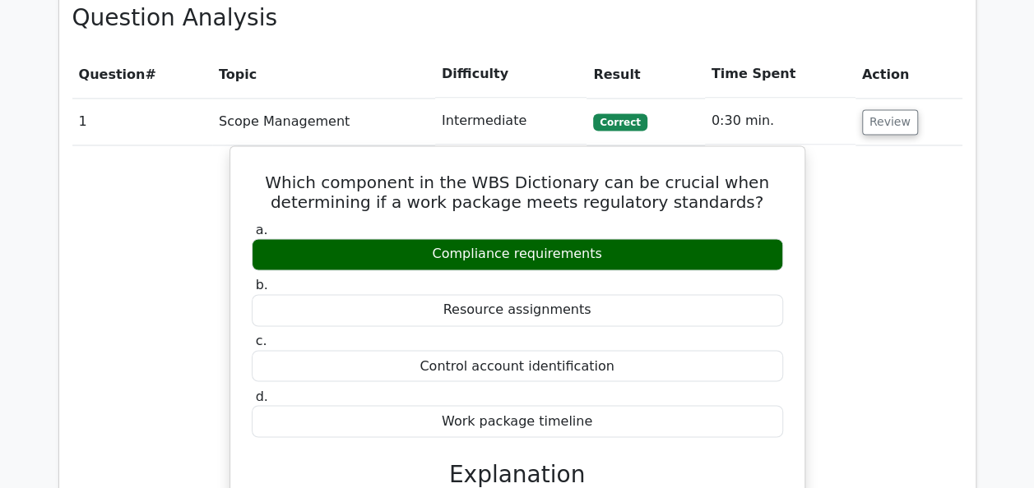
scroll to position [1178, 0]
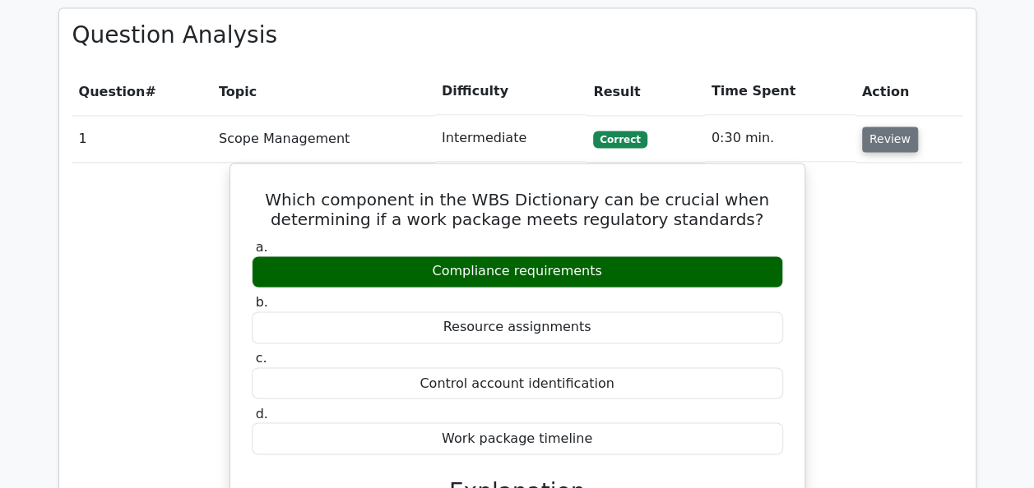
click at [895, 127] on button "Review" at bounding box center [890, 139] width 56 height 25
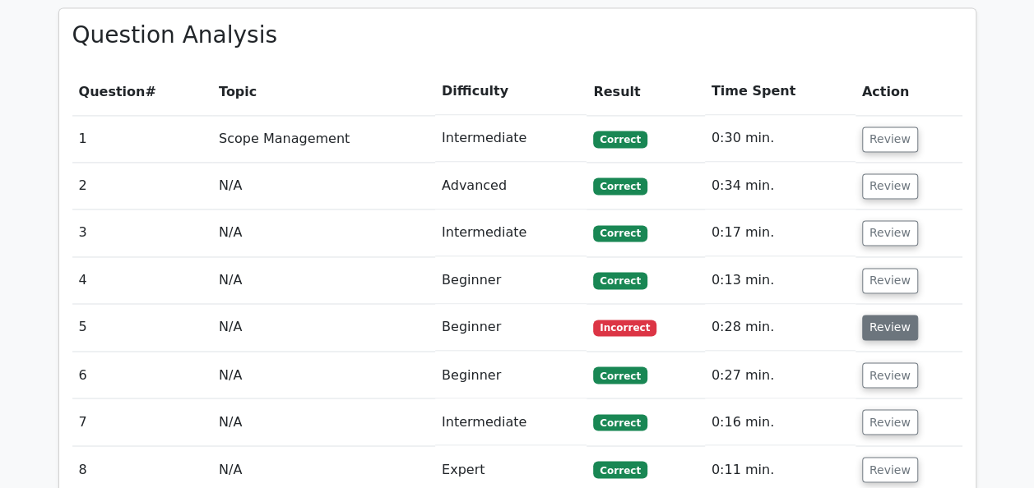
click at [875, 315] on button "Review" at bounding box center [890, 327] width 56 height 25
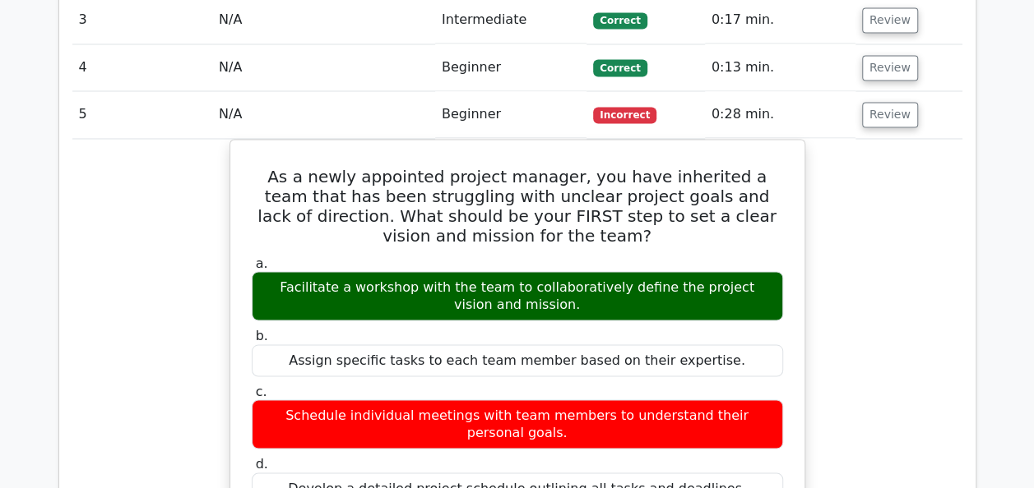
scroll to position [1260, 0]
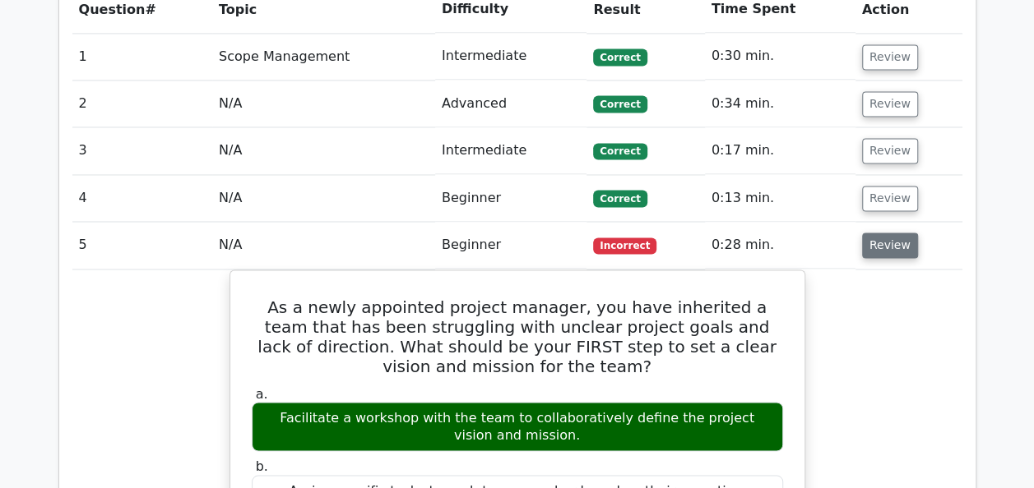
click at [881, 233] on button "Review" at bounding box center [890, 245] width 56 height 25
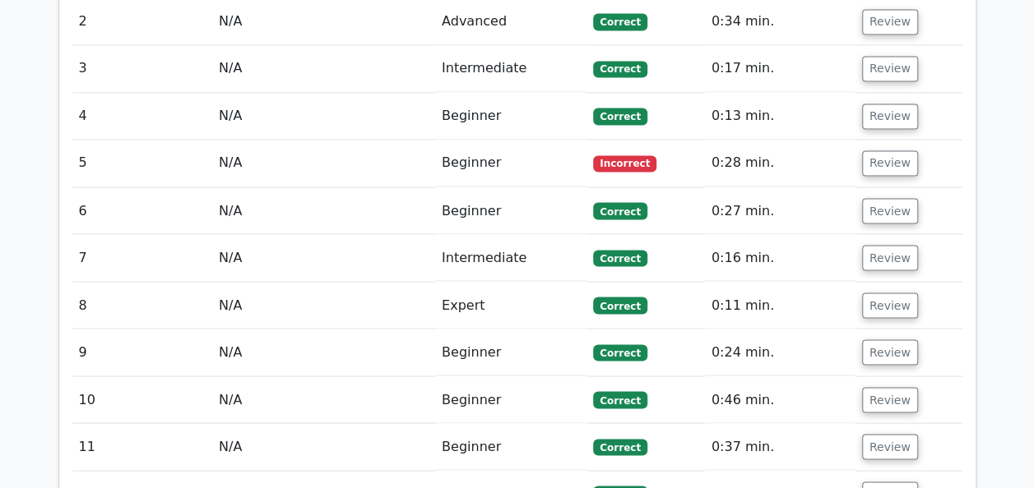
scroll to position [1506, 0]
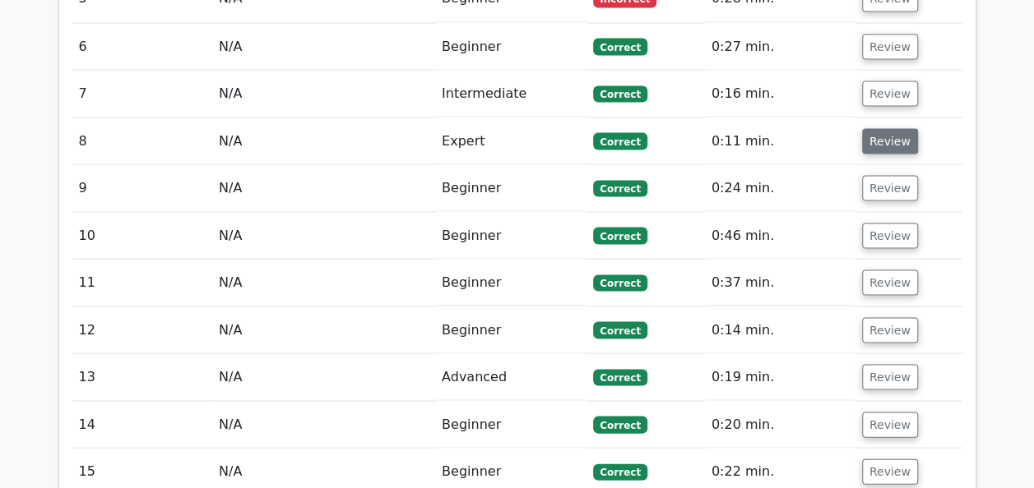
click at [890, 128] on button "Review" at bounding box center [890, 140] width 56 height 25
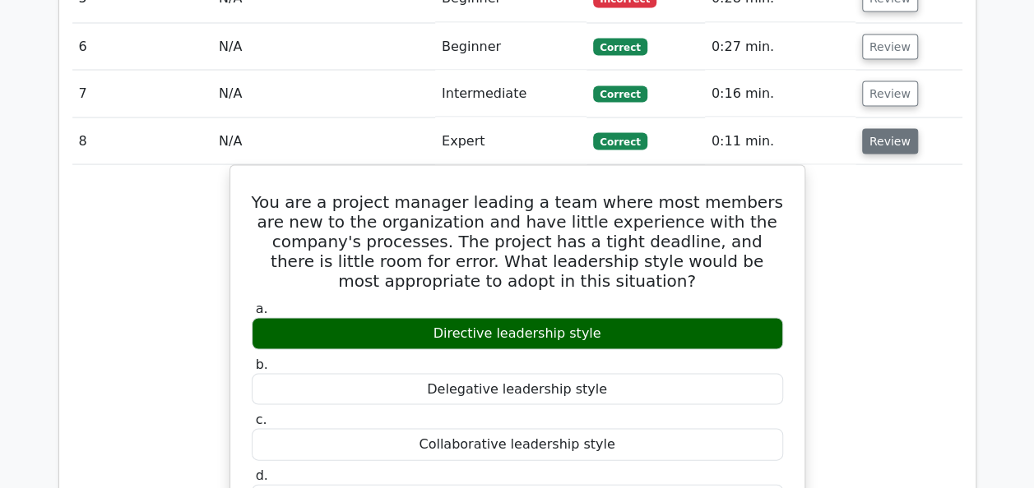
click at [890, 128] on button "Review" at bounding box center [890, 140] width 56 height 25
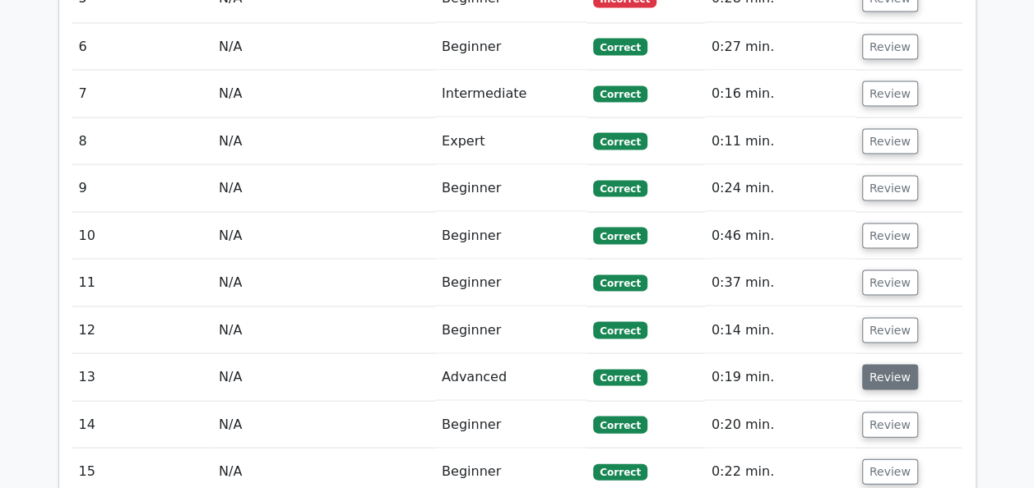
click at [904, 364] on button "Review" at bounding box center [890, 376] width 56 height 25
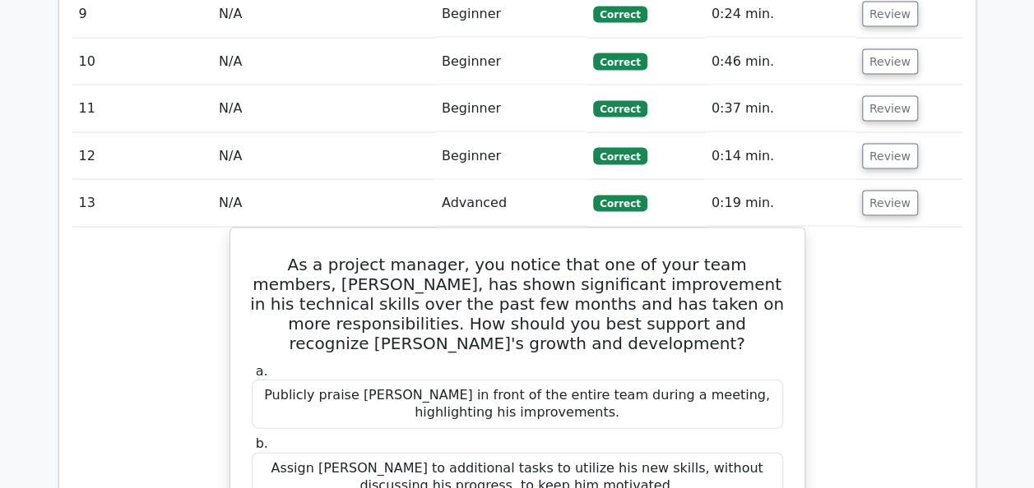
scroll to position [1667, 0]
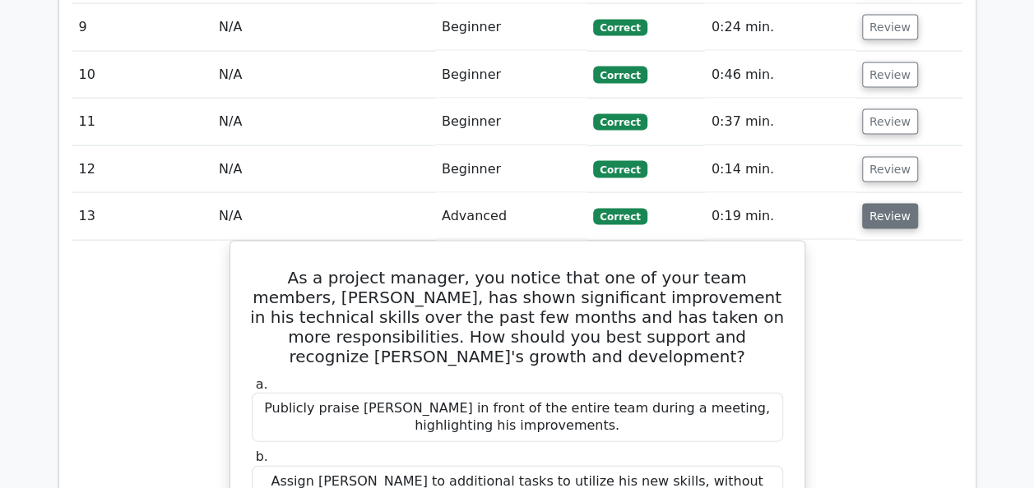
click at [875, 204] on button "Review" at bounding box center [890, 216] width 56 height 25
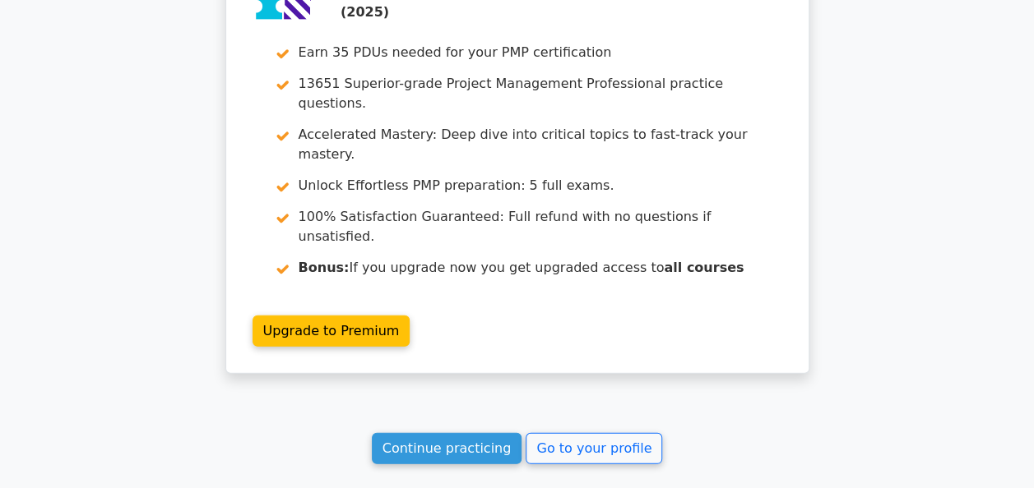
scroll to position [2151, 0]
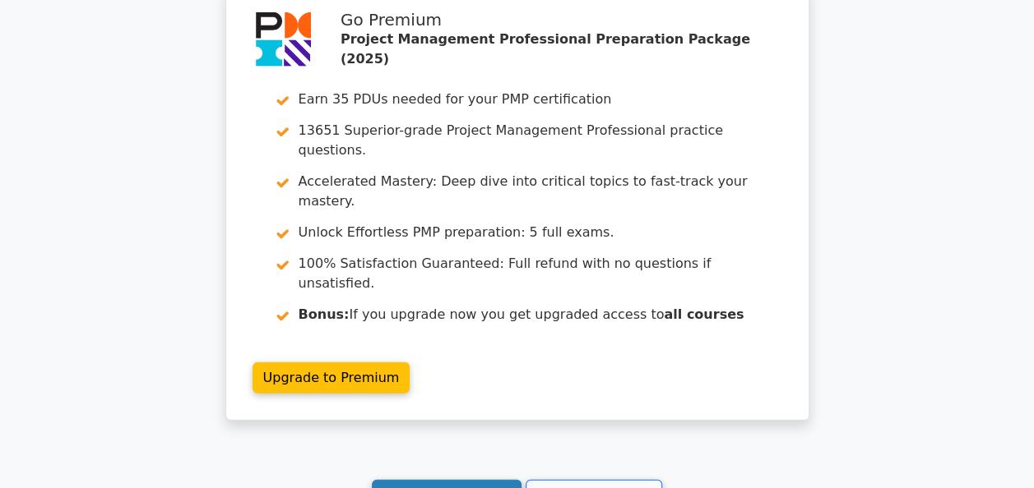
click at [414, 480] on link "Continue practicing" at bounding box center [447, 495] width 150 height 31
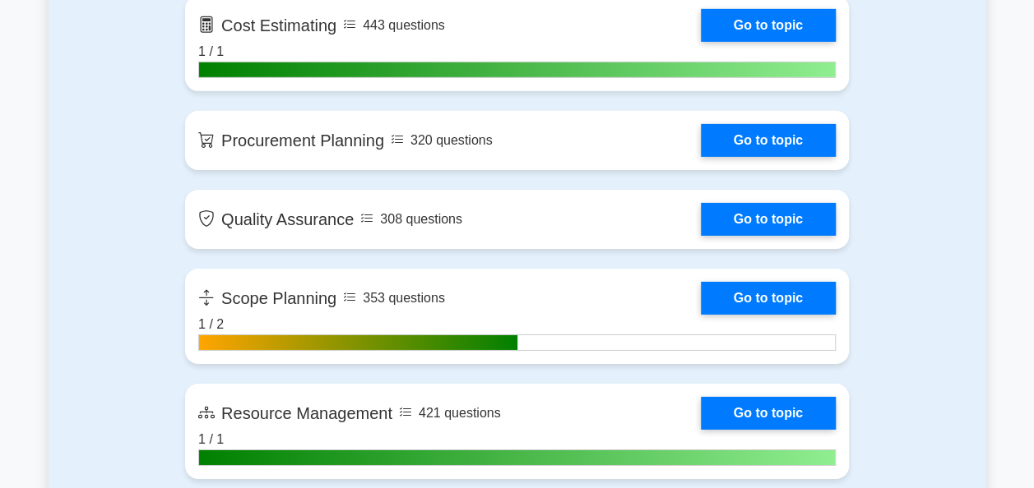
scroll to position [2611, 0]
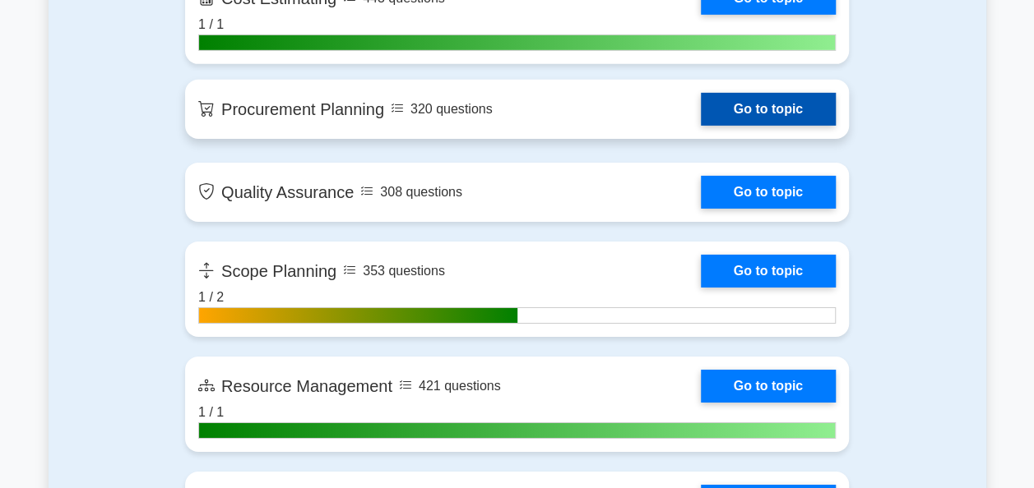
click at [778, 105] on link "Go to topic" at bounding box center [768, 109] width 135 height 33
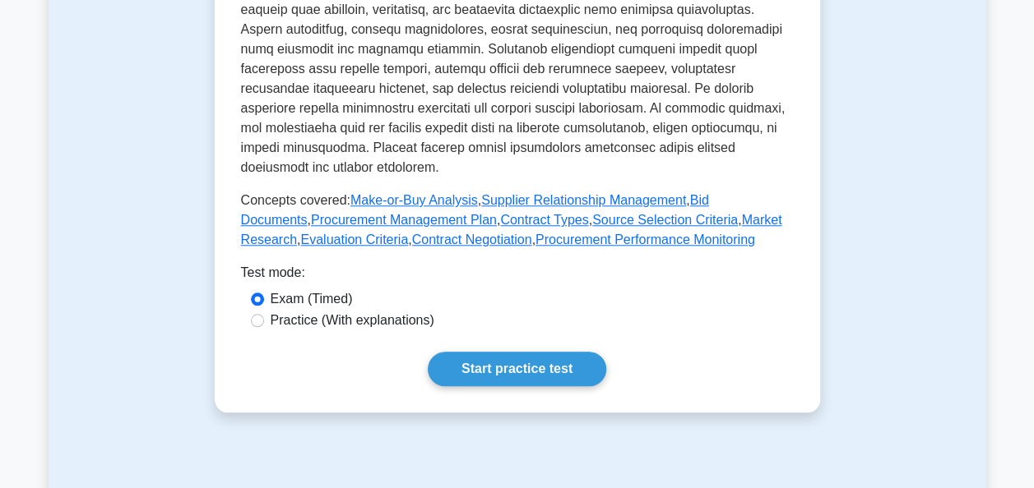
scroll to position [701, 0]
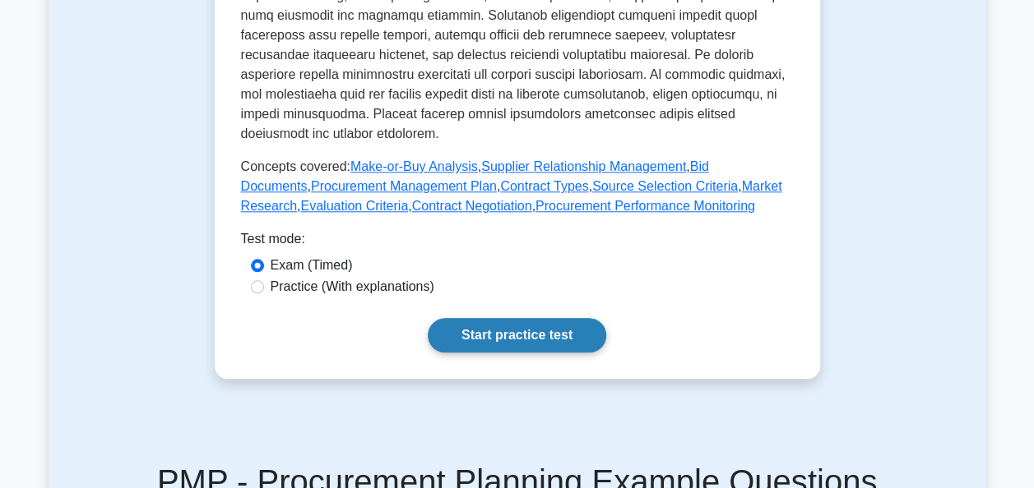
click at [531, 353] on link "Start practice test" at bounding box center [517, 335] width 178 height 35
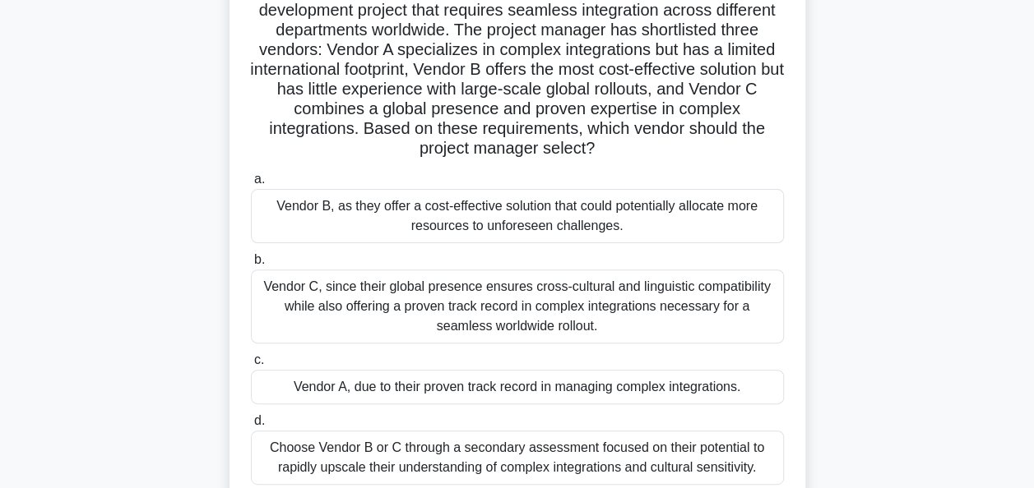
scroll to position [164, 0]
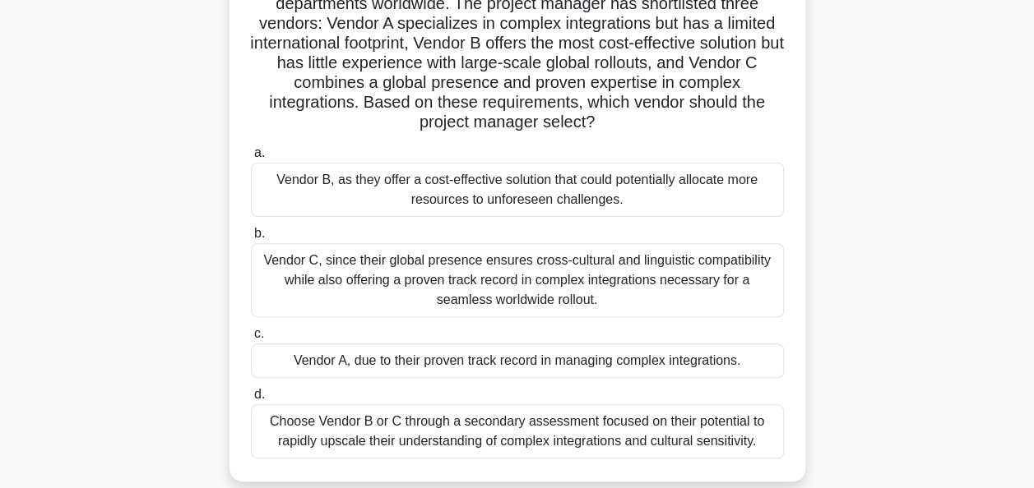
click at [691, 433] on div "Choose Vendor B or C through a secondary assessment focused on their potential …" at bounding box center [517, 432] width 533 height 54
click at [251, 400] on input "d. Choose Vendor B or C through a secondary assessment focused on their potenti…" at bounding box center [251, 395] width 0 height 11
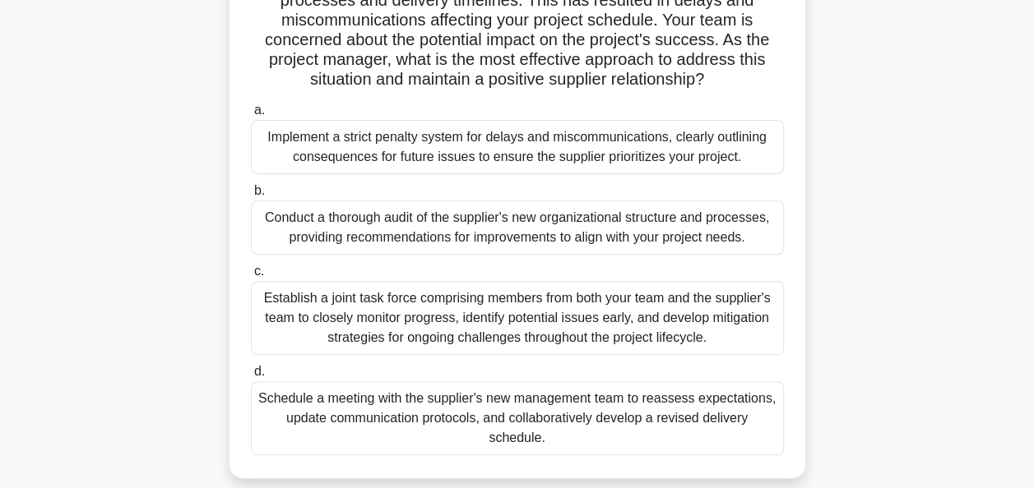
scroll to position [192, 0]
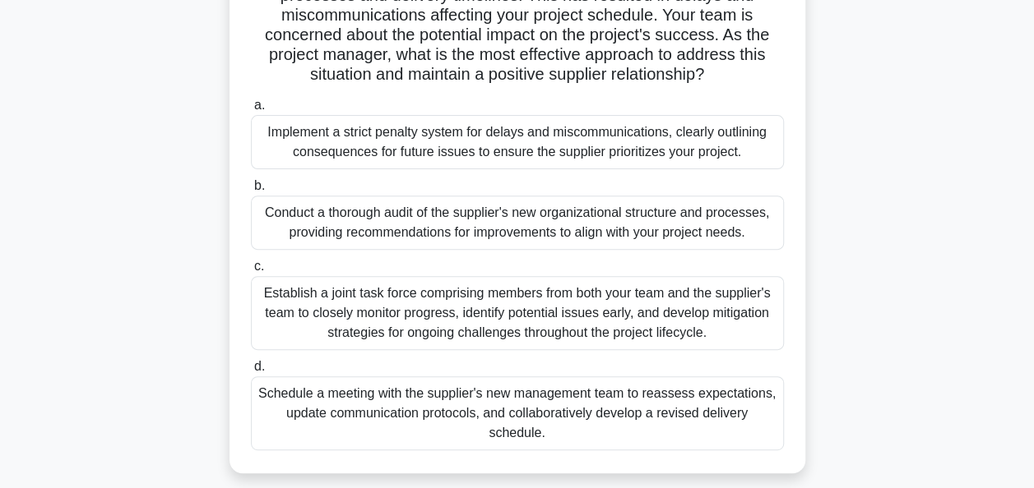
click at [666, 294] on div "Establish a joint task force comprising members from both your team and the sup…" at bounding box center [517, 313] width 533 height 74
click at [251, 272] on input "c. Establish a joint task force comprising members from both your team and the …" at bounding box center [251, 266] width 0 height 11
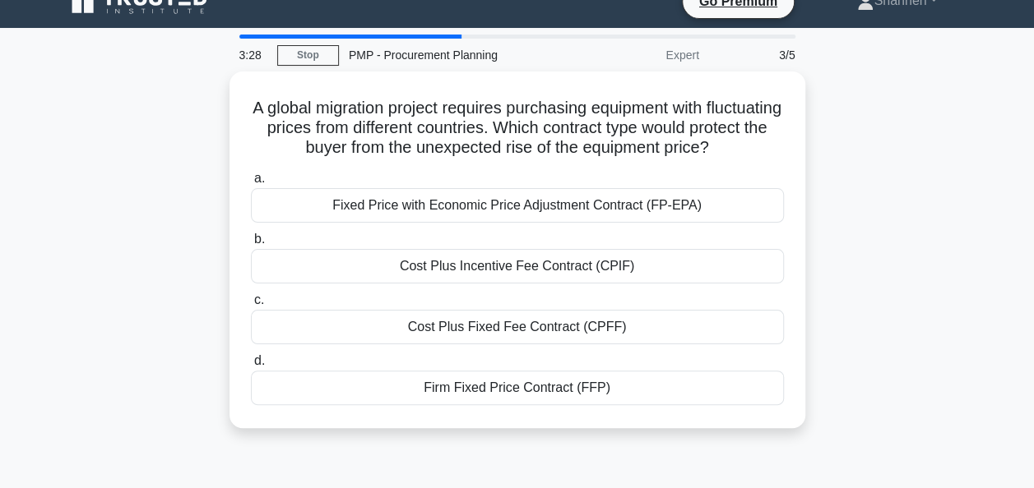
scroll to position [0, 0]
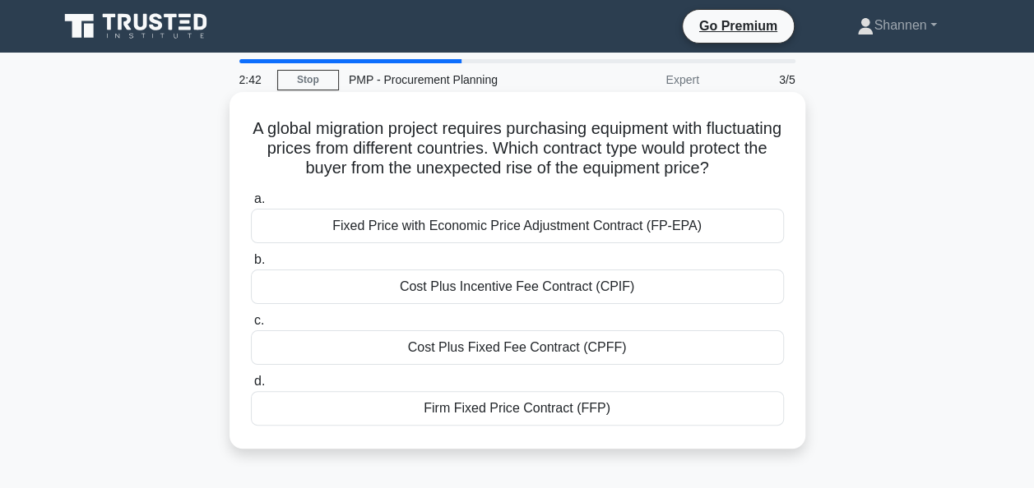
click at [720, 223] on div "Fixed Price with Economic Price Adjustment Contract (FP-EPA)" at bounding box center [517, 226] width 533 height 35
click at [251, 205] on input "a. Fixed Price with Economic Price Adjustment Contract (FP-EPA)" at bounding box center [251, 199] width 0 height 11
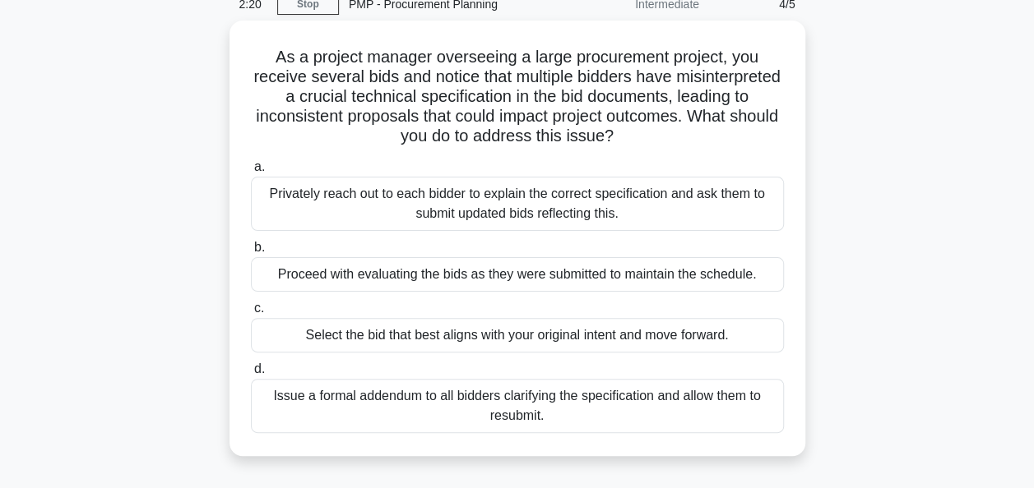
scroll to position [77, 0]
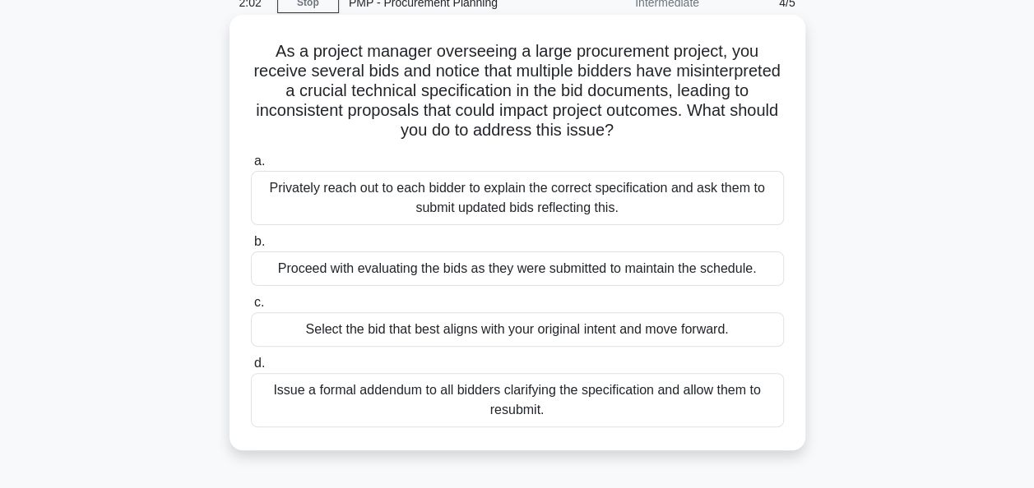
click at [737, 198] on div "Privately reach out to each bidder to explain the correct specification and ask…" at bounding box center [517, 198] width 533 height 54
click at [251, 167] on input "a. Privately reach out to each bidder to explain the correct specification and …" at bounding box center [251, 161] width 0 height 11
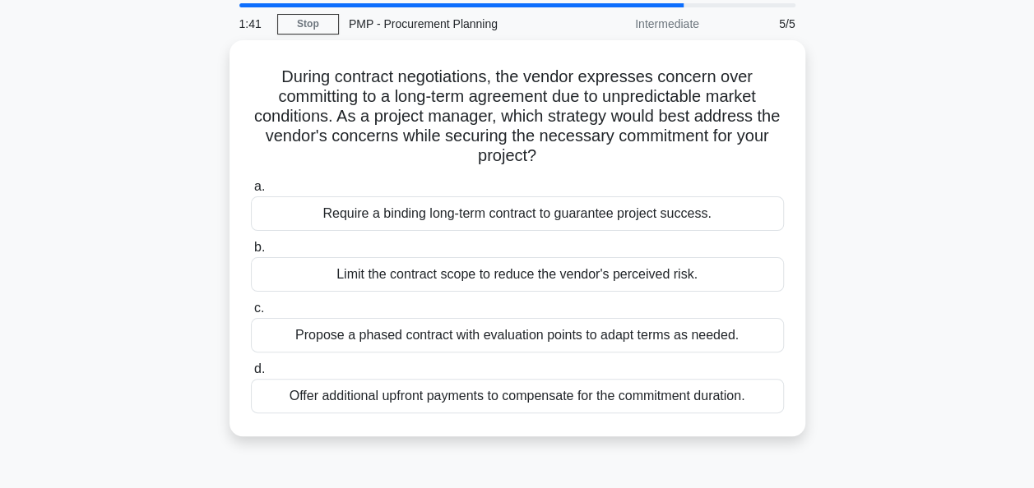
scroll to position [58, 0]
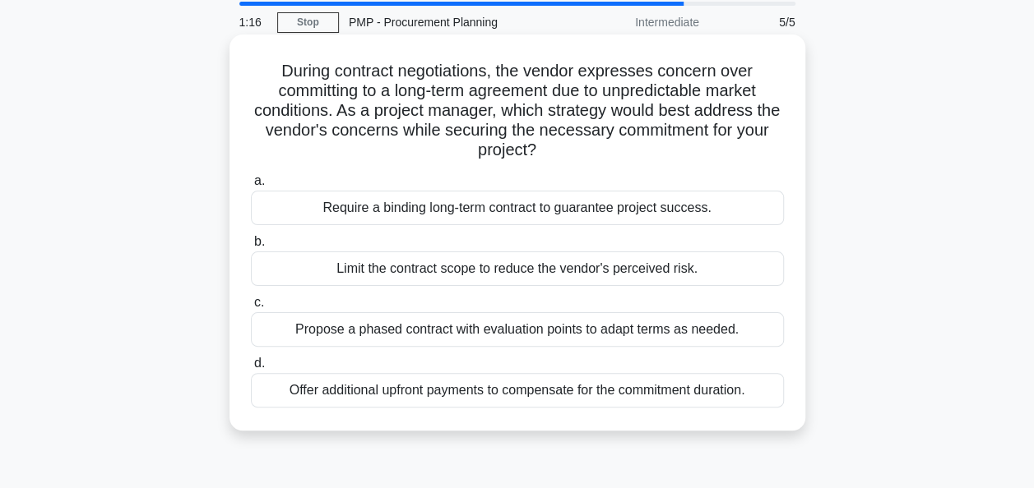
click at [688, 330] on div "Propose a phased contract with evaluation points to adapt terms as needed." at bounding box center [517, 329] width 533 height 35
click at [251, 308] on input "c. Propose a phased contract with evaluation points to adapt terms as needed." at bounding box center [251, 303] width 0 height 11
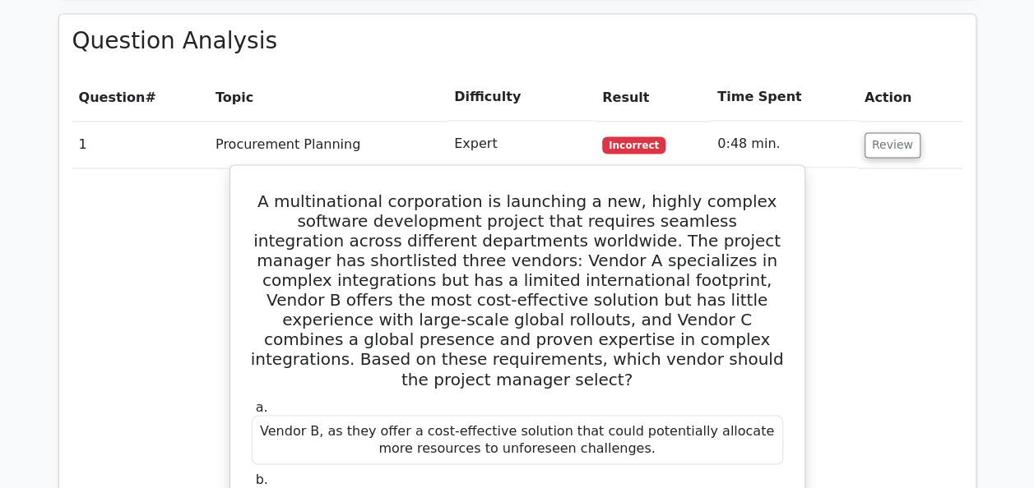
scroll to position [1171, 0]
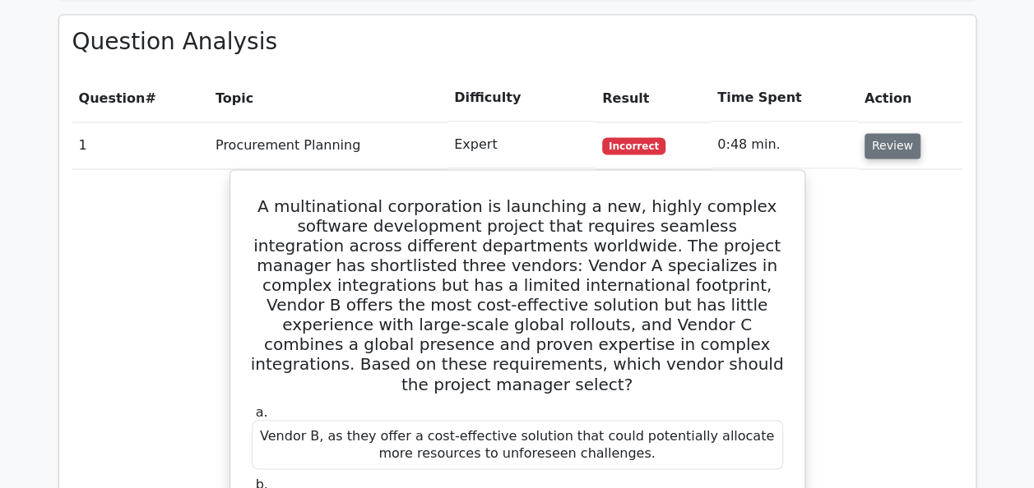
click at [888, 133] on button "Review" at bounding box center [892, 145] width 56 height 25
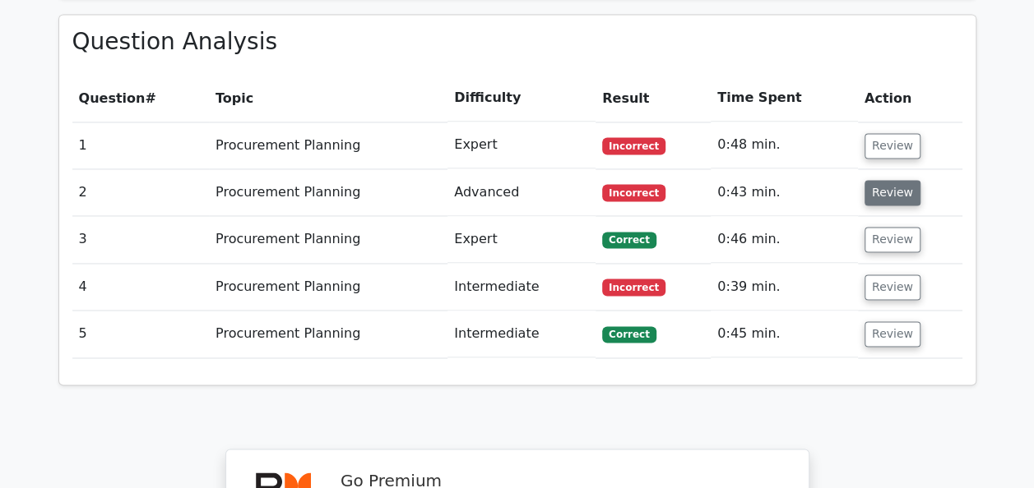
click at [884, 180] on button "Review" at bounding box center [892, 192] width 56 height 25
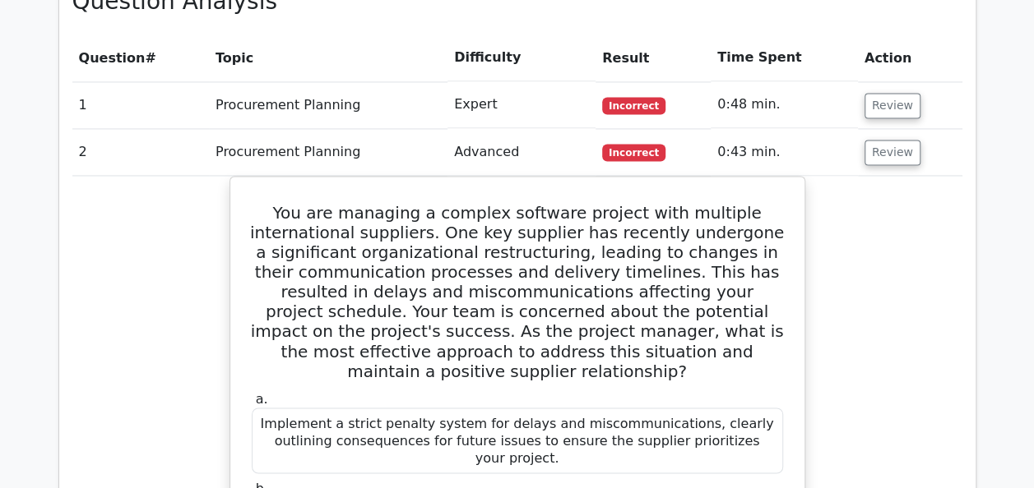
scroll to position [1210, 0]
click at [893, 141] on button "Review" at bounding box center [892, 153] width 56 height 25
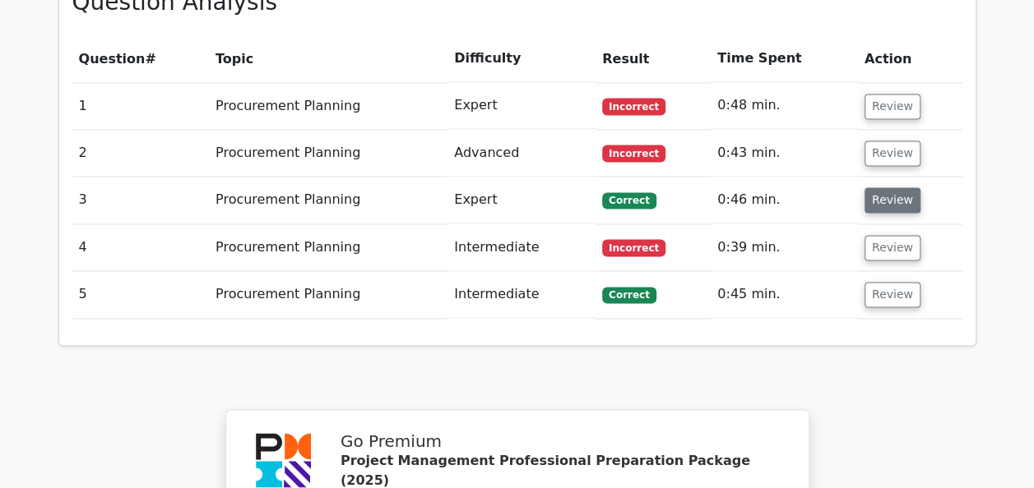
click at [889, 187] on button "Review" at bounding box center [892, 199] width 56 height 25
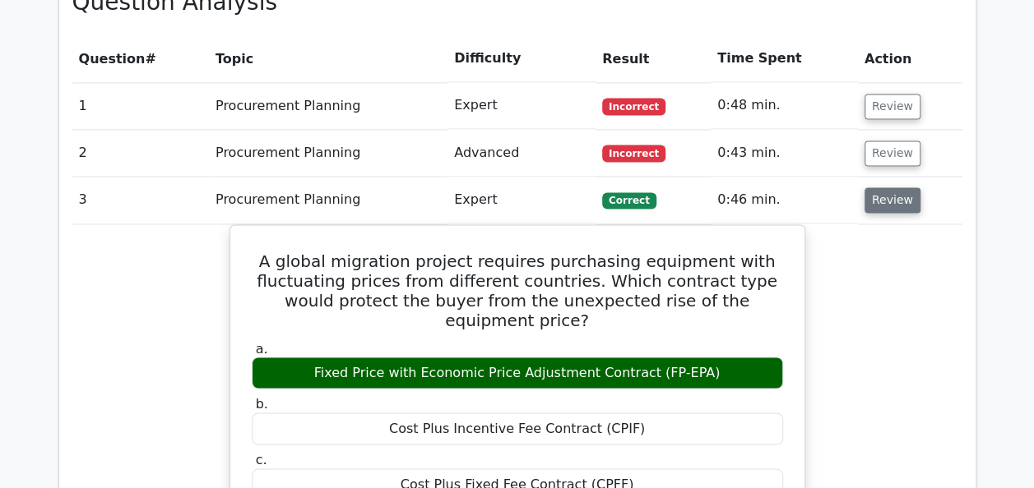
click at [895, 187] on button "Review" at bounding box center [892, 199] width 56 height 25
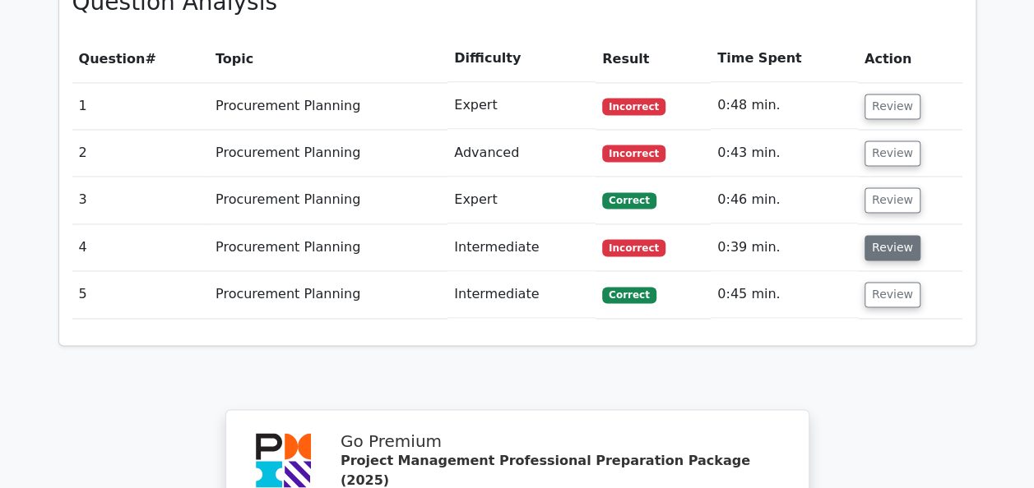
click at [896, 235] on button "Review" at bounding box center [892, 247] width 56 height 25
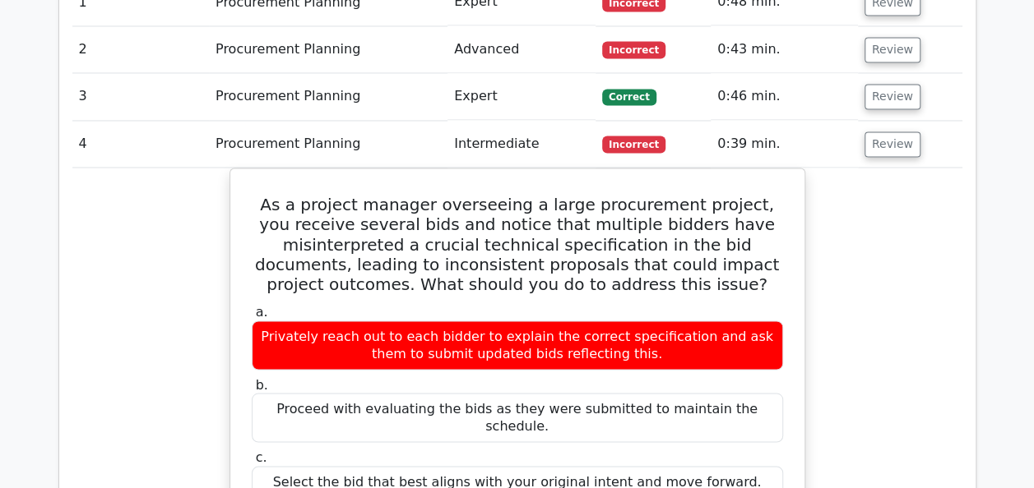
scroll to position [1313, 0]
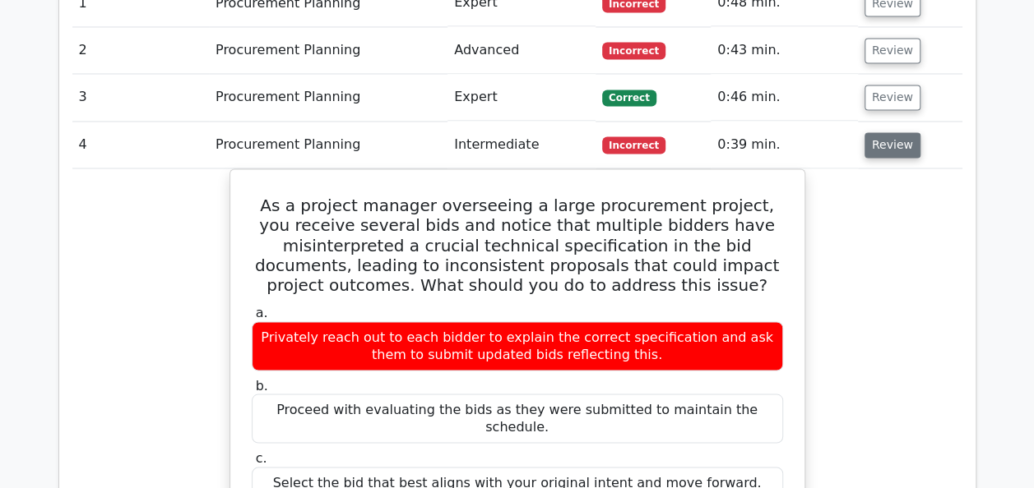
click at [895, 132] on button "Review" at bounding box center [892, 144] width 56 height 25
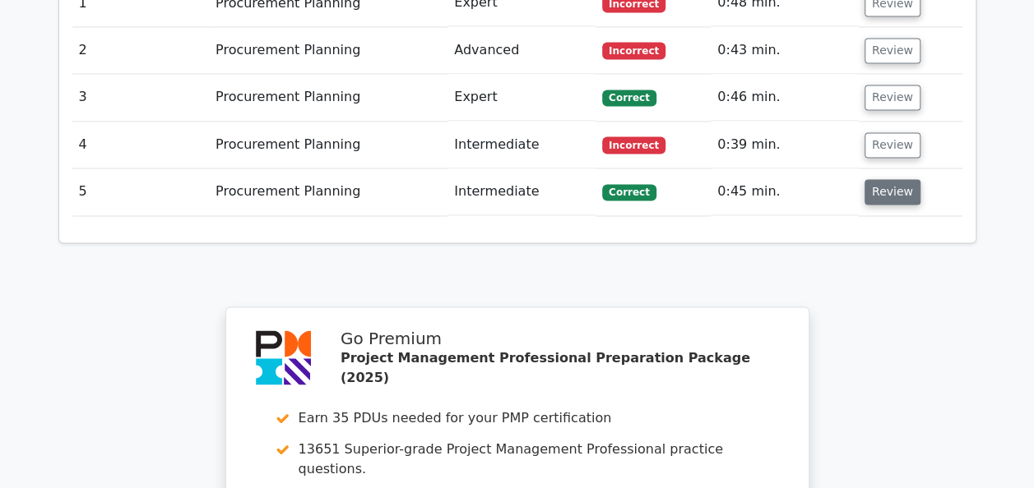
click at [891, 179] on button "Review" at bounding box center [892, 191] width 56 height 25
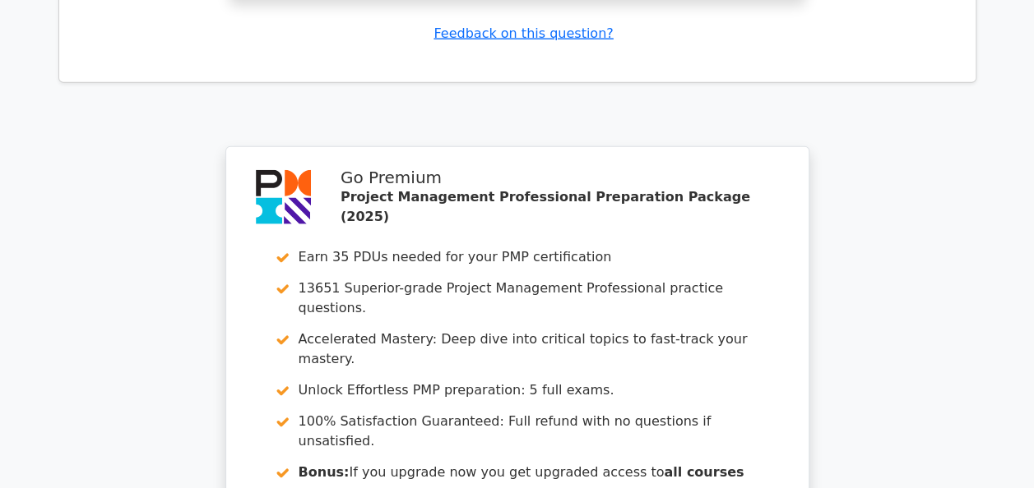
scroll to position [2449, 0]
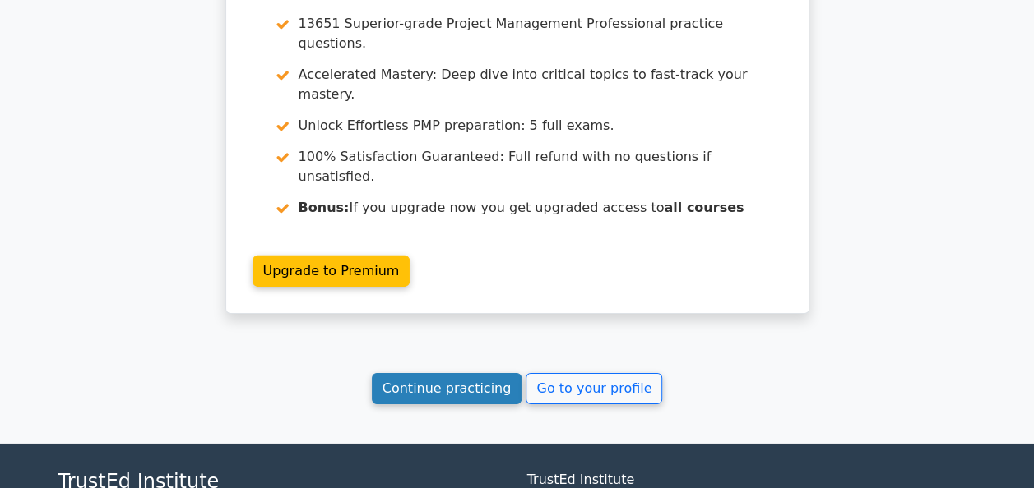
click at [494, 373] on link "Continue practicing" at bounding box center [447, 388] width 150 height 31
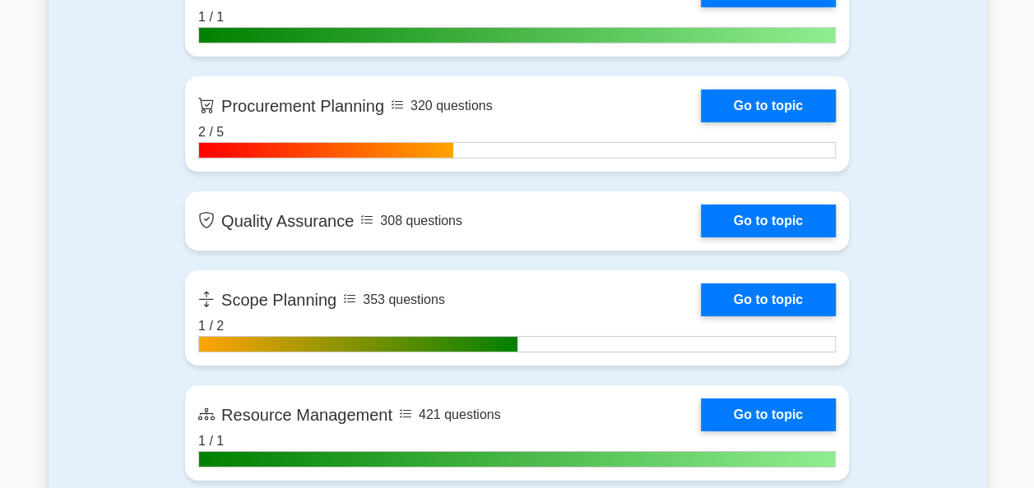
scroll to position [2619, 0]
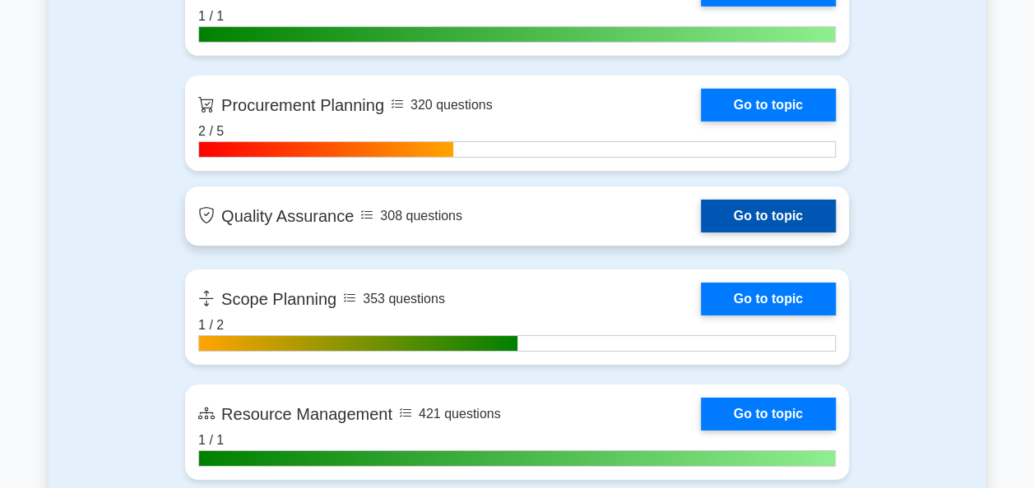
click at [773, 210] on link "Go to topic" at bounding box center [768, 216] width 135 height 33
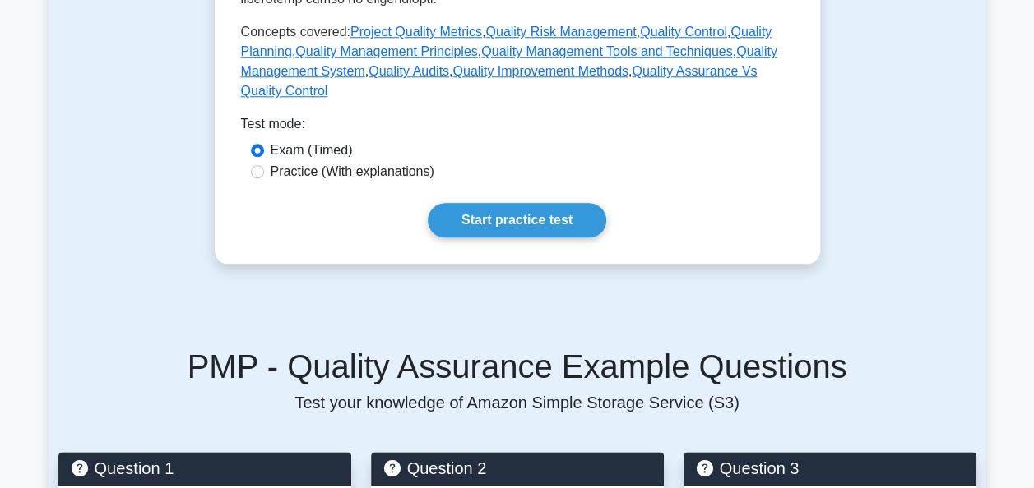
scroll to position [730, 0]
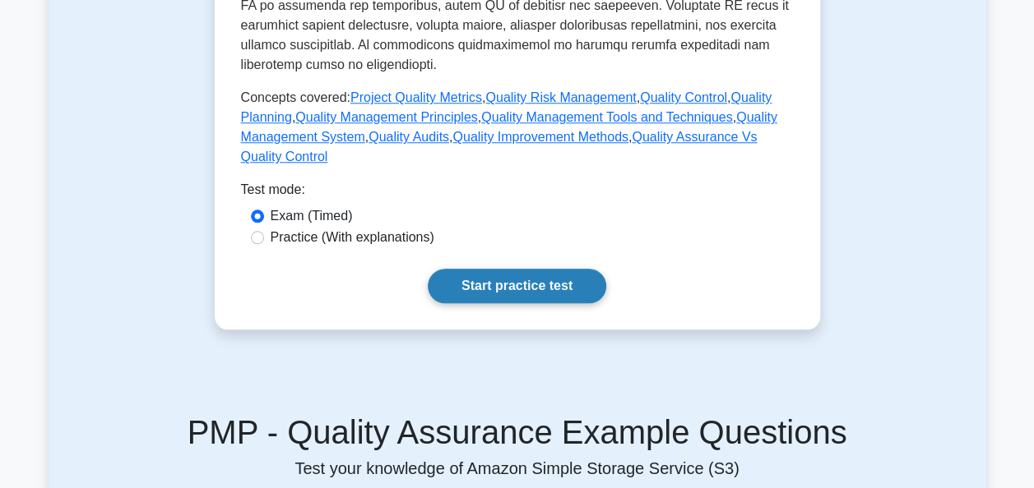
click at [525, 294] on link "Start practice test" at bounding box center [517, 286] width 178 height 35
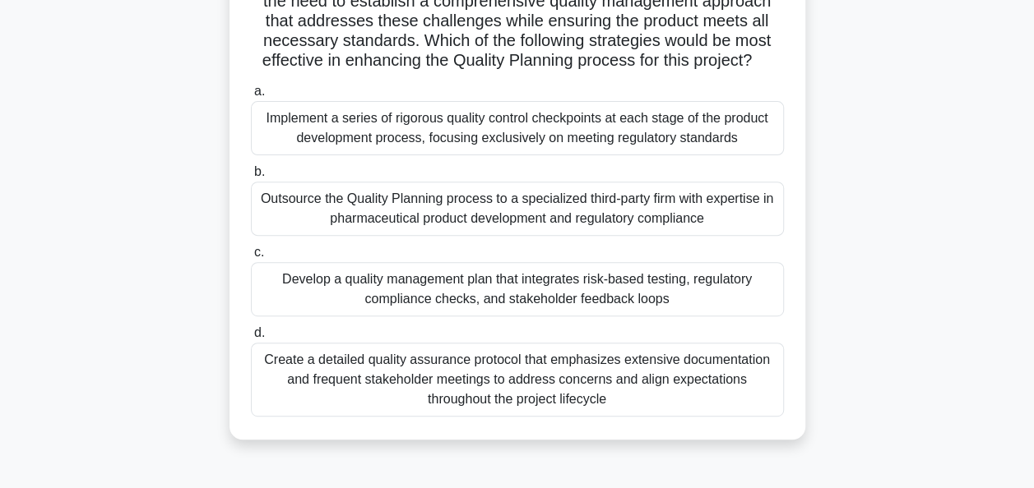
scroll to position [232, 0]
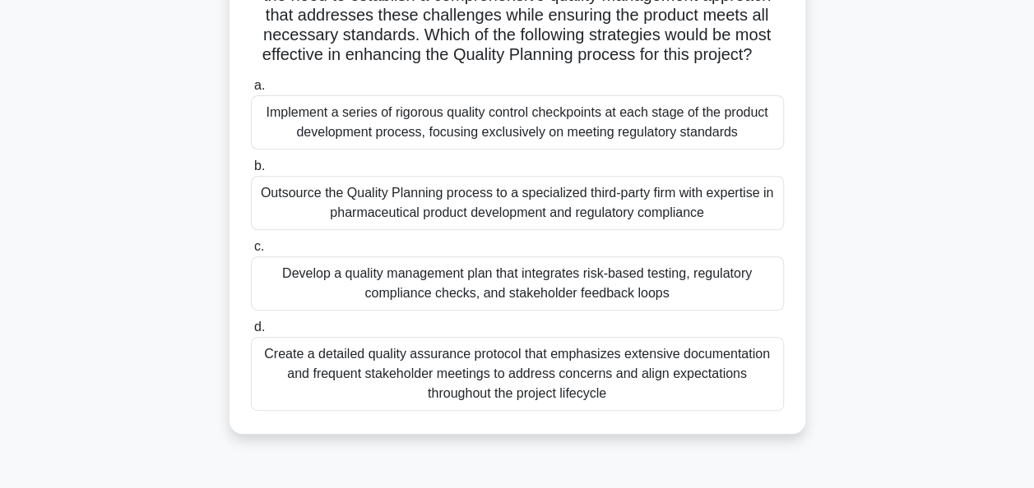
click at [520, 303] on div "Develop a quality management plan that integrates risk-based testing, regulator…" at bounding box center [517, 284] width 533 height 54
click at [251, 252] on input "c. Develop a quality management plan that integrates risk-based testing, regula…" at bounding box center [251, 247] width 0 height 11
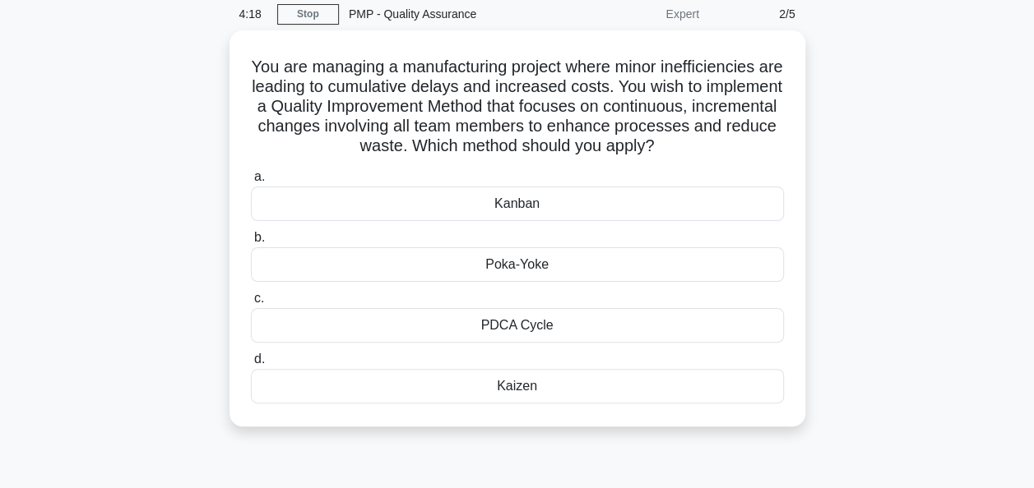
scroll to position [0, 0]
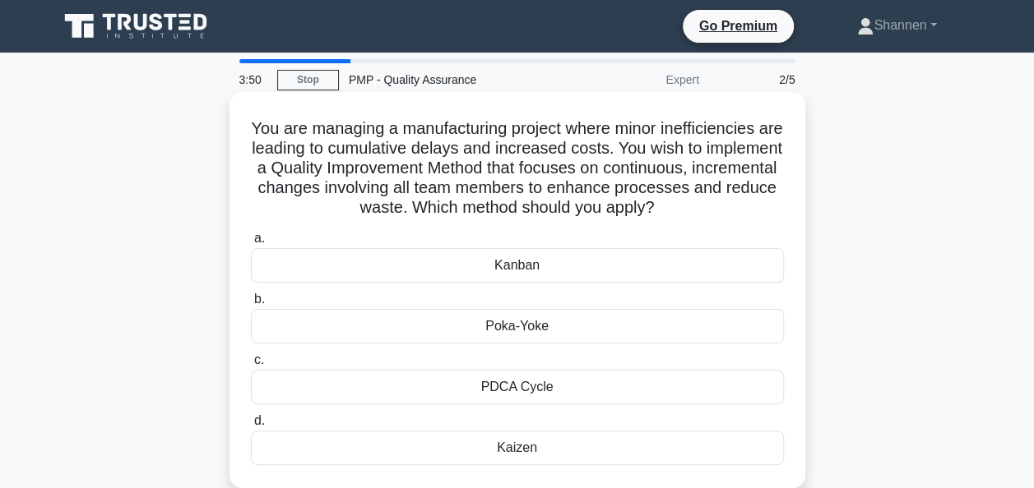
click at [516, 447] on div "Kaizen" at bounding box center [517, 448] width 533 height 35
click at [251, 427] on input "d. Kaizen" at bounding box center [251, 421] width 0 height 11
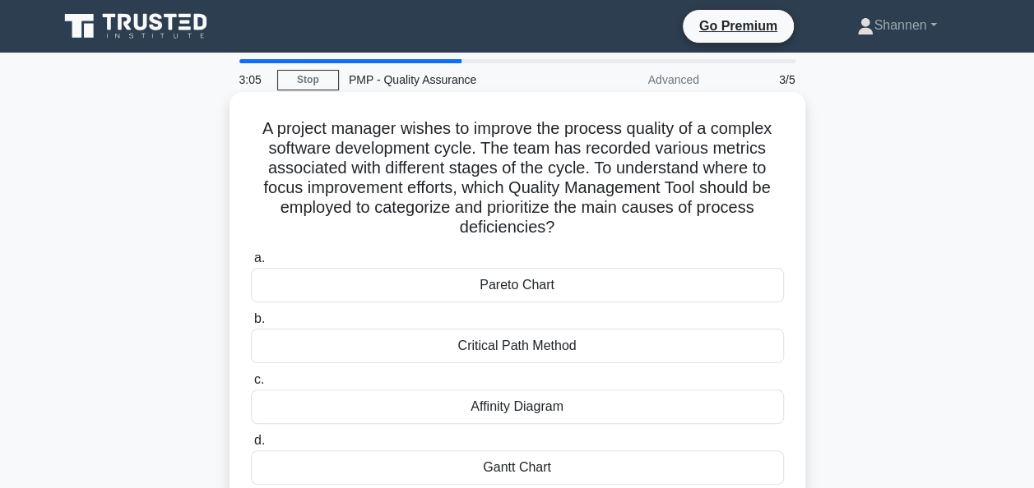
click at [548, 354] on div "Critical Path Method" at bounding box center [517, 346] width 533 height 35
click at [251, 325] on input "b. Critical Path Method" at bounding box center [251, 319] width 0 height 11
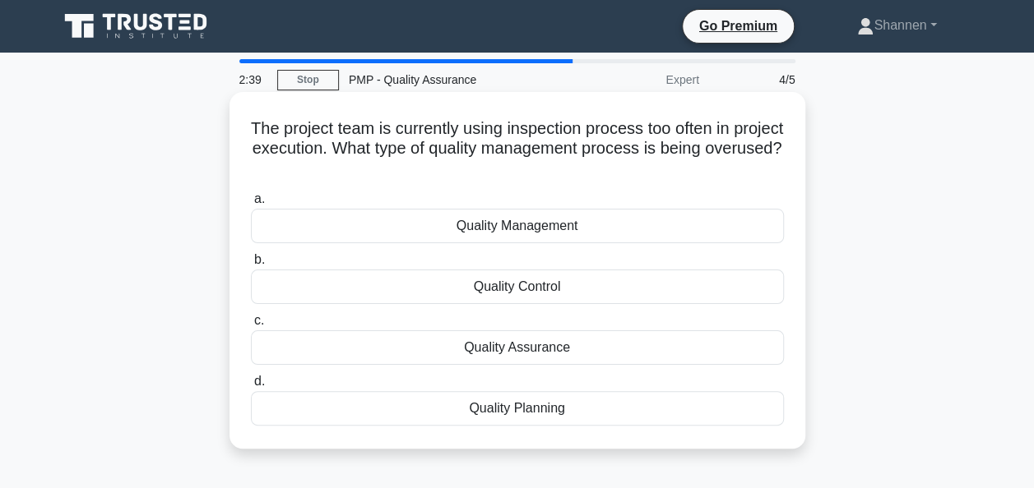
click at [563, 294] on div "Quality Control" at bounding box center [517, 287] width 533 height 35
click at [251, 266] on input "b. Quality Control" at bounding box center [251, 260] width 0 height 11
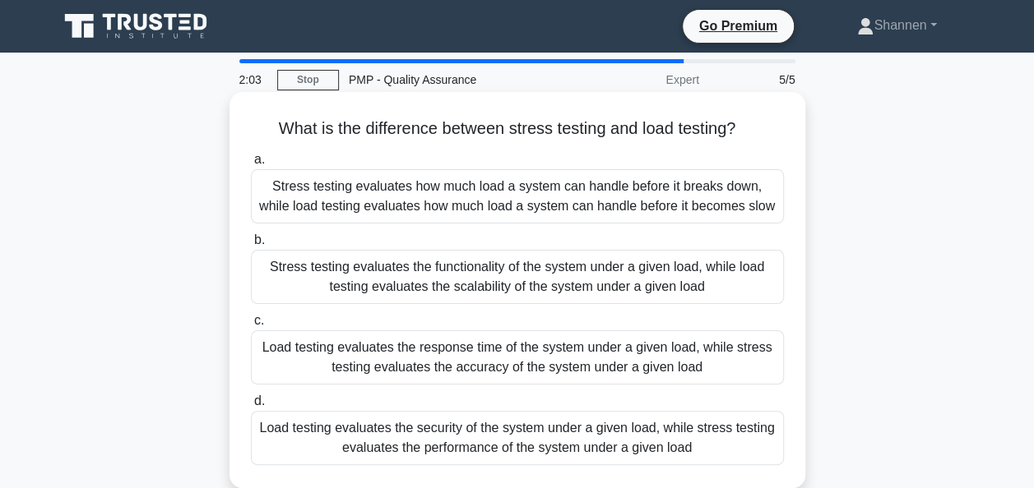
click at [563, 425] on div "Load testing evaluates the security of the system under a given load, while str…" at bounding box center [517, 438] width 533 height 54
click at [251, 407] on input "d. Load testing evaluates the security of the system under a given load, while …" at bounding box center [251, 401] width 0 height 11
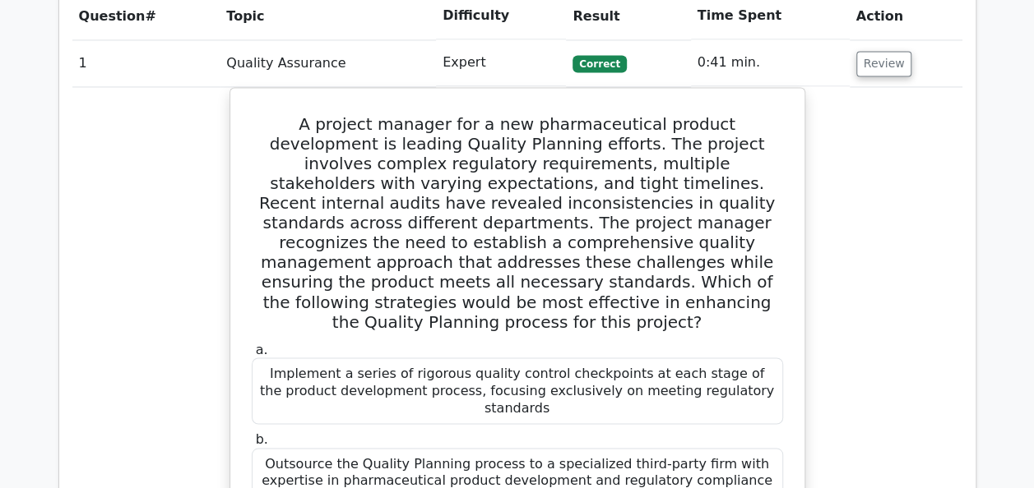
scroll to position [1159, 0]
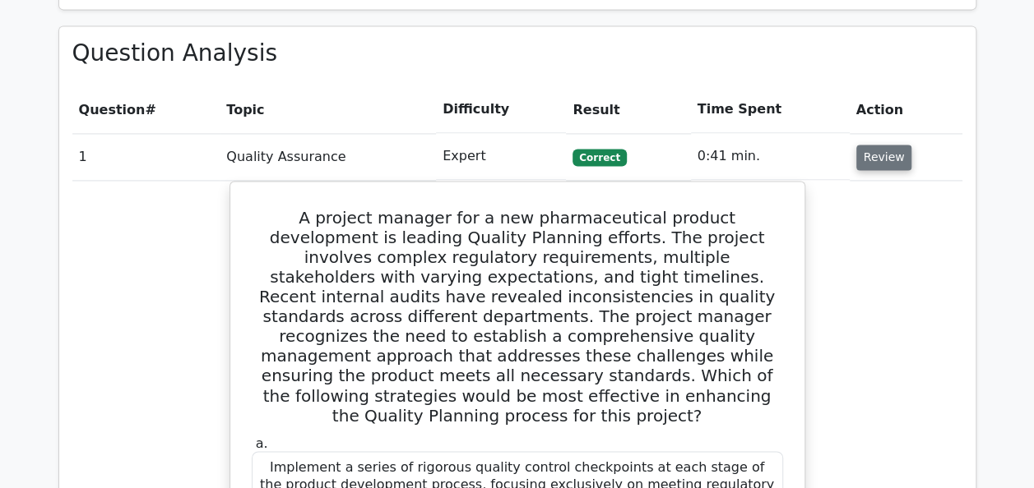
click at [889, 145] on button "Review" at bounding box center [884, 157] width 56 height 25
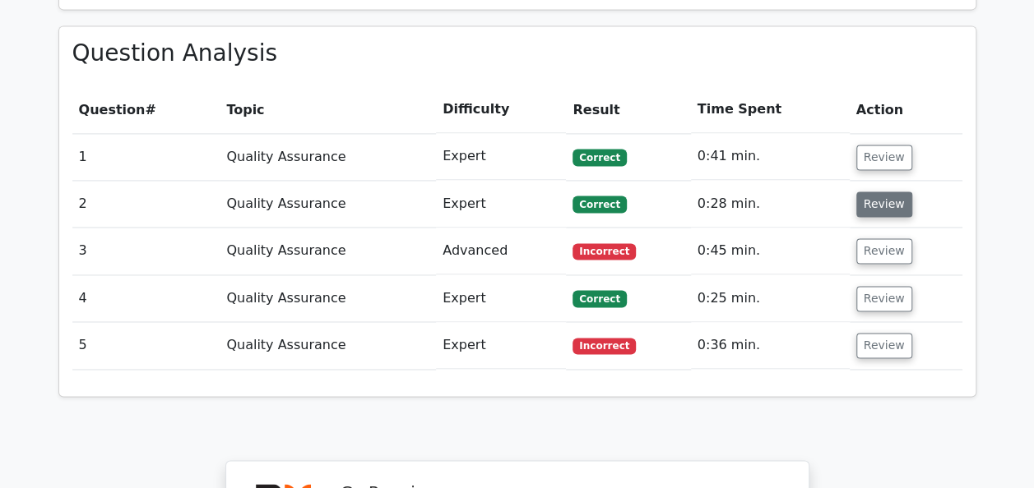
click at [891, 192] on button "Review" at bounding box center [884, 204] width 56 height 25
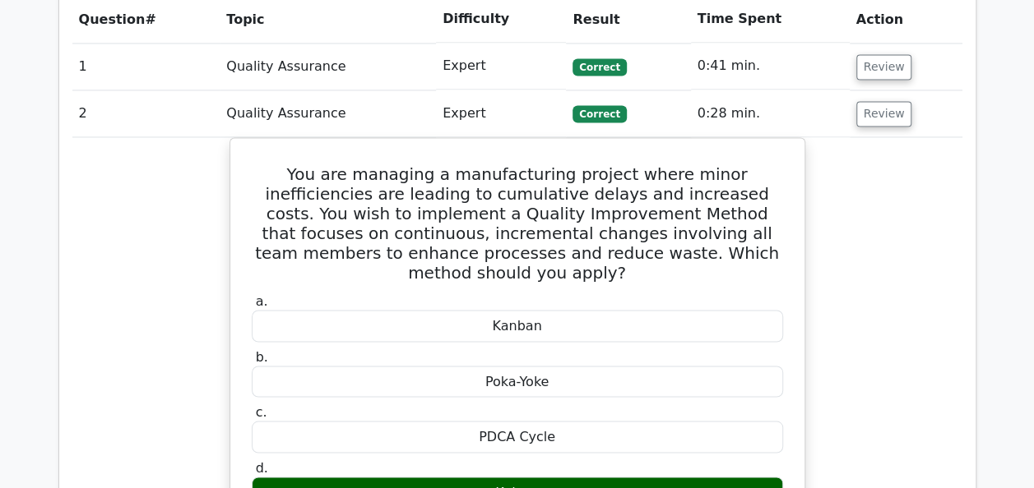
scroll to position [1247, 0]
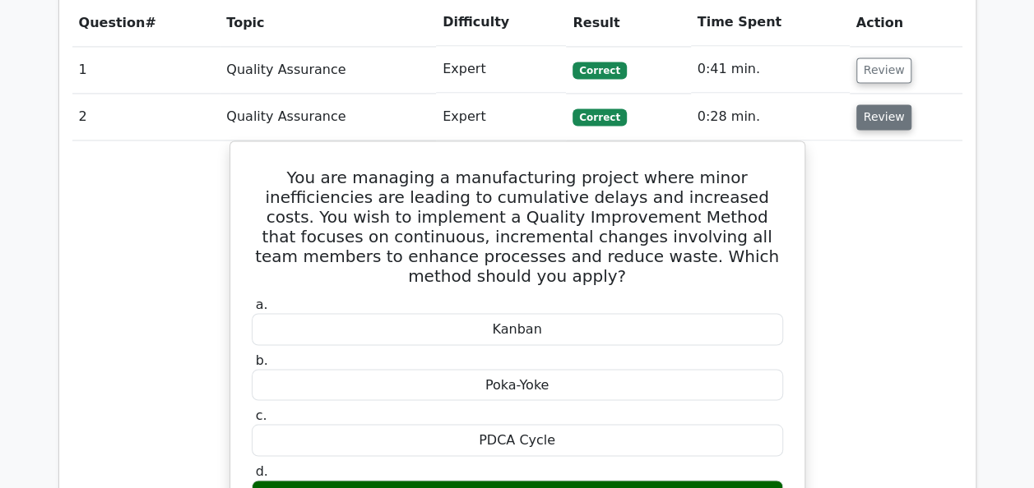
click at [890, 104] on button "Review" at bounding box center [884, 116] width 56 height 25
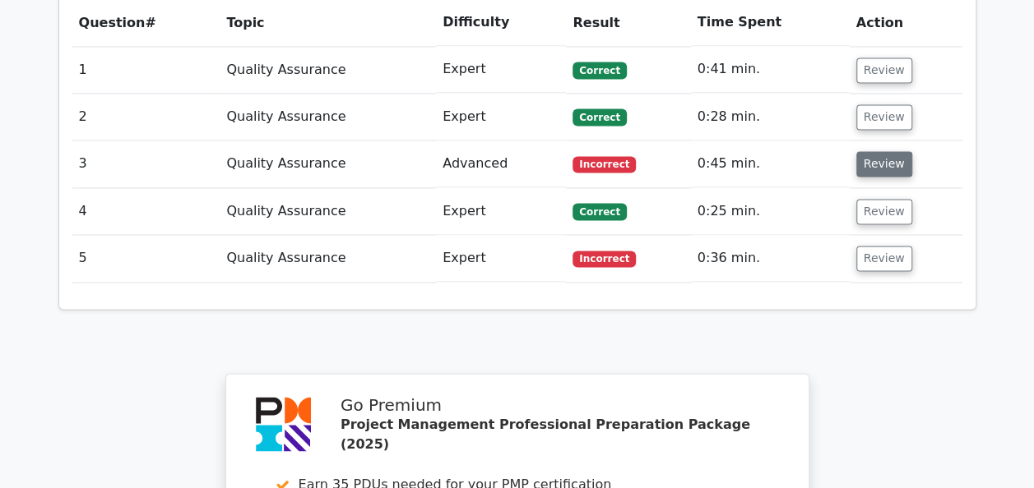
click at [885, 151] on button "Review" at bounding box center [884, 163] width 56 height 25
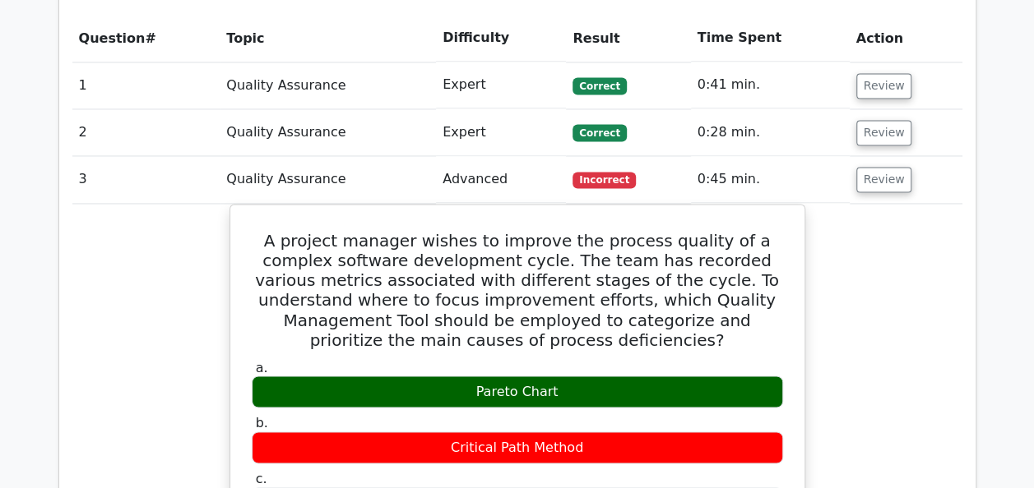
scroll to position [1229, 0]
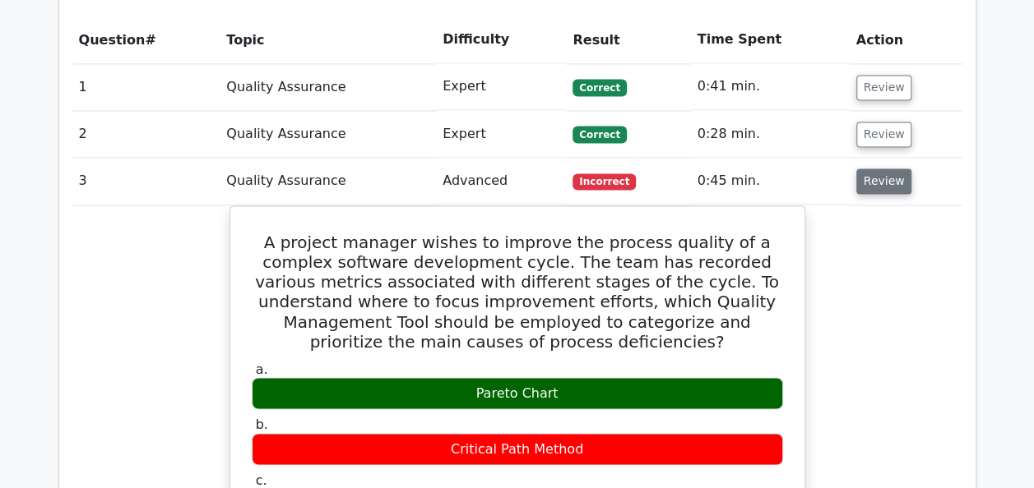
click at [891, 169] on button "Review" at bounding box center [884, 181] width 56 height 25
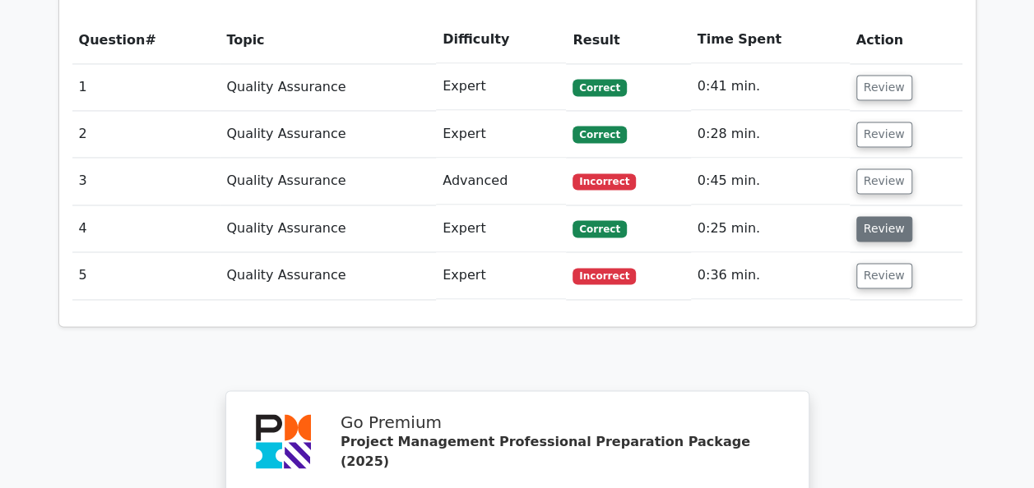
click at [878, 216] on button "Review" at bounding box center [884, 228] width 56 height 25
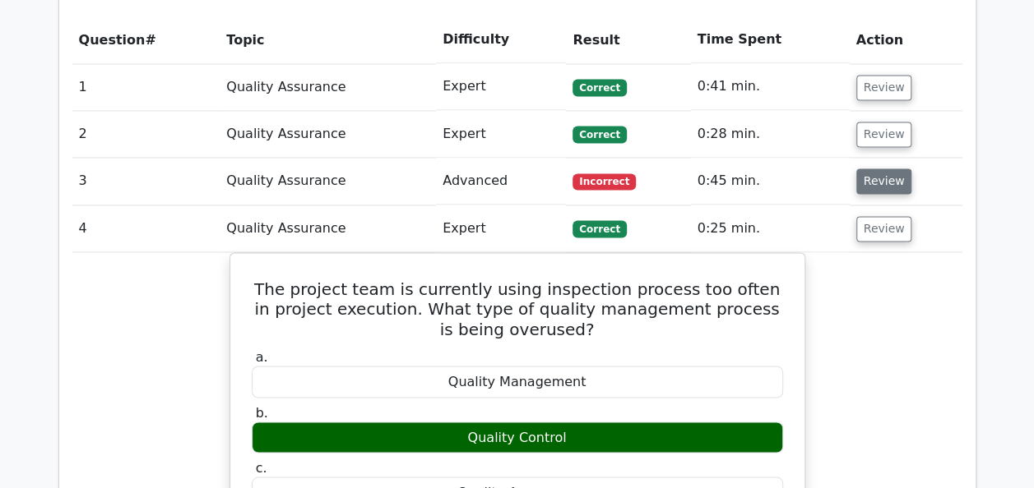
click at [886, 169] on button "Review" at bounding box center [884, 181] width 56 height 25
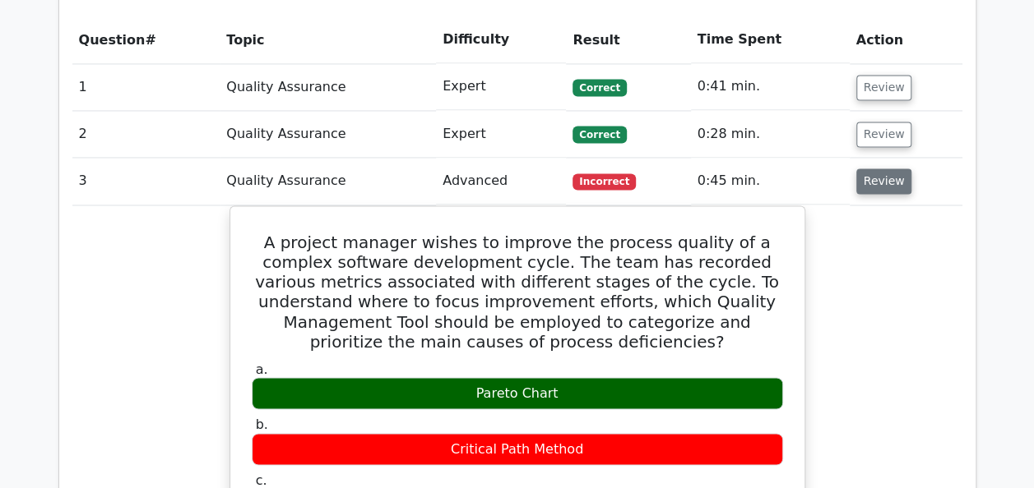
click at [886, 169] on button "Review" at bounding box center [884, 181] width 56 height 25
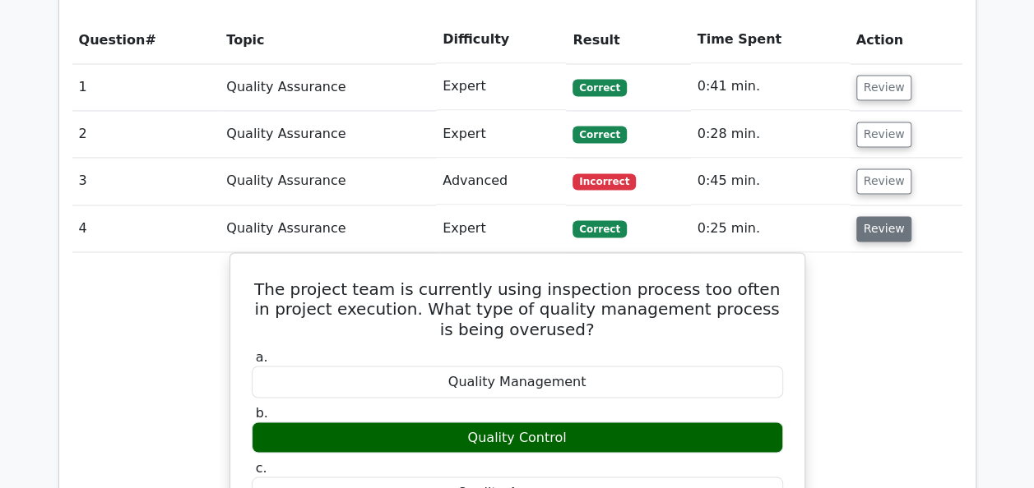
click at [890, 216] on button "Review" at bounding box center [884, 228] width 56 height 25
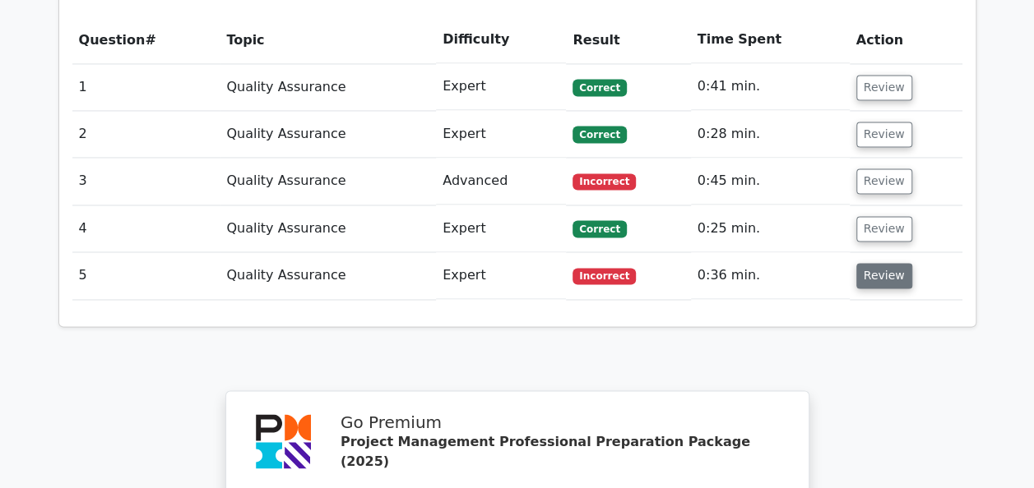
click at [885, 263] on button "Review" at bounding box center [884, 275] width 56 height 25
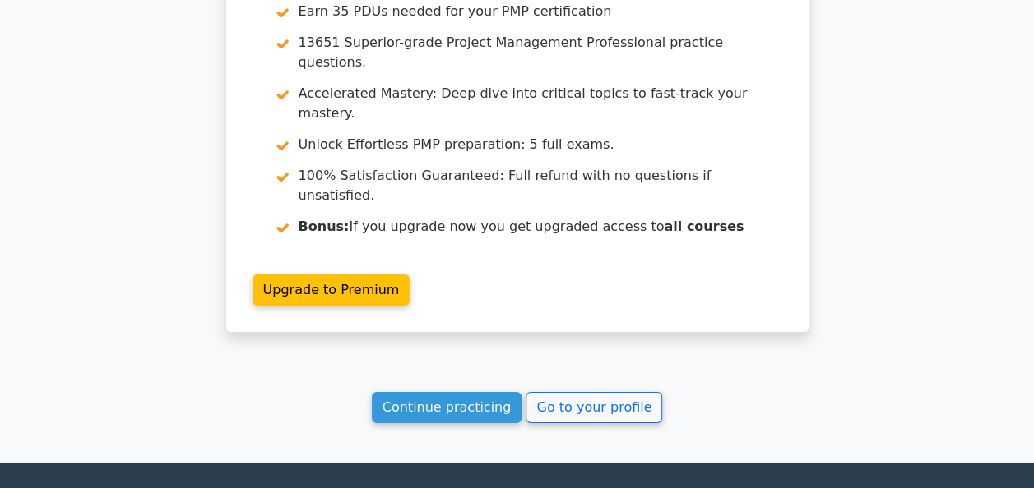
scroll to position [2494, 0]
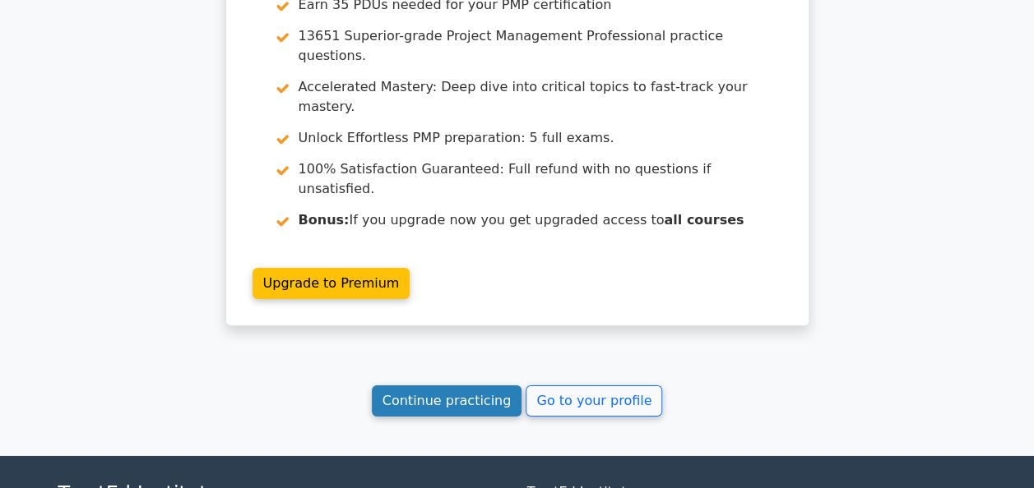
click at [472, 386] on link "Continue practicing" at bounding box center [447, 401] width 150 height 31
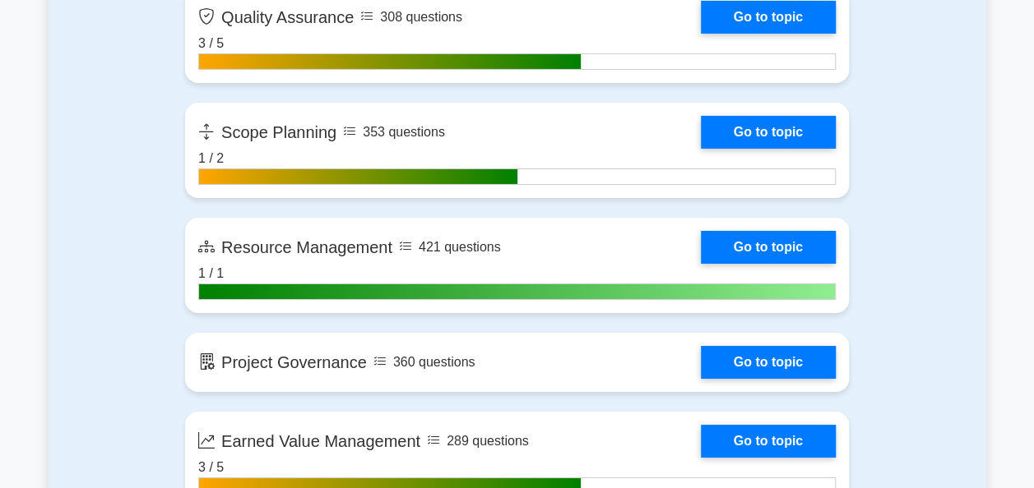
scroll to position [2853, 0]
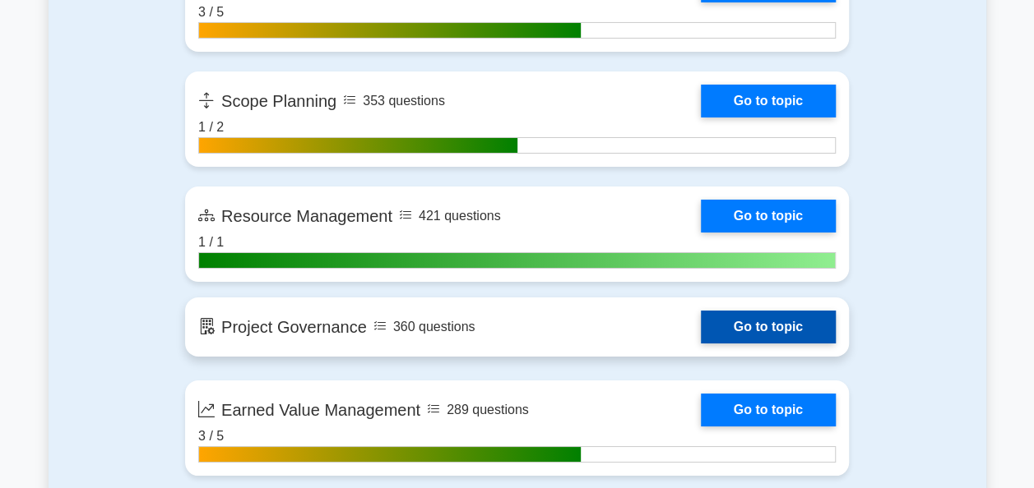
click at [780, 321] on link "Go to topic" at bounding box center [768, 327] width 135 height 33
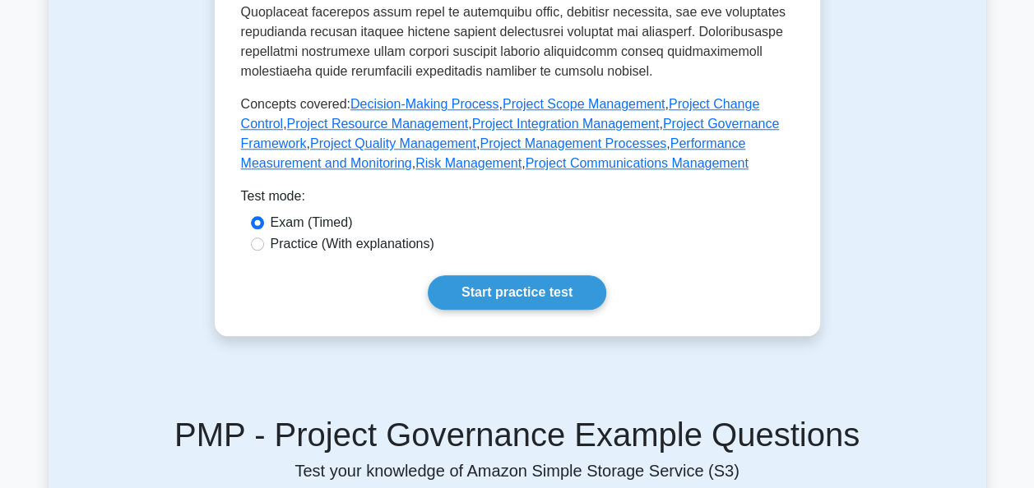
scroll to position [748, 0]
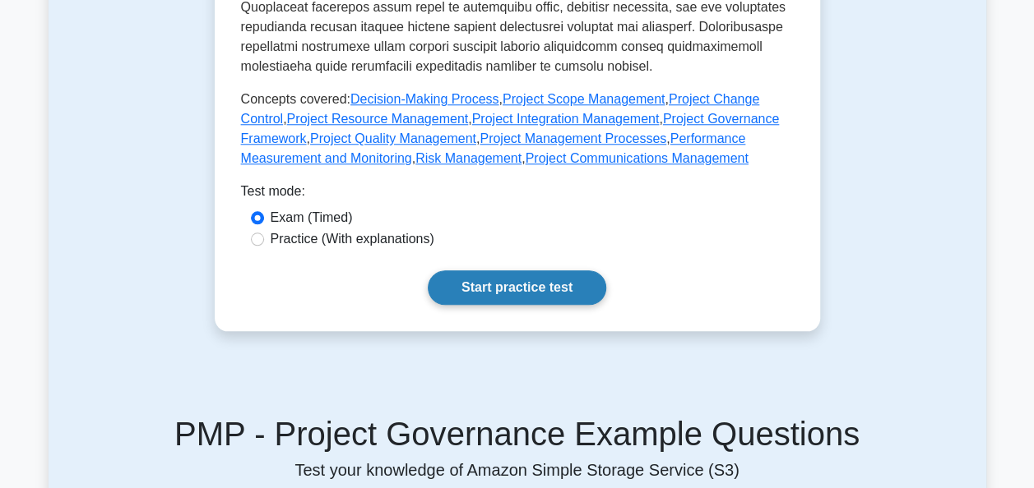
click at [536, 271] on link "Start practice test" at bounding box center [517, 288] width 178 height 35
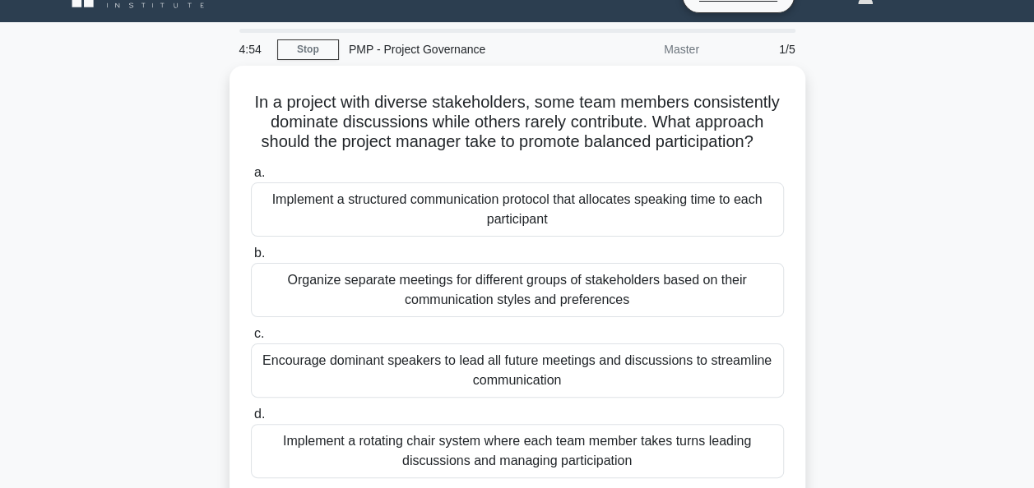
scroll to position [35, 0]
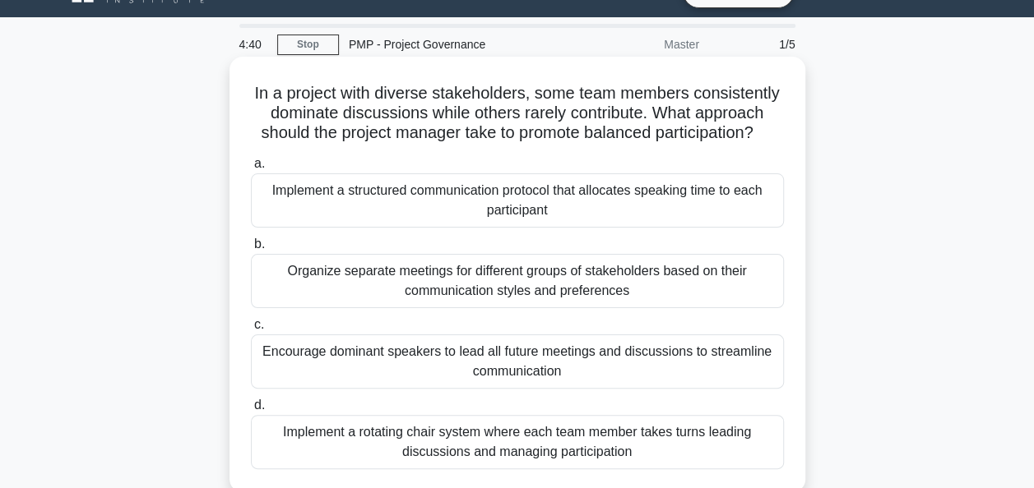
click at [518, 281] on div "Organize separate meetings for different groups of stakeholders based on their …" at bounding box center [517, 281] width 533 height 54
click at [251, 250] on input "b. Organize separate meetings for different groups of stakeholders based on the…" at bounding box center [251, 244] width 0 height 11
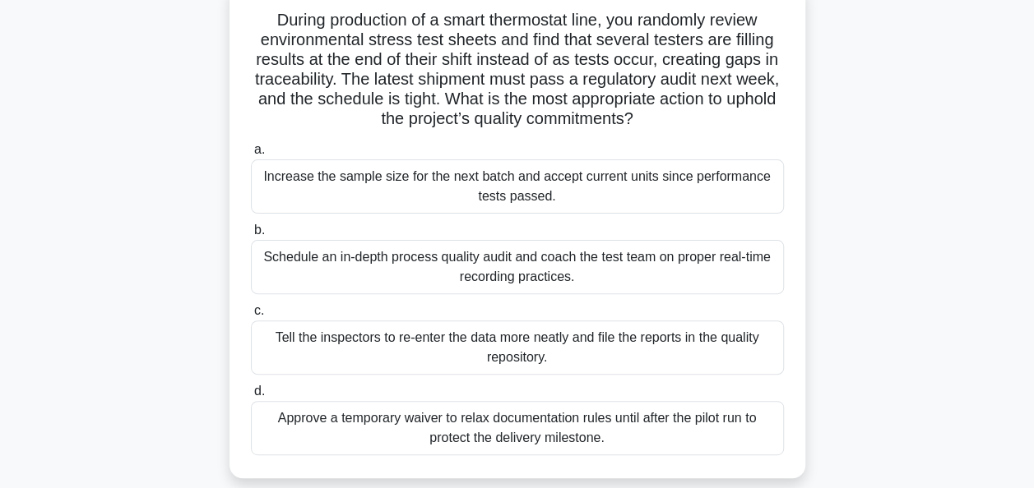
scroll to position [147, 0]
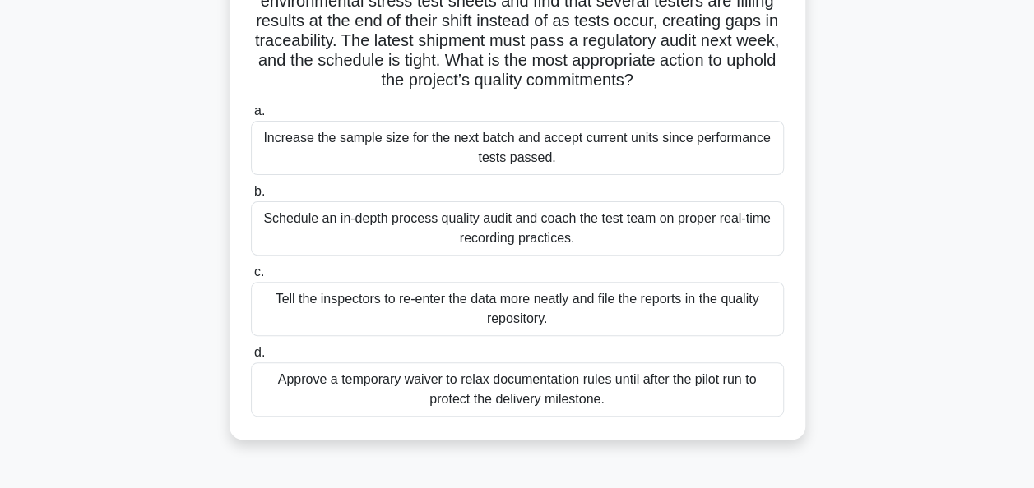
click at [760, 229] on div "Schedule an in-depth process quality audit and coach the test team on proper re…" at bounding box center [517, 228] width 533 height 54
click at [251, 197] on input "b. Schedule an in-depth process quality audit and coach the test team on proper…" at bounding box center [251, 192] width 0 height 11
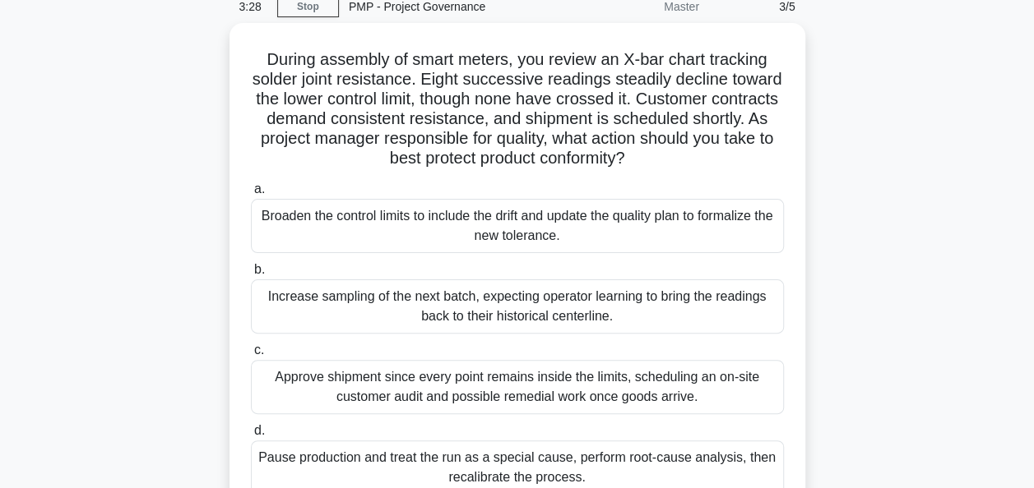
scroll to position [104, 0]
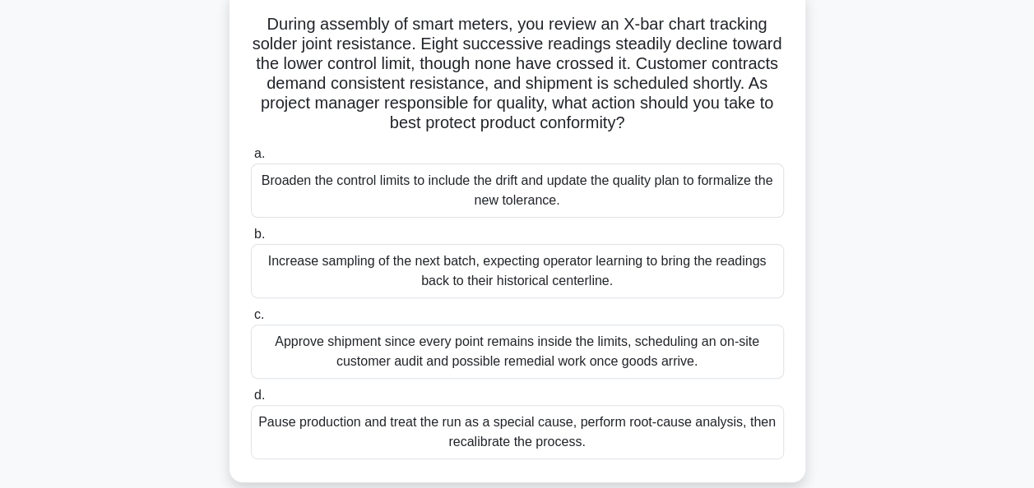
click at [650, 438] on div "Pause production and treat the run as a special cause, perform root-cause analy…" at bounding box center [517, 432] width 533 height 54
click at [251, 401] on input "d. Pause production and treat the run as a special cause, perform root-cause an…" at bounding box center [251, 396] width 0 height 11
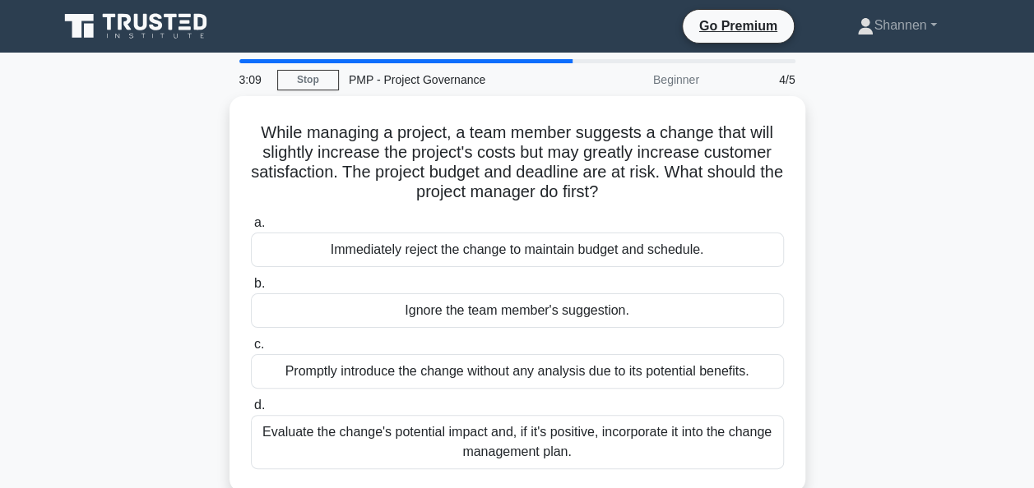
scroll to position [0, 0]
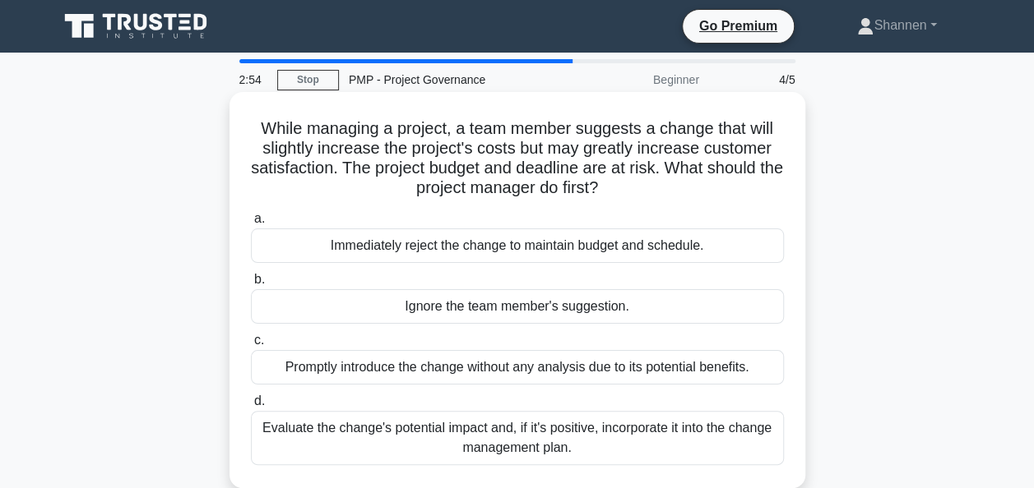
click at [699, 366] on div "Promptly introduce the change without any analysis due to its potential benefit…" at bounding box center [517, 367] width 533 height 35
click at [251, 346] on input "c. Promptly introduce the change without any analysis due to its potential bene…" at bounding box center [251, 340] width 0 height 11
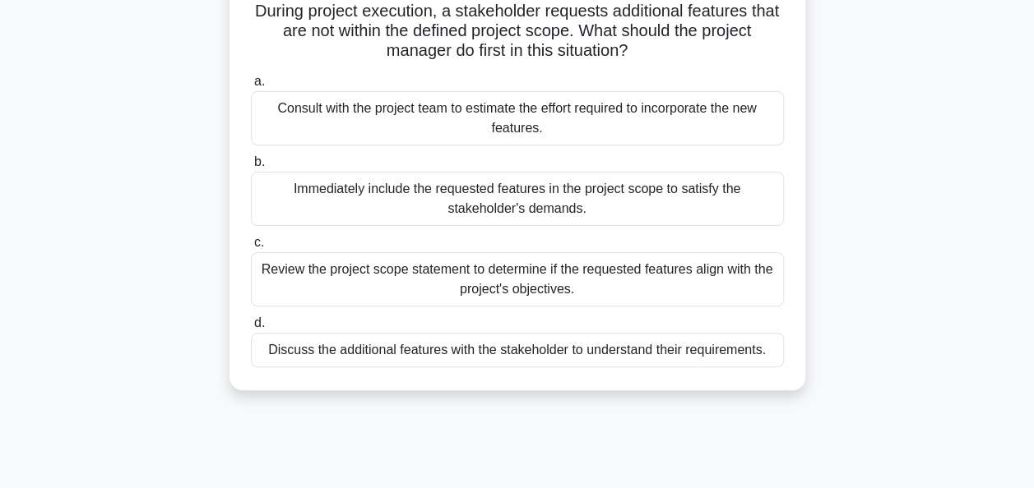
scroll to position [77, 0]
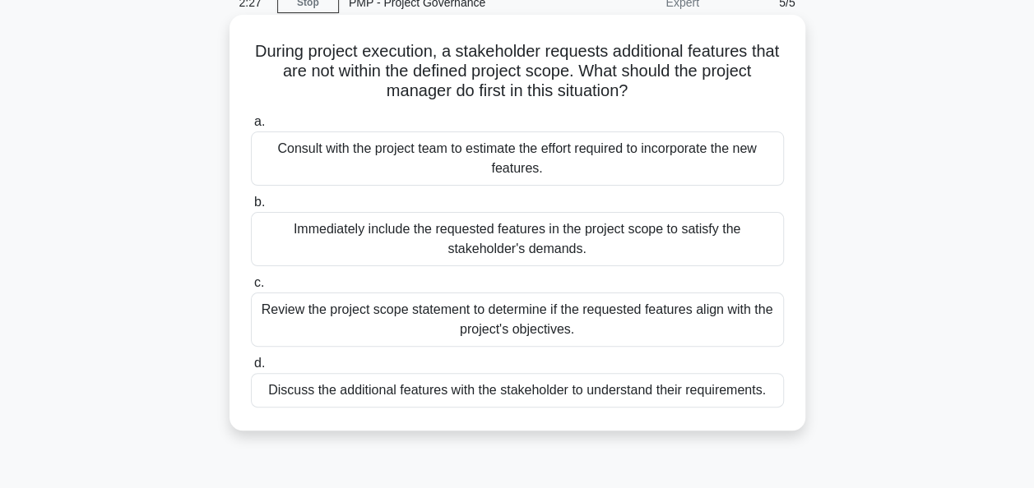
click at [600, 312] on div "Review the project scope statement to determine if the requested features align…" at bounding box center [517, 320] width 533 height 54
click at [251, 289] on input "c. Review the project scope statement to determine if the requested features al…" at bounding box center [251, 283] width 0 height 11
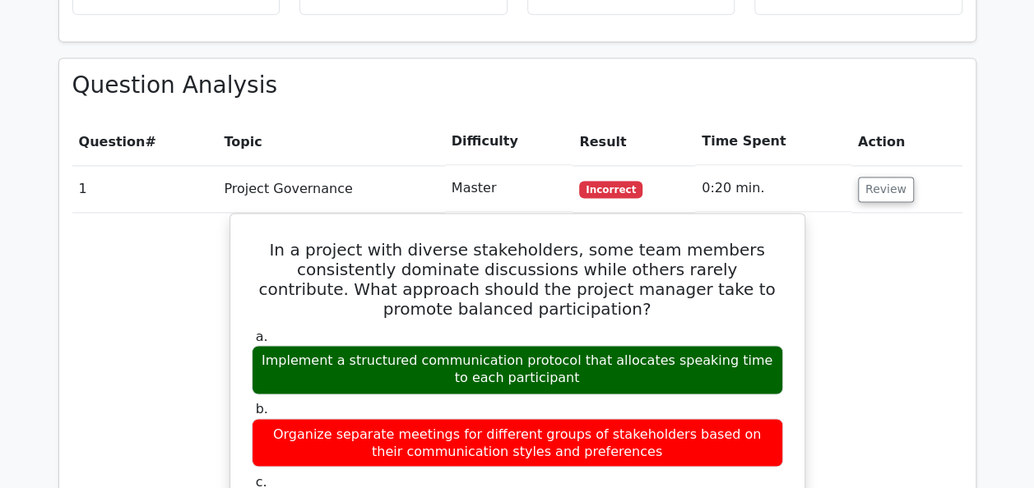
scroll to position [1130, 0]
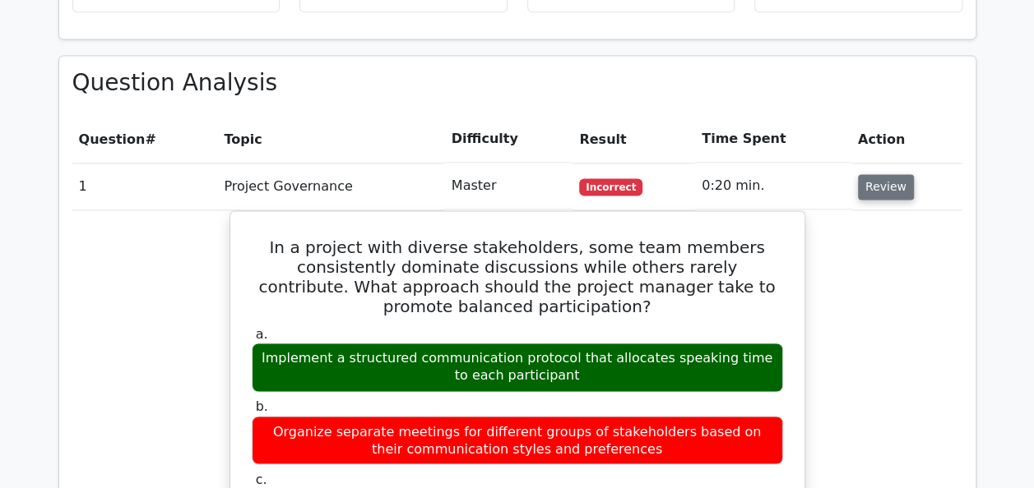
click at [881, 174] on button "Review" at bounding box center [886, 186] width 56 height 25
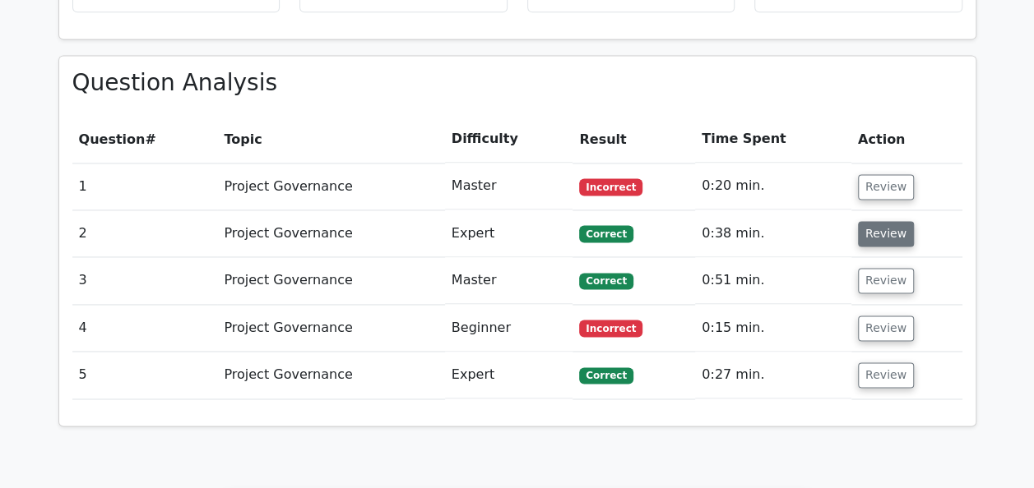
click at [880, 221] on button "Review" at bounding box center [886, 233] width 56 height 25
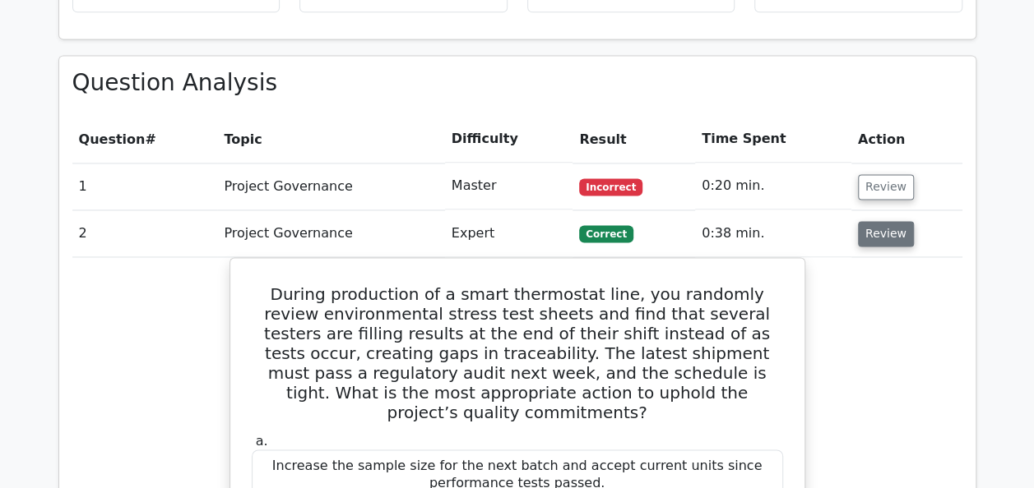
click at [880, 221] on button "Review" at bounding box center [886, 233] width 56 height 25
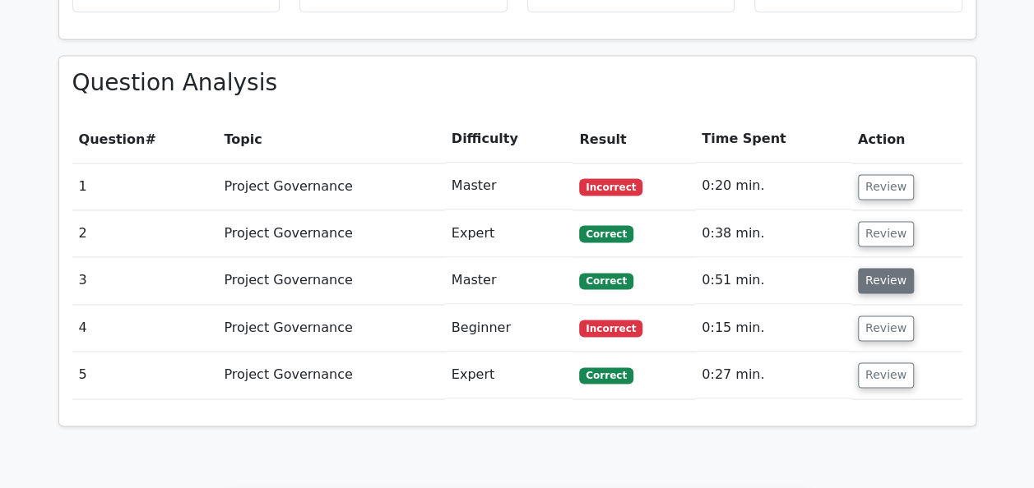
click at [883, 268] on button "Review" at bounding box center [886, 280] width 56 height 25
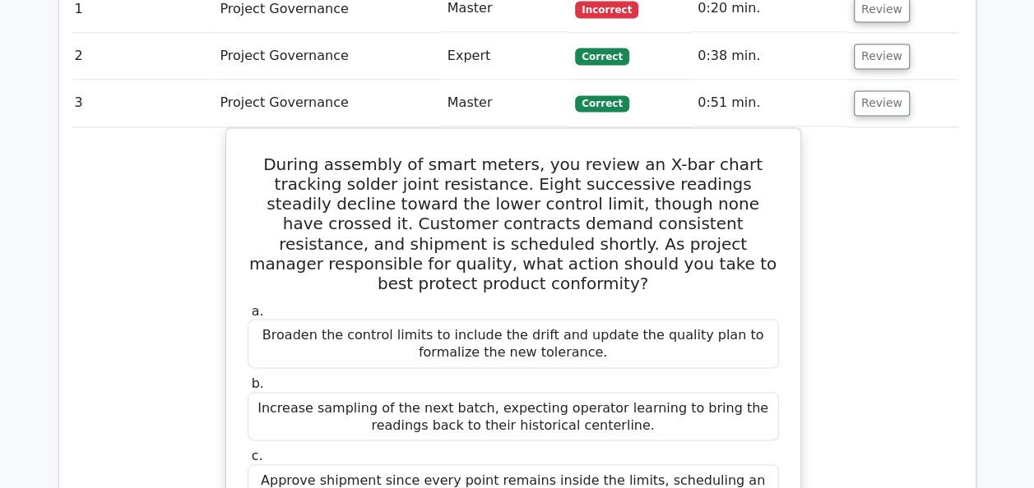
scroll to position [0, 5]
click at [885, 90] on button "Review" at bounding box center [881, 102] width 56 height 25
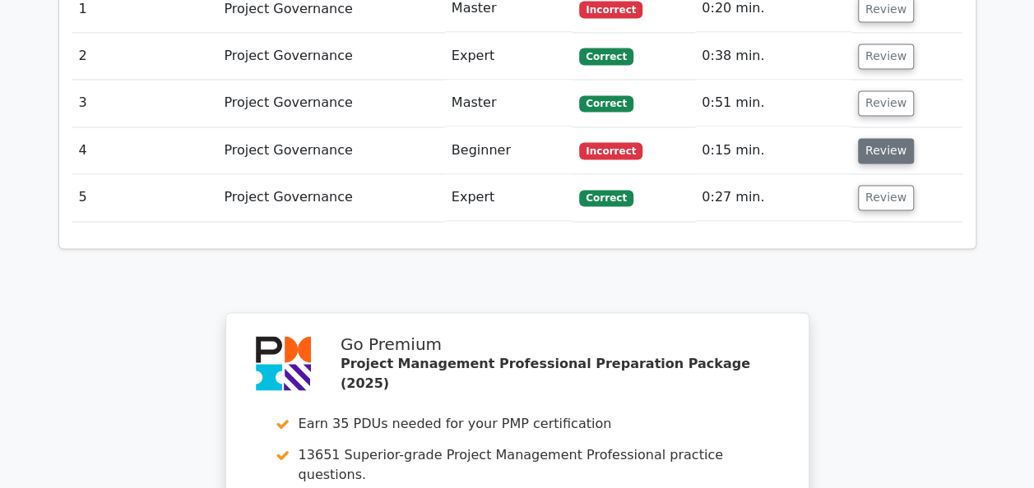
click at [881, 138] on button "Review" at bounding box center [886, 150] width 56 height 25
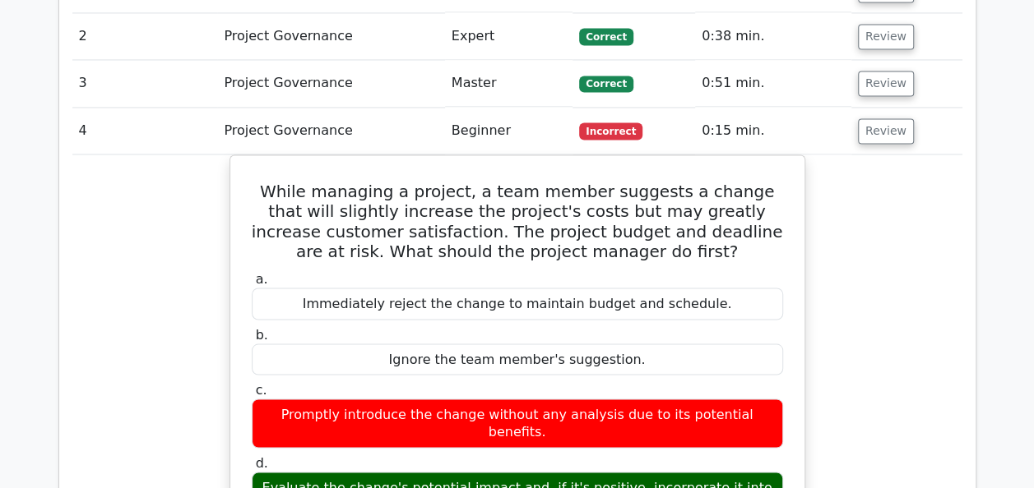
scroll to position [1323, 0]
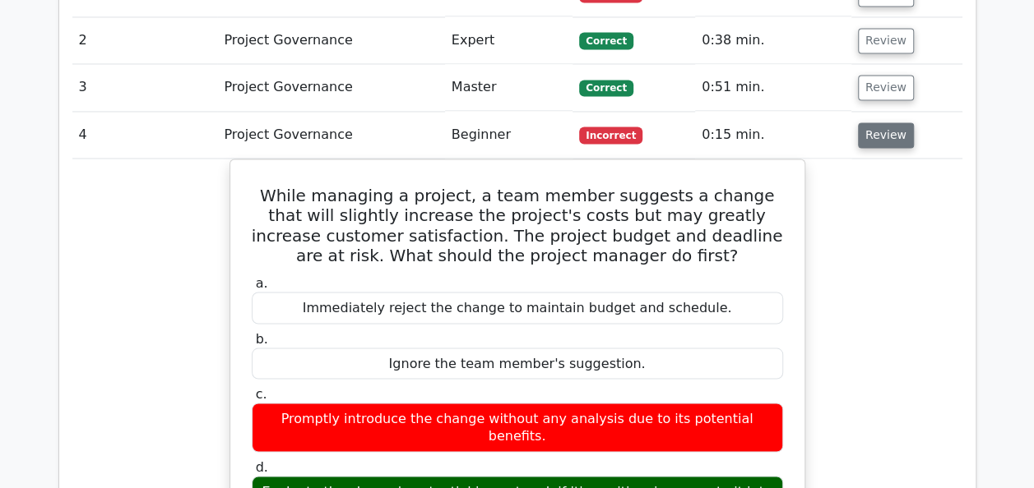
click at [872, 123] on button "Review" at bounding box center [886, 135] width 56 height 25
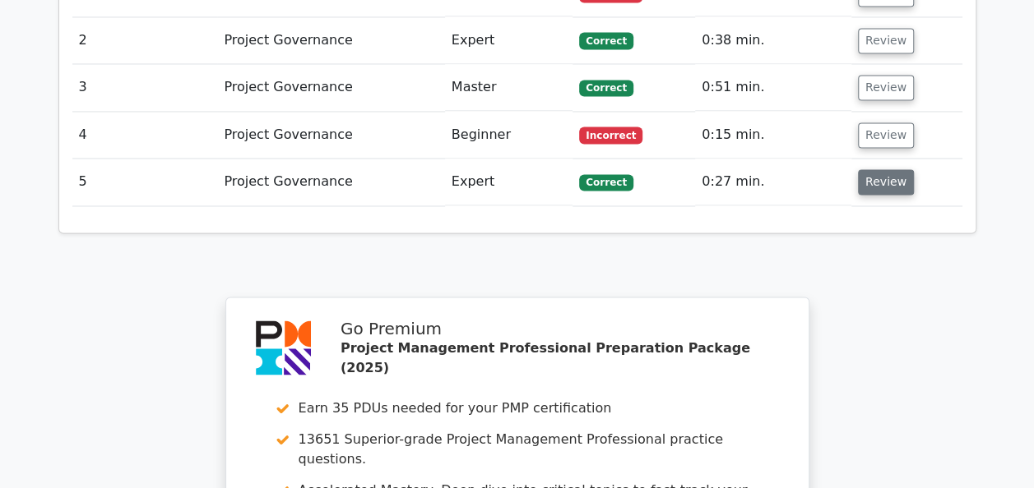
click at [896, 169] on button "Review" at bounding box center [886, 181] width 56 height 25
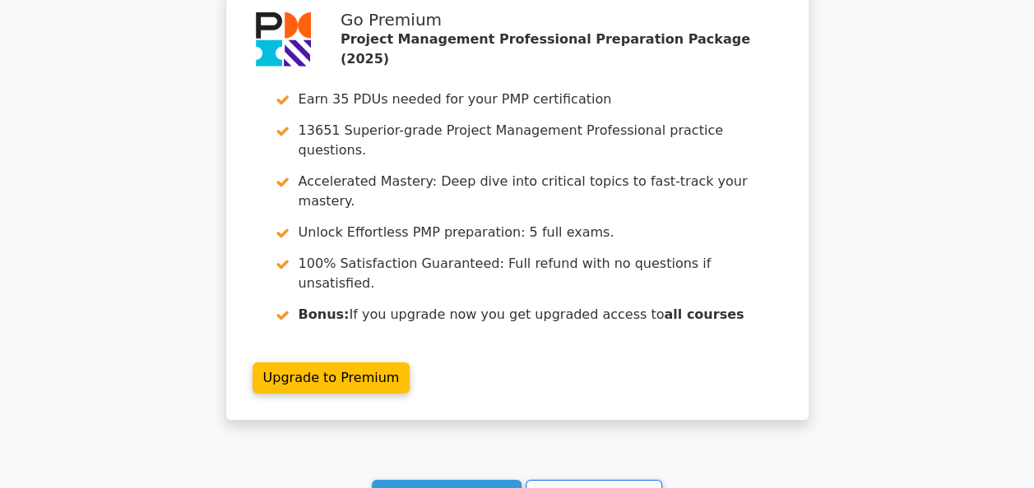
scroll to position [2733, 0]
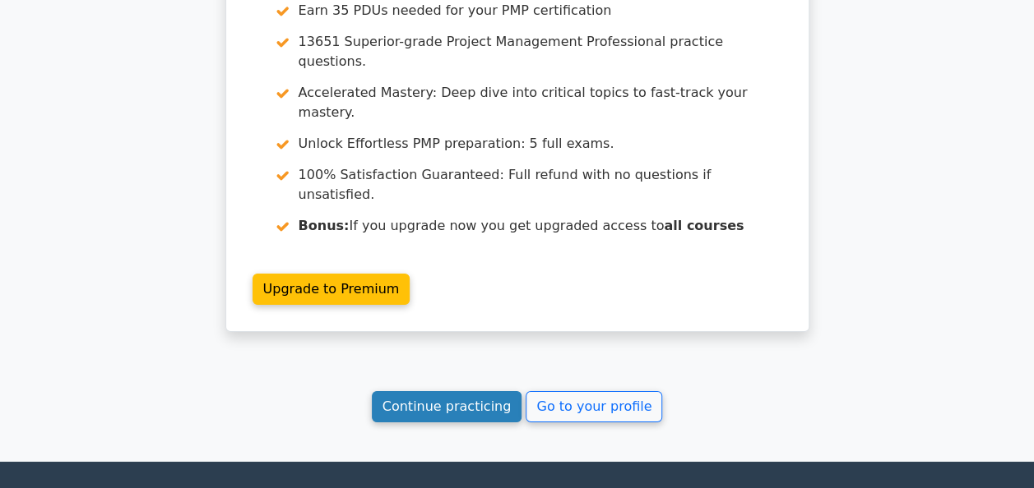
click at [451, 391] on link "Continue practicing" at bounding box center [447, 406] width 150 height 31
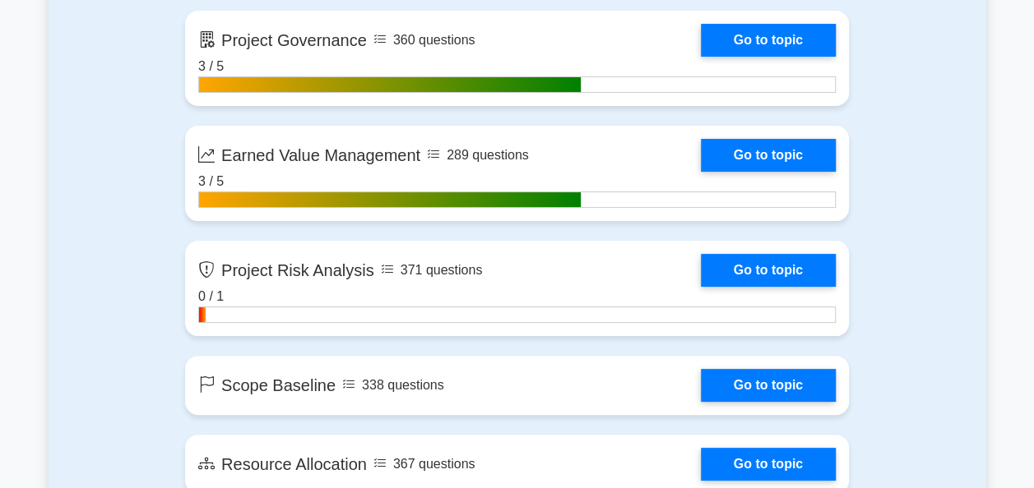
scroll to position [3146, 0]
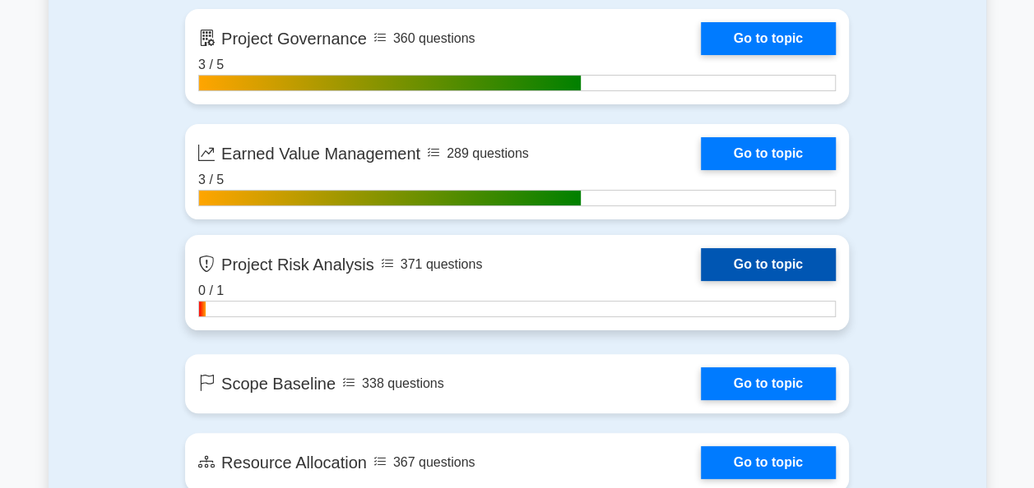
click at [799, 263] on link "Go to topic" at bounding box center [768, 264] width 135 height 33
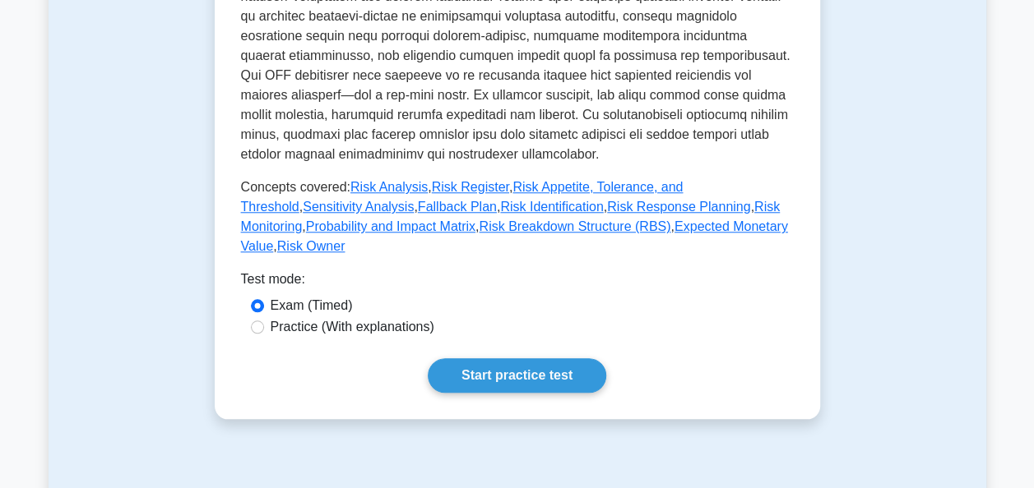
scroll to position [681, 0]
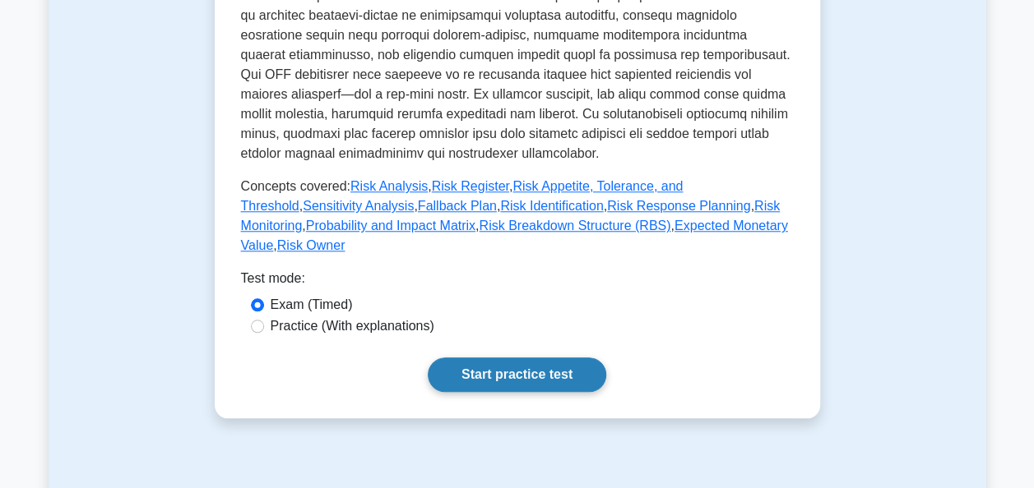
click at [535, 358] on link "Start practice test" at bounding box center [517, 375] width 178 height 35
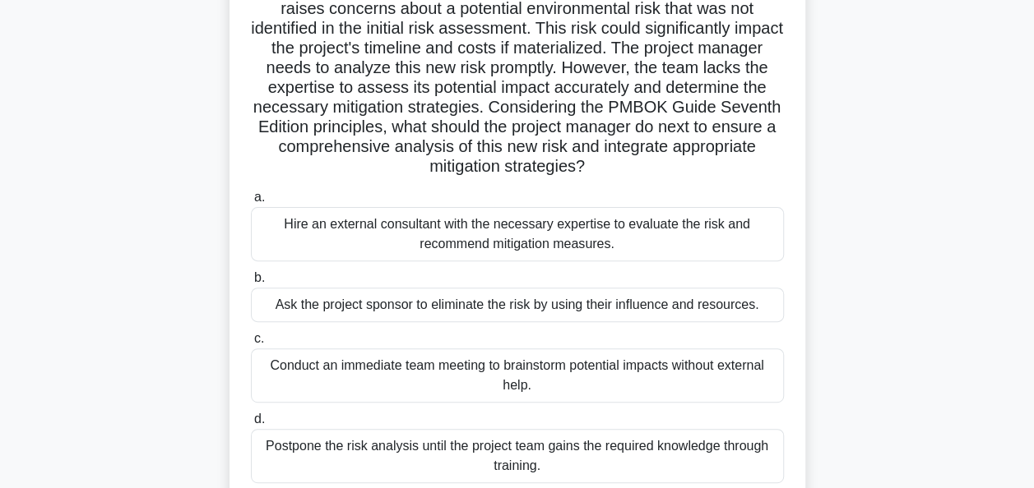
scroll to position [183, 0]
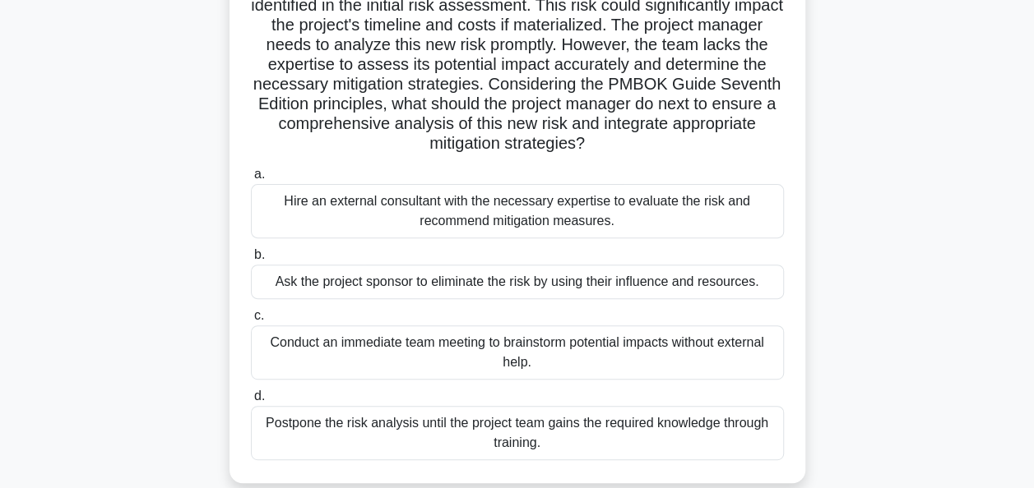
click at [676, 224] on div "Hire an external consultant with the necessary expertise to evaluate the risk a…" at bounding box center [517, 211] width 533 height 54
click at [251, 180] on input "a. Hire an external consultant with the necessary expertise to evaluate the ris…" at bounding box center [251, 174] width 0 height 11
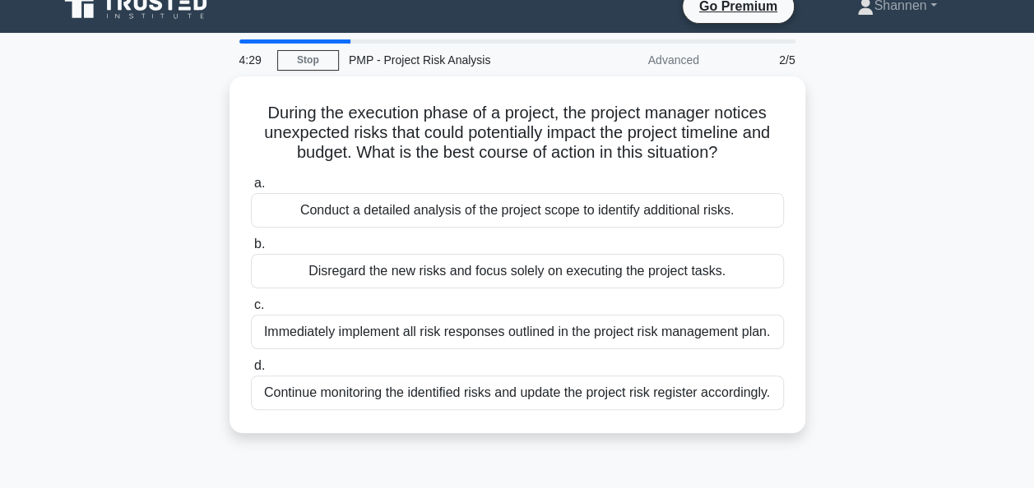
scroll to position [0, 0]
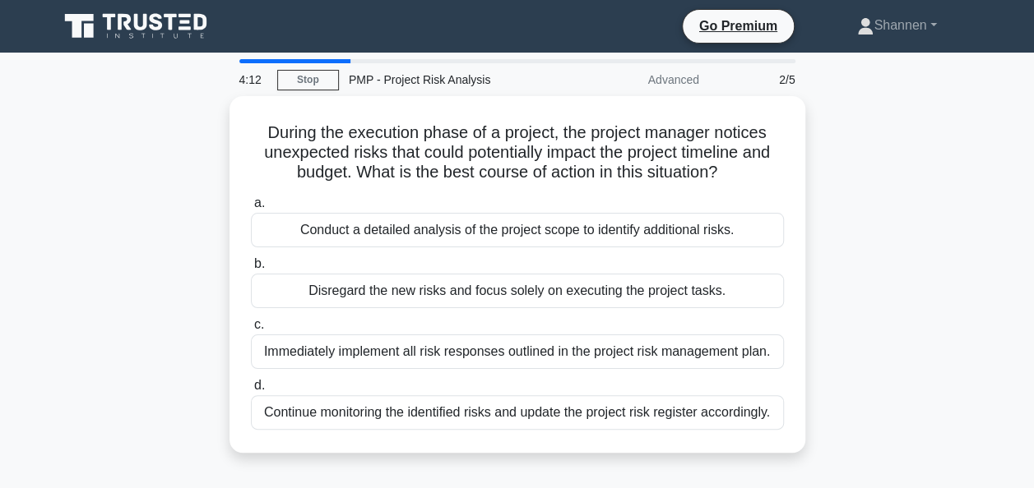
click at [676, 224] on div "Conduct a detailed analysis of the project scope to identify additional risks." at bounding box center [517, 230] width 533 height 35
click at [251, 209] on input "a. Conduct a detailed analysis of the project scope to identify additional risk…" at bounding box center [251, 203] width 0 height 11
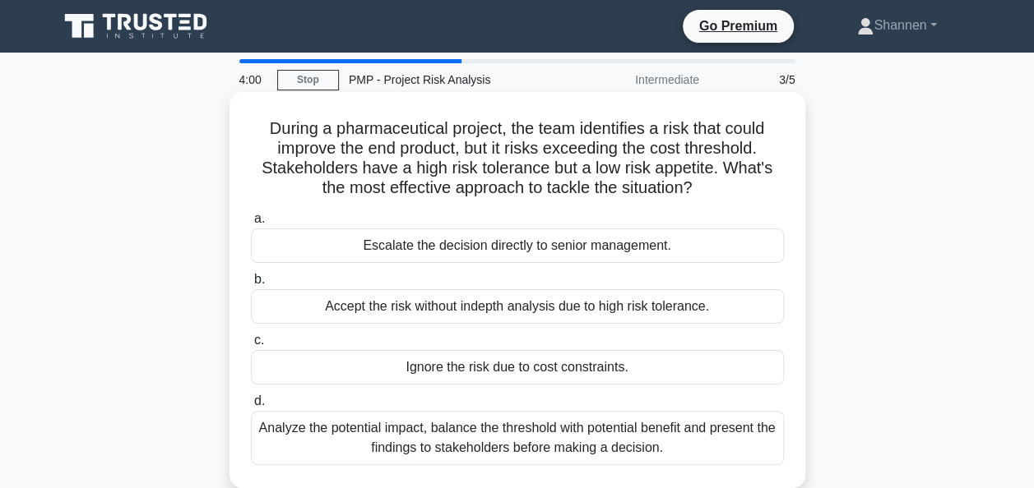
click at [620, 428] on div "Analyze the potential impact, balance the threshold with potential benefit and …" at bounding box center [517, 438] width 533 height 54
click at [251, 407] on input "d. Analyze the potential impact, balance the threshold with potential benefit a…" at bounding box center [251, 401] width 0 height 11
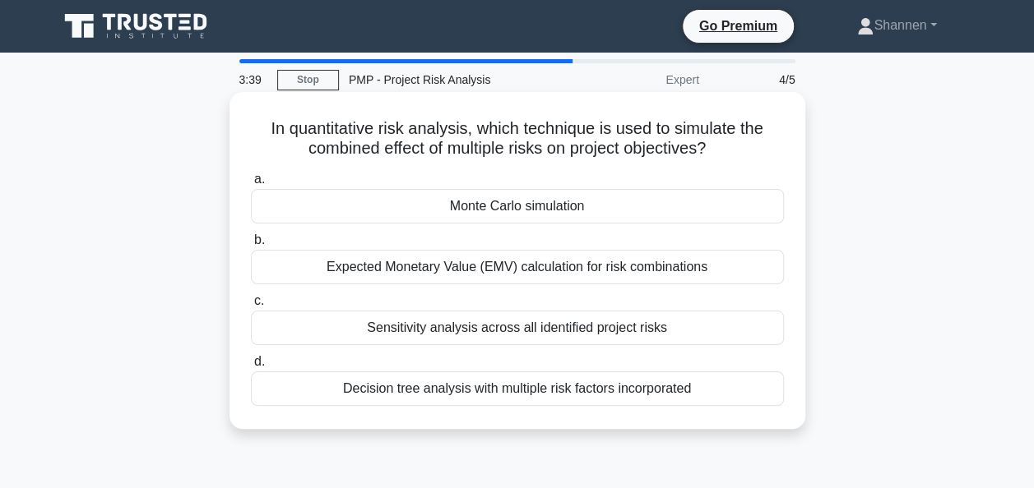
click at [708, 385] on div "Decision tree analysis with multiple risk factors incorporated" at bounding box center [517, 389] width 533 height 35
click at [251, 368] on input "d. Decision tree analysis with multiple risk factors incorporated" at bounding box center [251, 362] width 0 height 11
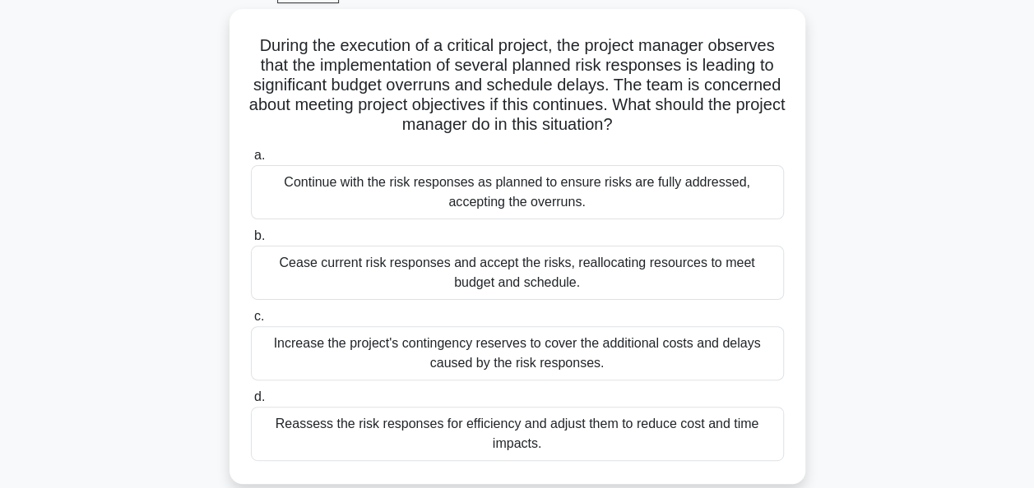
scroll to position [88, 0]
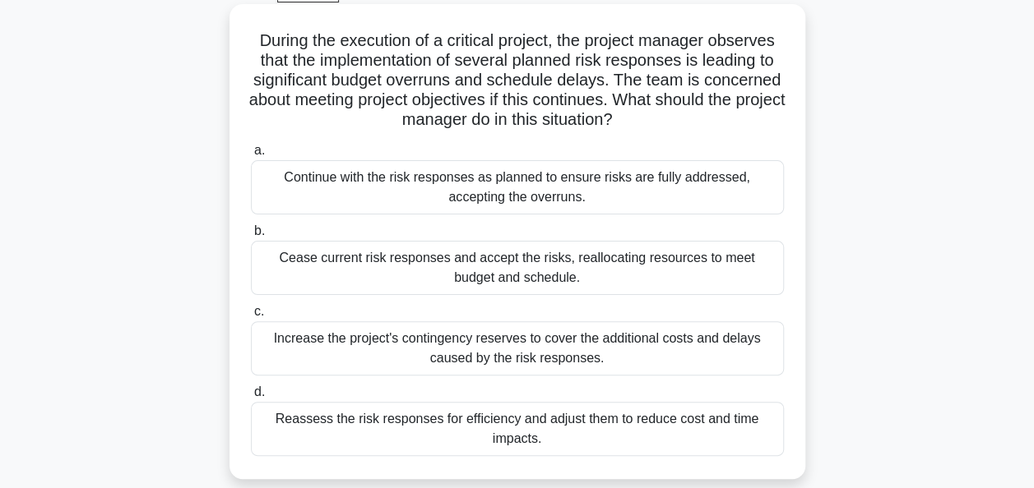
click at [672, 420] on div "Reassess the risk responses for efficiency and adjust them to reduce cost and t…" at bounding box center [517, 429] width 533 height 54
click at [251, 398] on input "d. Reassess the risk responses for efficiency and adjust them to reduce cost an…" at bounding box center [251, 392] width 0 height 11
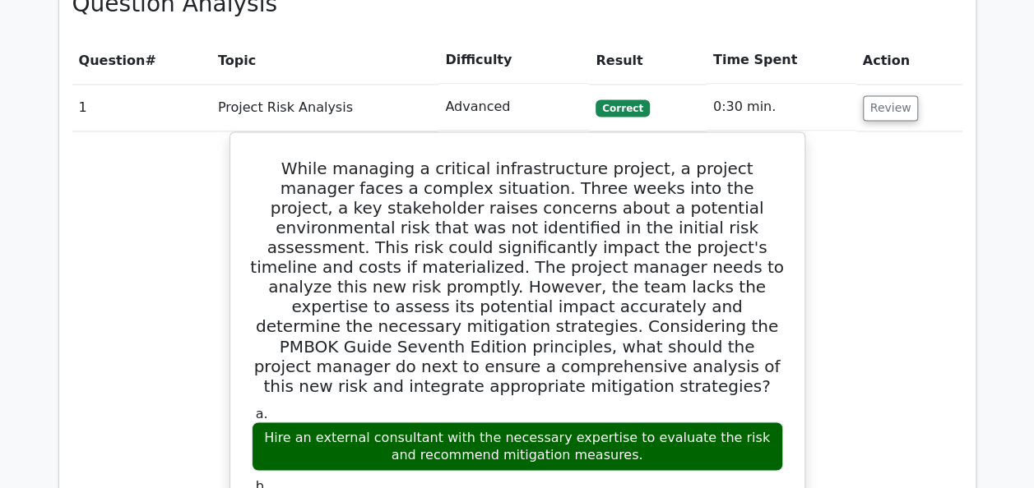
scroll to position [1214, 0]
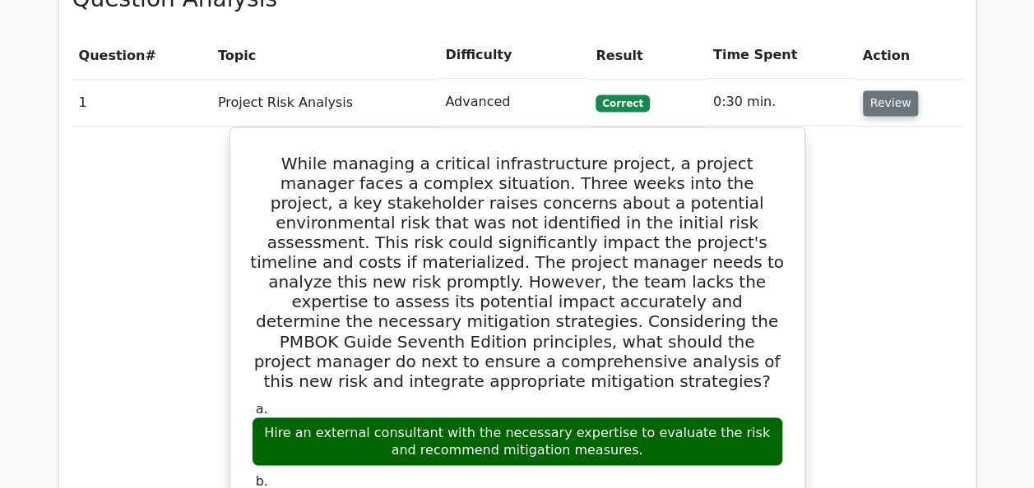
click at [893, 90] on button "Review" at bounding box center [891, 102] width 56 height 25
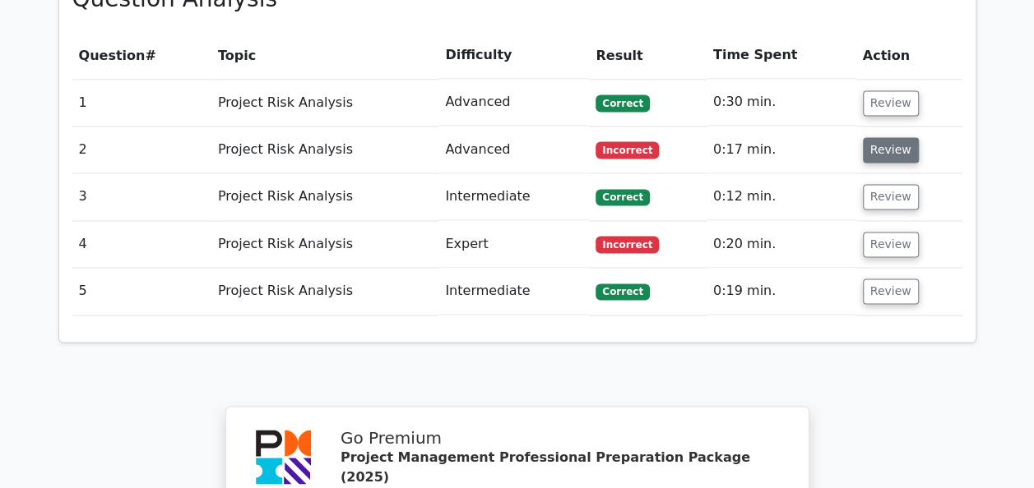
click at [890, 137] on button "Review" at bounding box center [891, 149] width 56 height 25
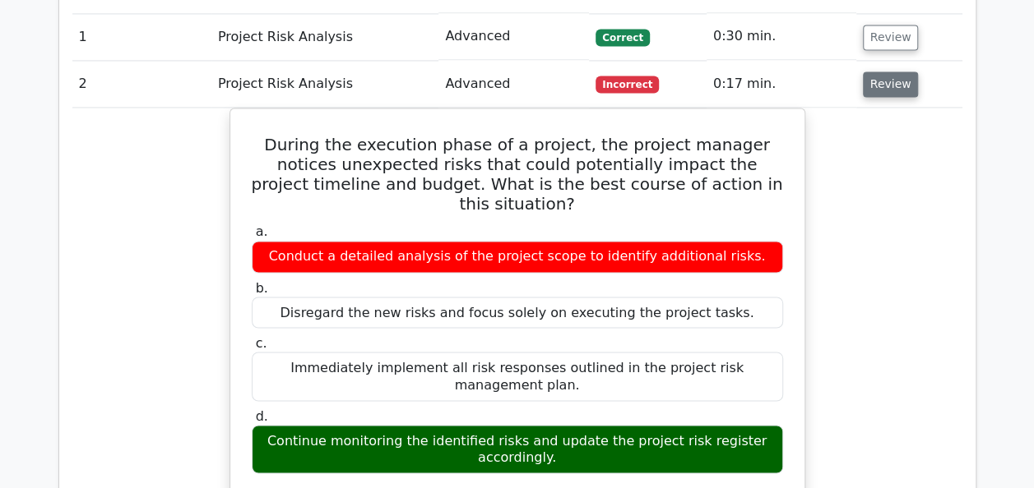
scroll to position [1279, 0]
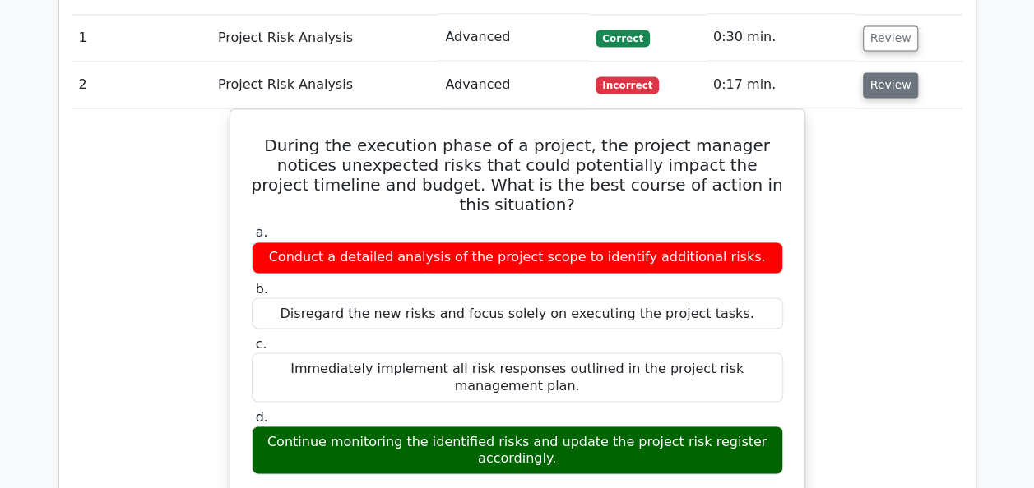
click at [884, 72] on button "Review" at bounding box center [891, 84] width 56 height 25
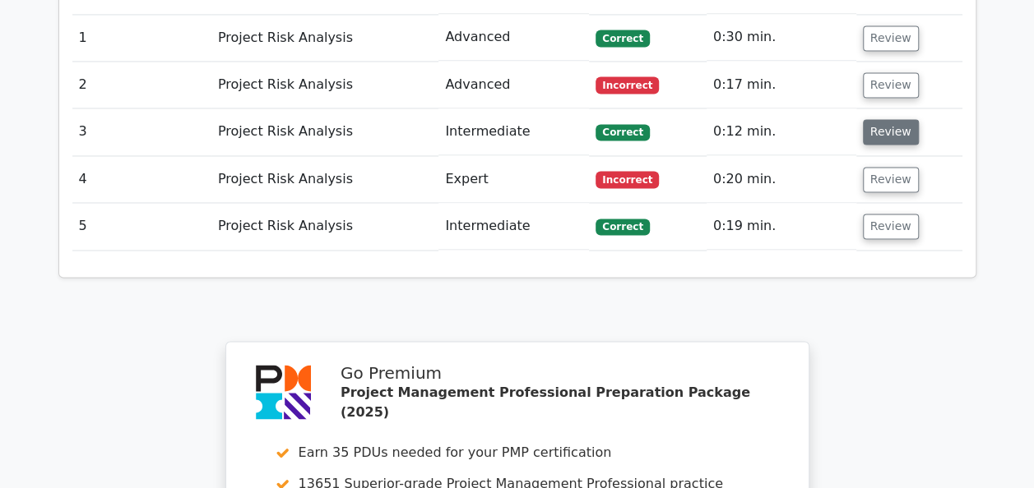
click at [878, 119] on button "Review" at bounding box center [891, 131] width 56 height 25
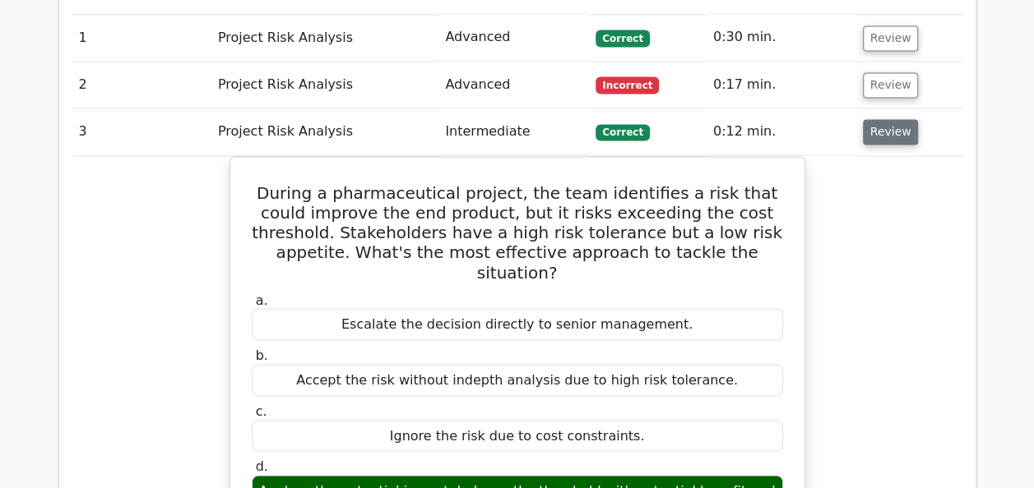
click at [878, 119] on button "Review" at bounding box center [891, 131] width 56 height 25
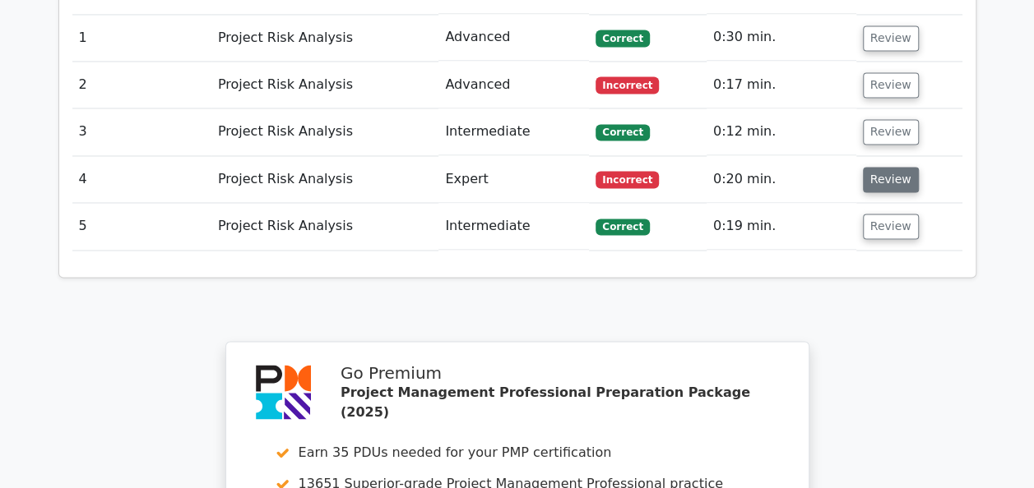
click at [886, 167] on button "Review" at bounding box center [891, 179] width 56 height 25
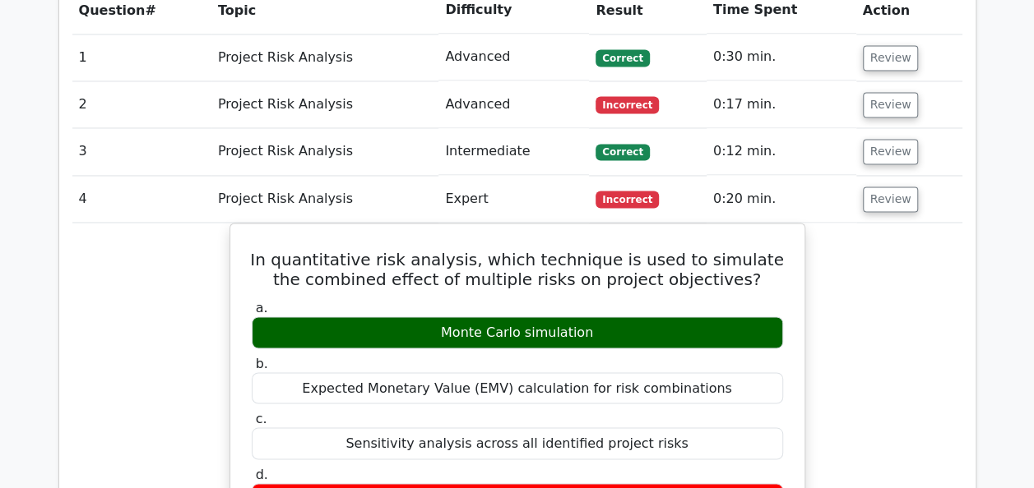
scroll to position [1256, 0]
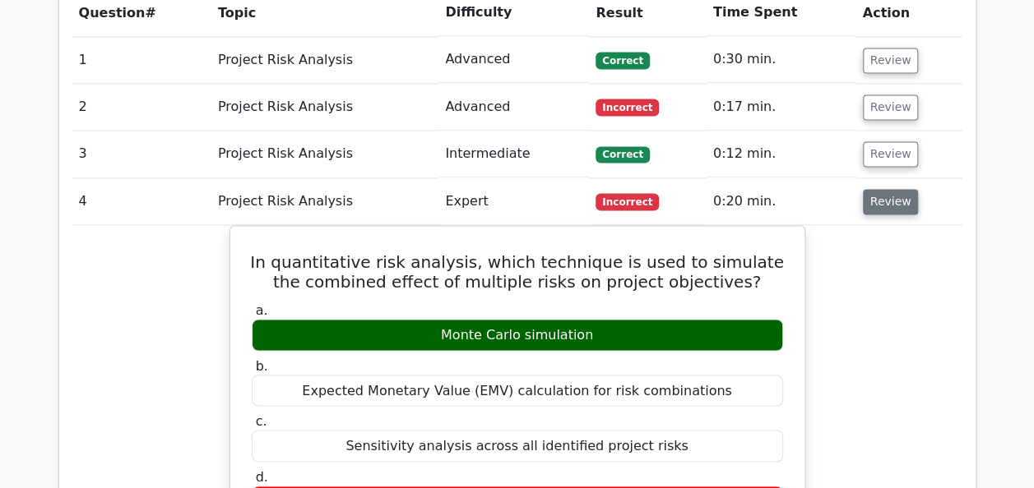
click at [893, 189] on button "Review" at bounding box center [891, 201] width 56 height 25
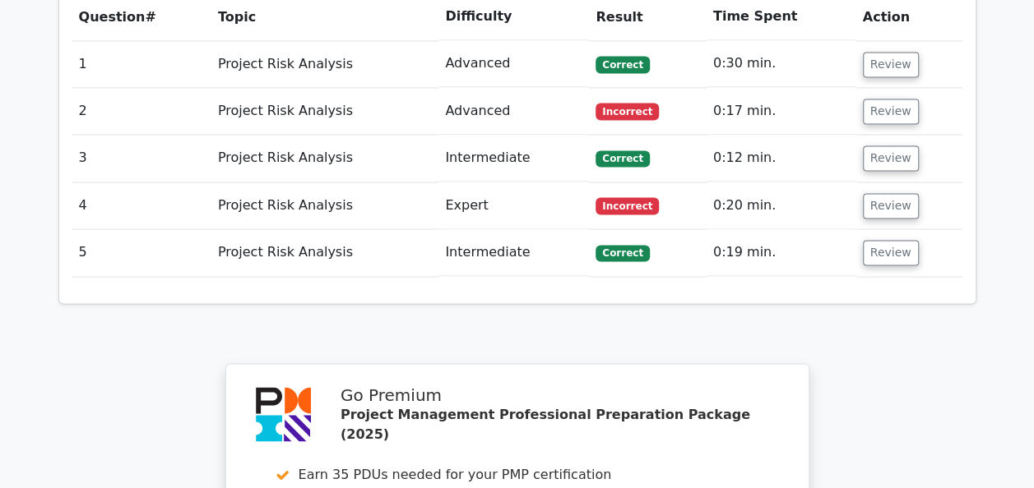
scroll to position [1279, 0]
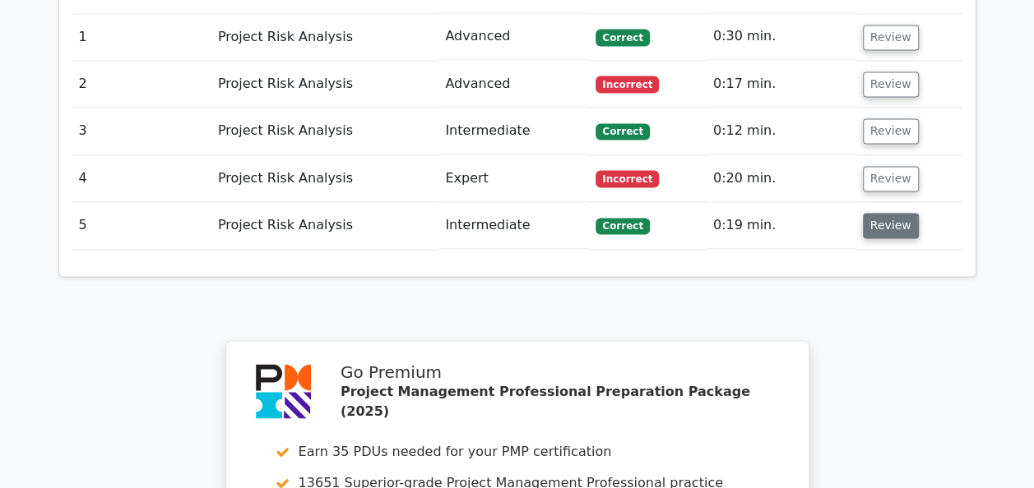
click at [884, 213] on button "Review" at bounding box center [891, 225] width 56 height 25
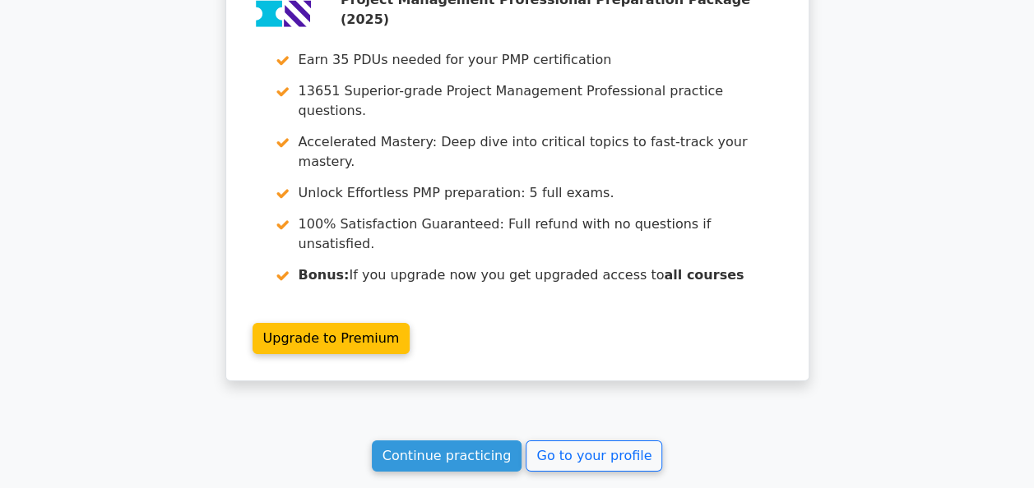
scroll to position [2482, 0]
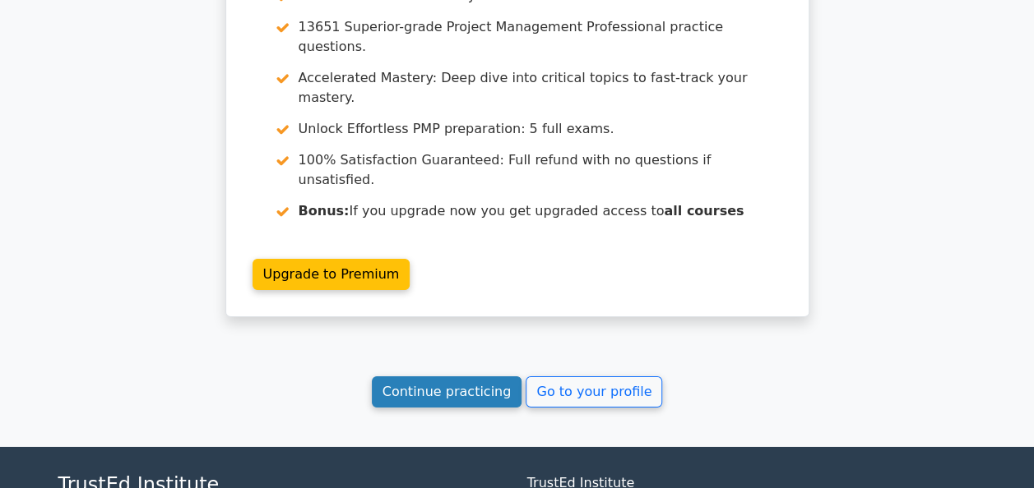
click at [496, 377] on link "Continue practicing" at bounding box center [447, 392] width 150 height 31
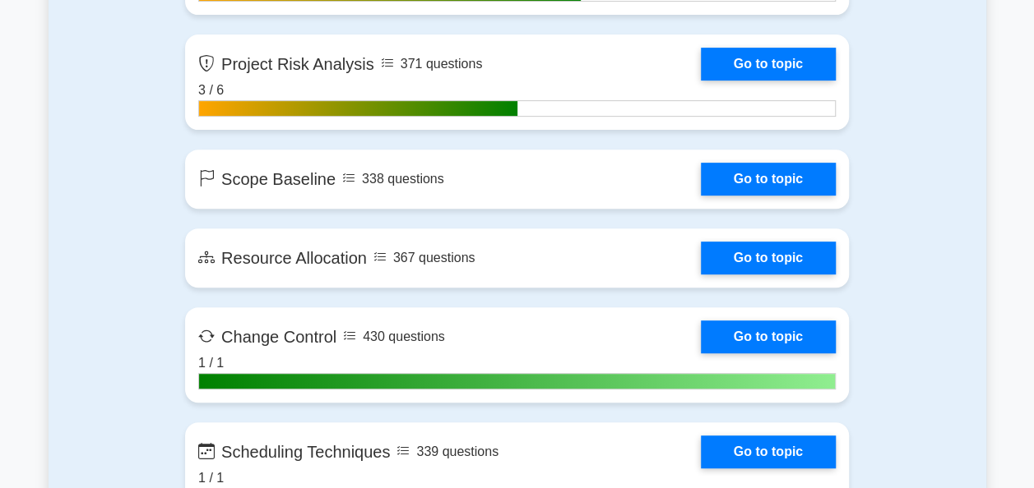
scroll to position [3352, 0]
